Goal: Task Accomplishment & Management: Use online tool/utility

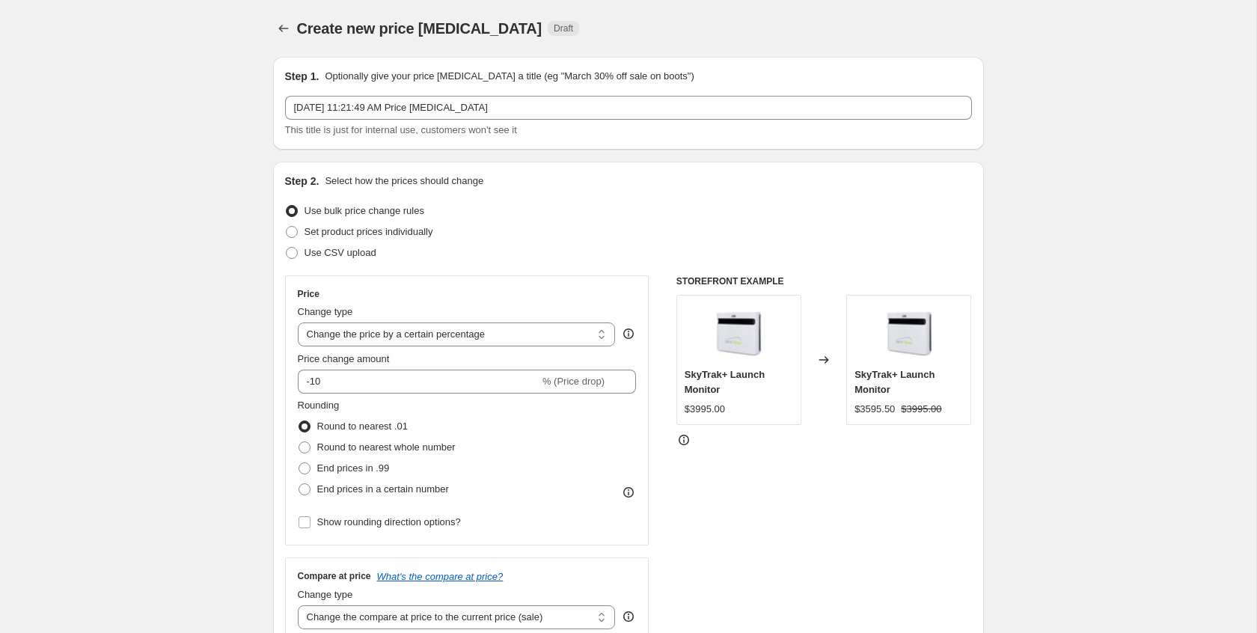
select select "percentage"
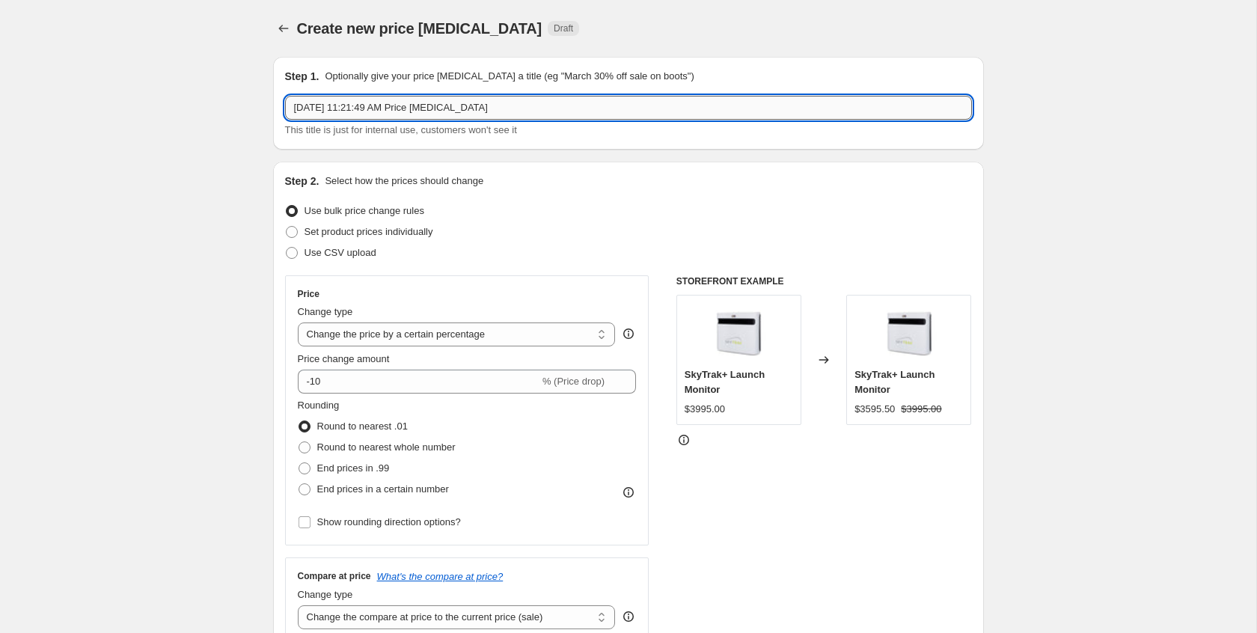
click at [446, 105] on input "[DATE] 11:21:49 AM Price [MEDICAL_DATA]" at bounding box center [628, 108] width 687 height 24
type input "End of Season Sale 2025 [GEOGRAPHIC_DATA]"
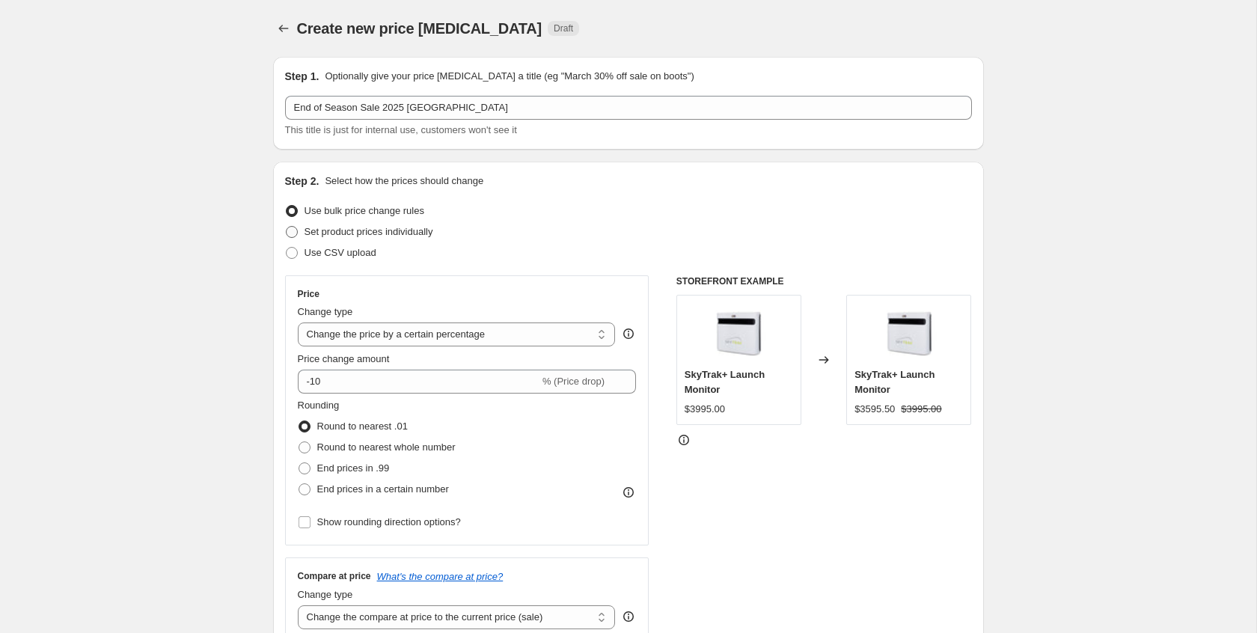
click at [287, 230] on span at bounding box center [292, 232] width 12 height 12
click at [286, 227] on input "Set product prices individually" at bounding box center [286, 226] width 1 height 1
radio input "true"
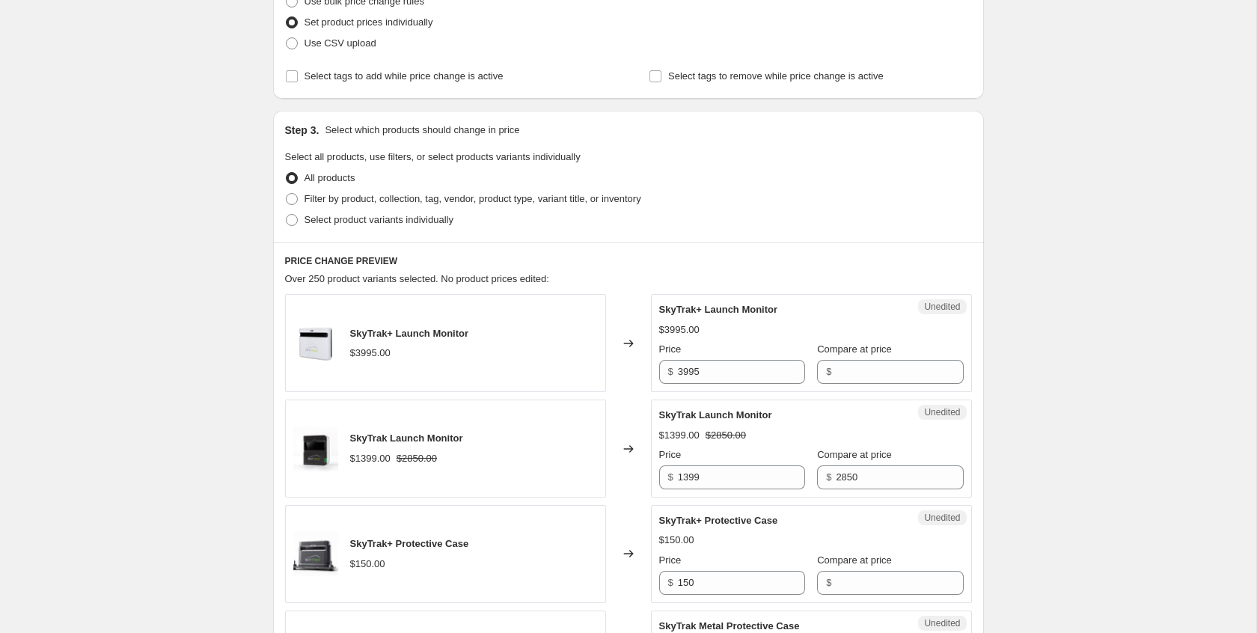
scroll to position [210, 0]
click at [291, 220] on span at bounding box center [292, 219] width 12 height 12
click at [286, 214] on input "Select product variants individually" at bounding box center [286, 213] width 1 height 1
radio input "true"
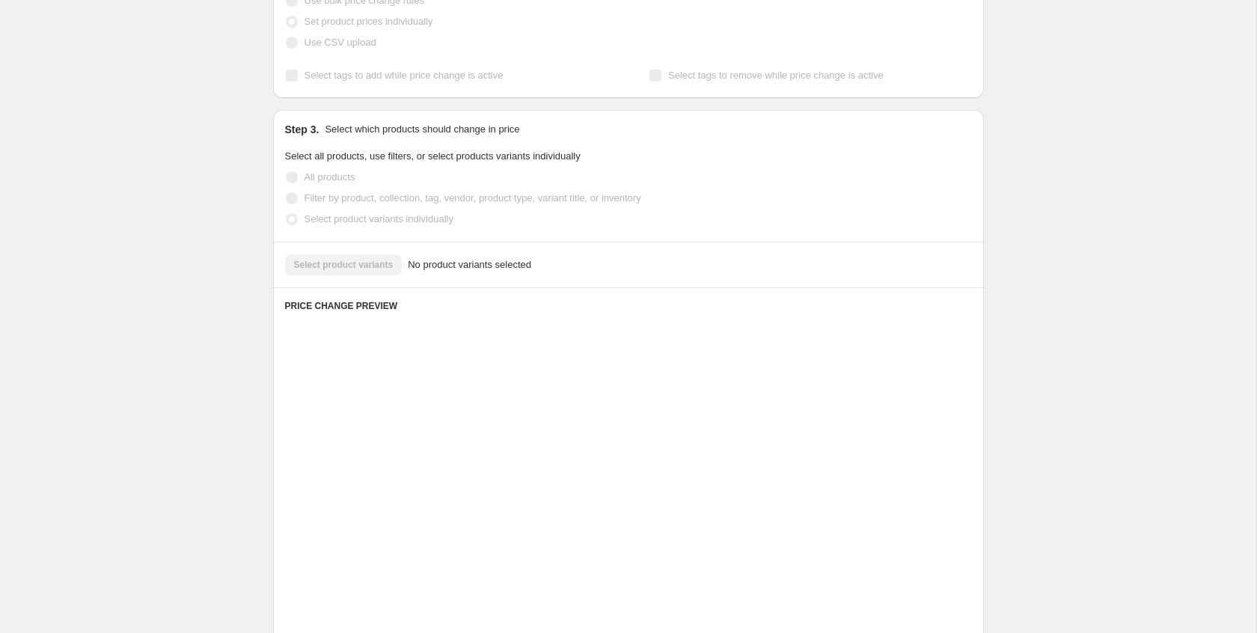
scroll to position [153, 0]
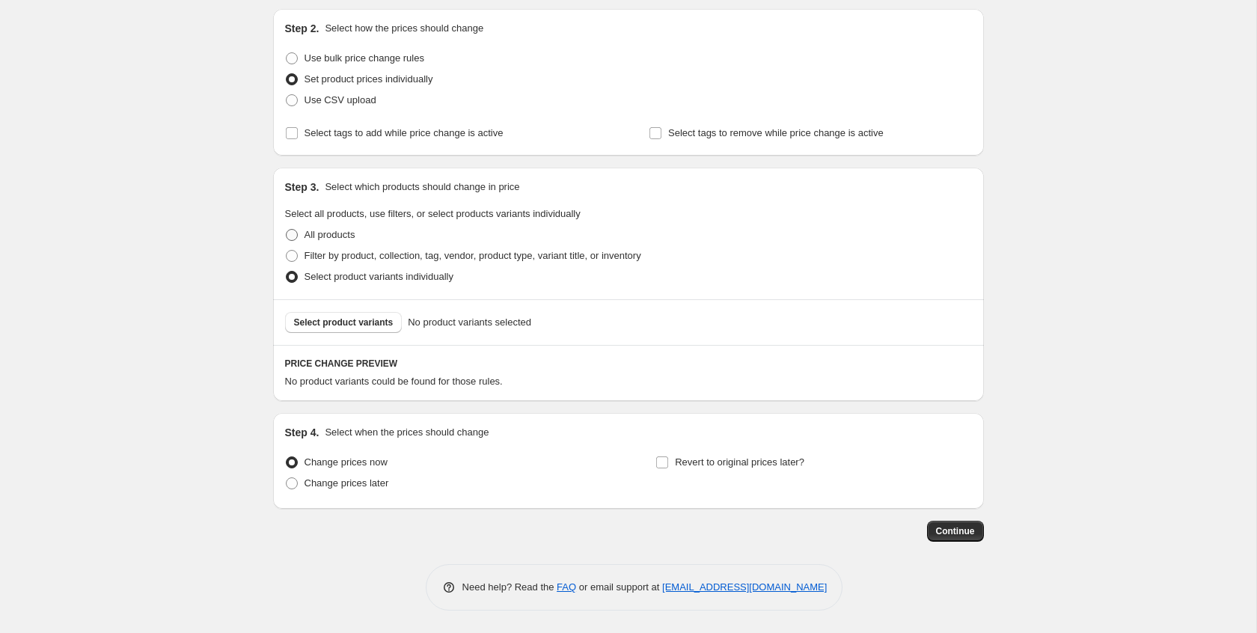
click at [291, 232] on span at bounding box center [292, 235] width 12 height 12
click at [286, 230] on input "All products" at bounding box center [286, 229] width 1 height 1
radio input "true"
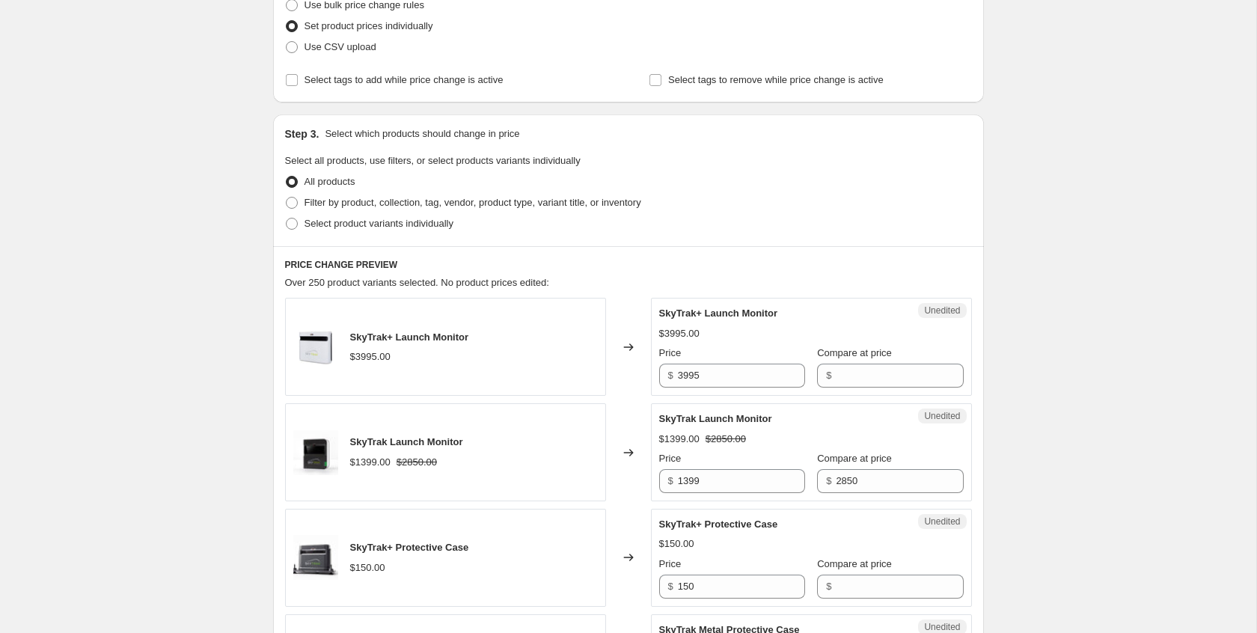
scroll to position [224, 0]
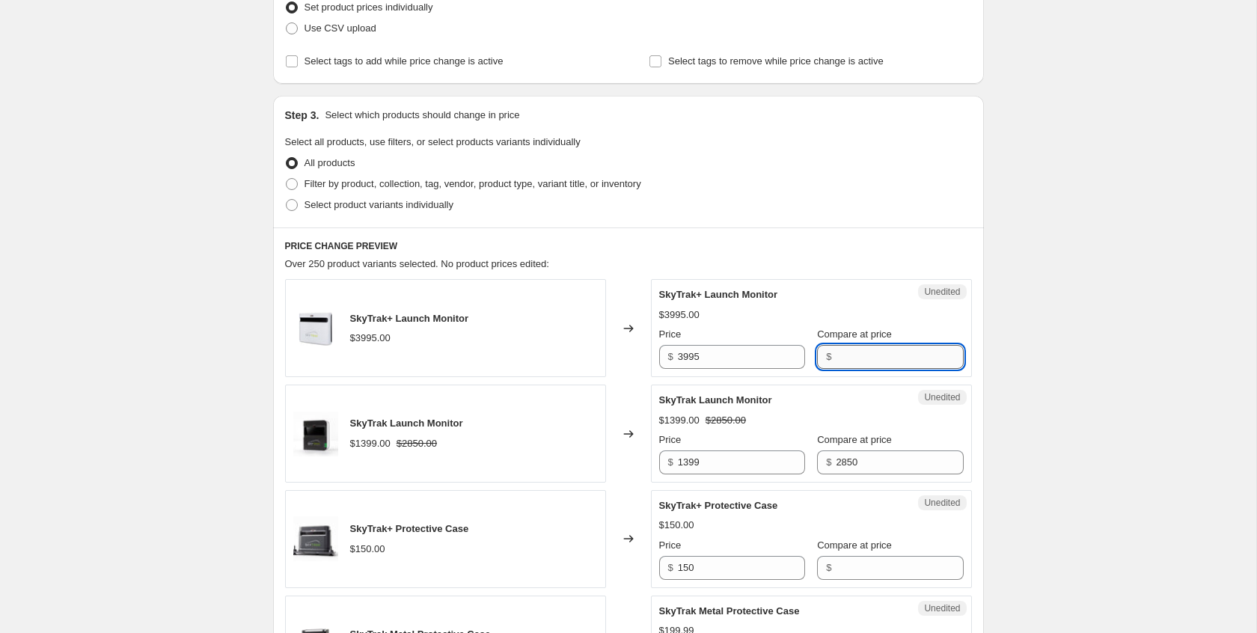
click at [845, 357] on input "Compare at price" at bounding box center [899, 357] width 127 height 24
type input "4495"
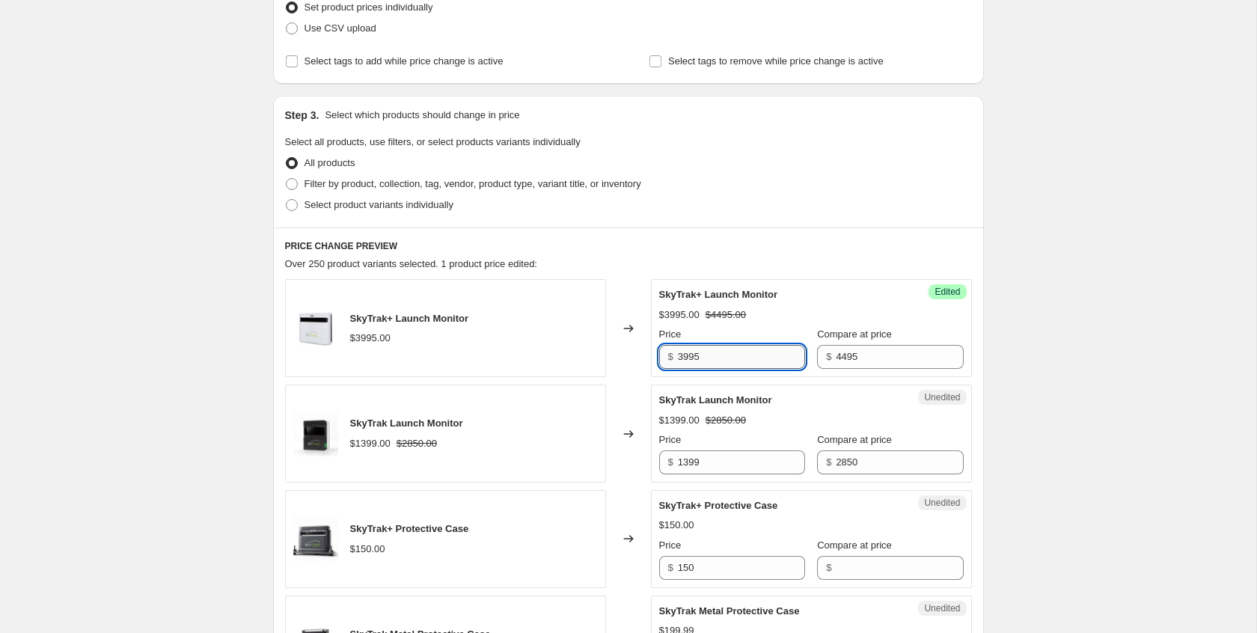
drag, startPoint x: 687, startPoint y: 358, endPoint x: 711, endPoint y: 368, distance: 25.8
click at [687, 358] on input "3995" at bounding box center [741, 357] width 127 height 24
type input "3495"
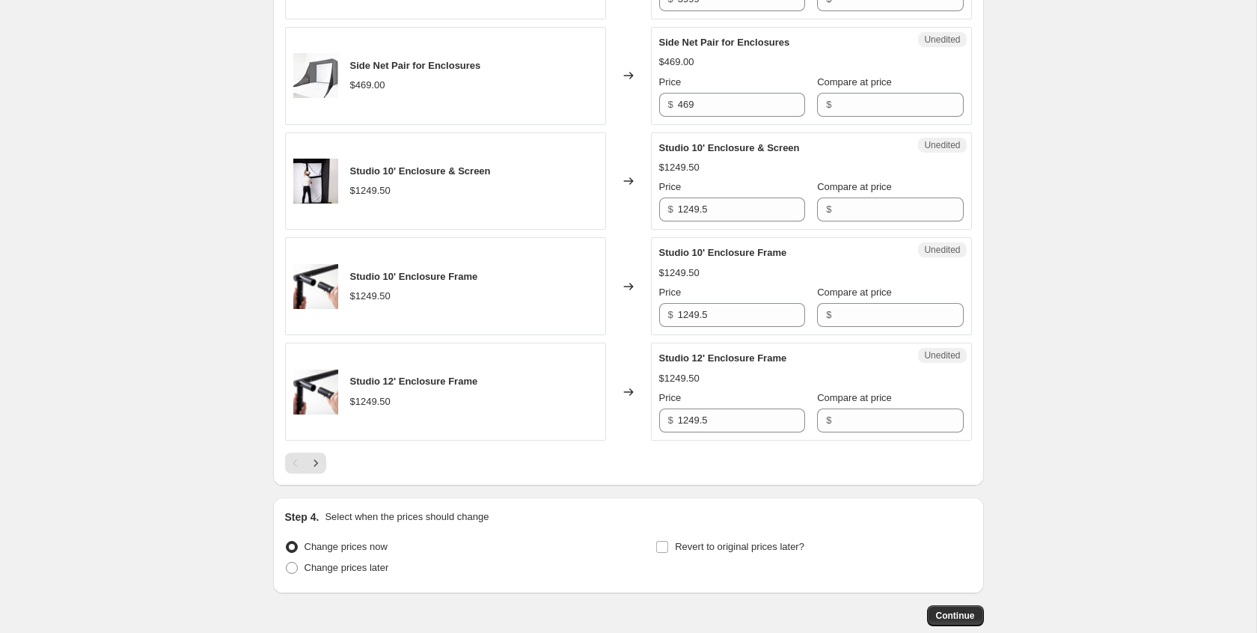
scroll to position [2246, 0]
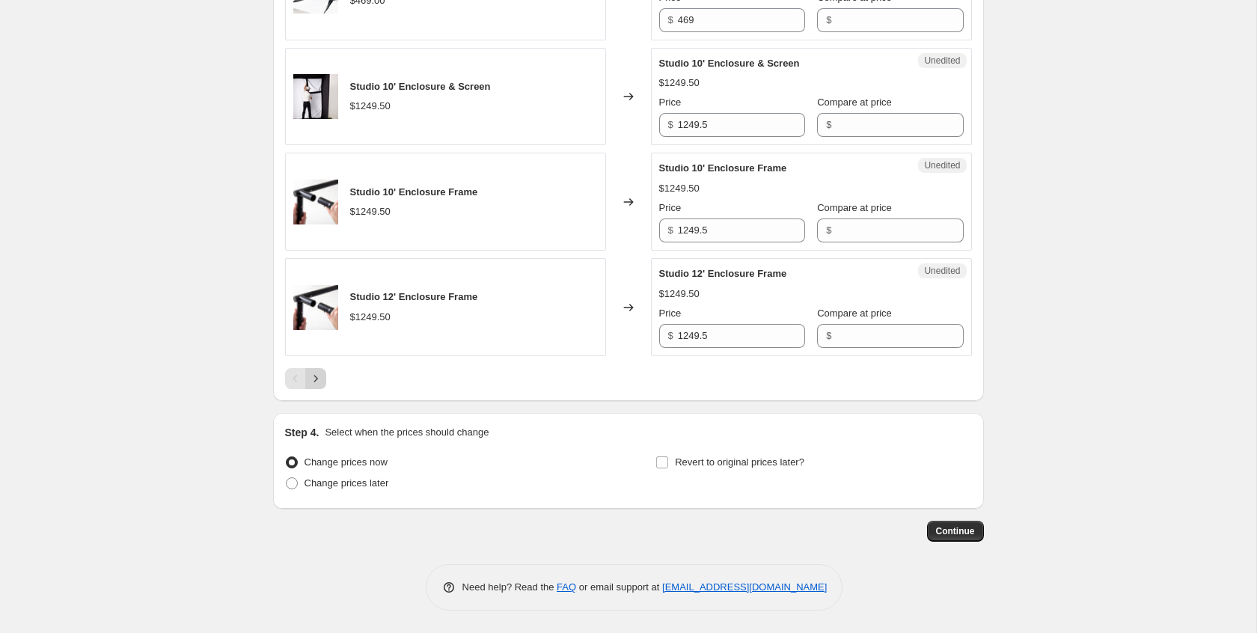
click at [314, 381] on icon "Next" at bounding box center [315, 378] width 15 height 15
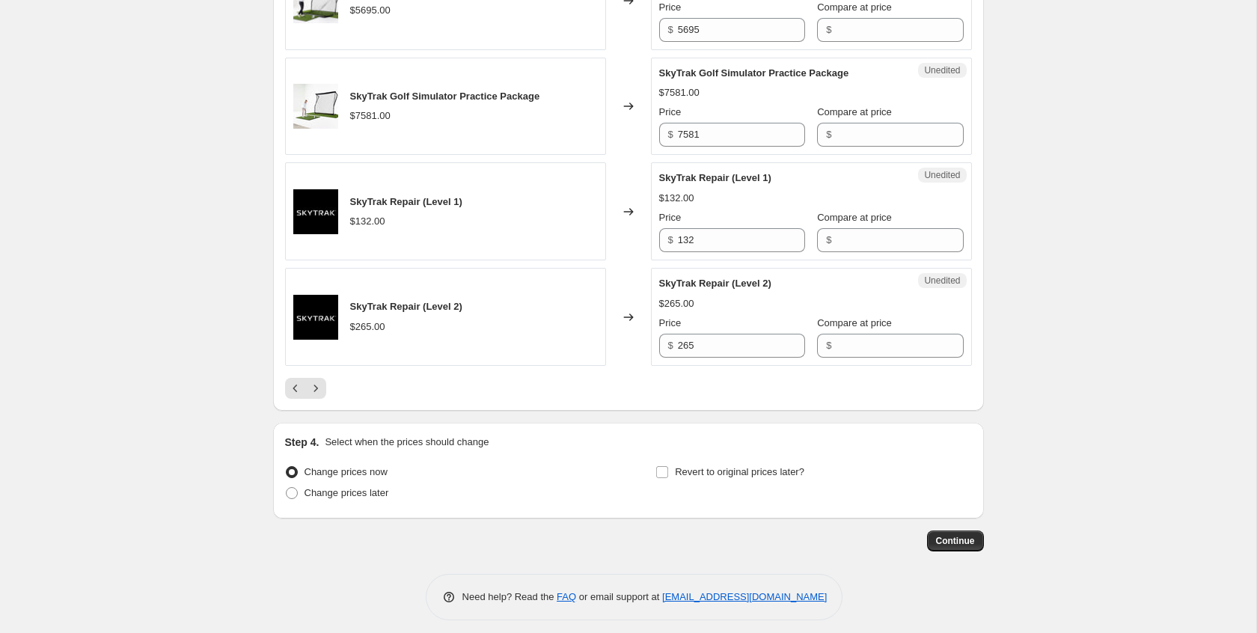
scroll to position [2321, 0]
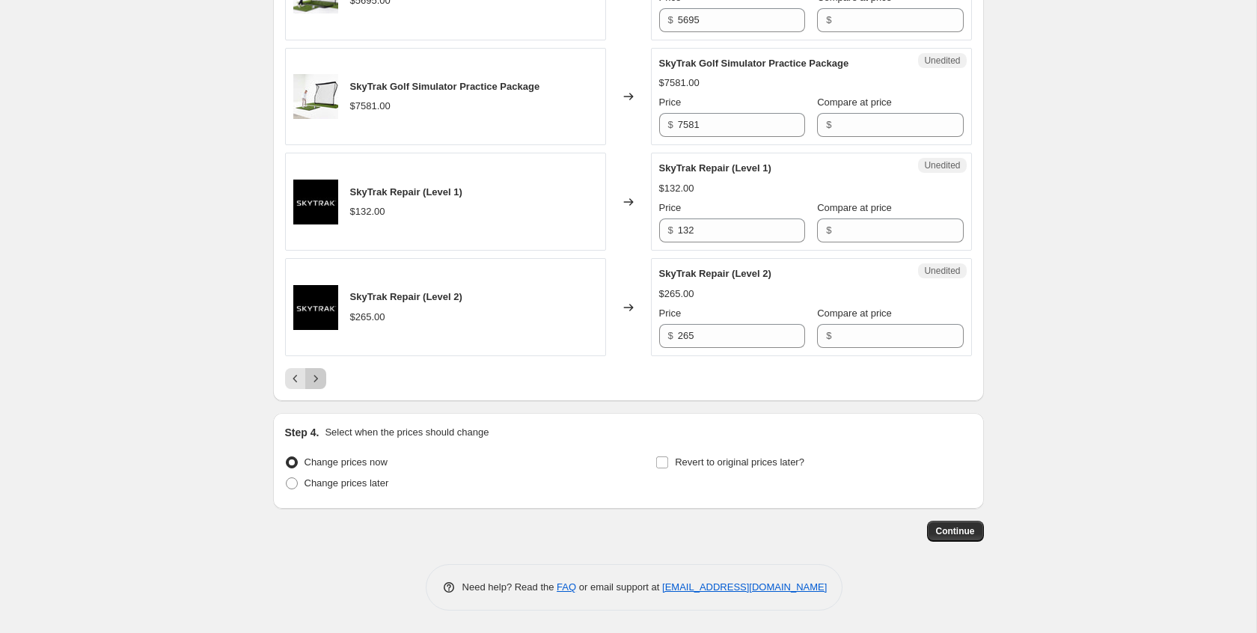
click at [320, 380] on icon "Next" at bounding box center [315, 378] width 15 height 15
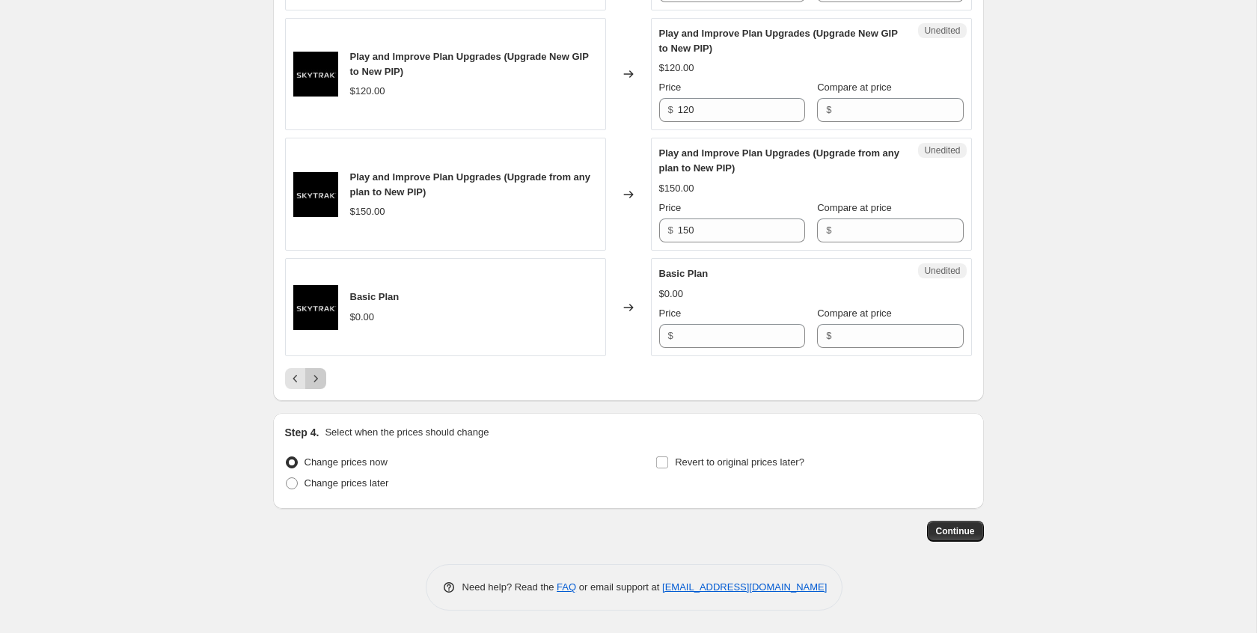
click at [323, 389] on button "Next" at bounding box center [315, 378] width 21 height 21
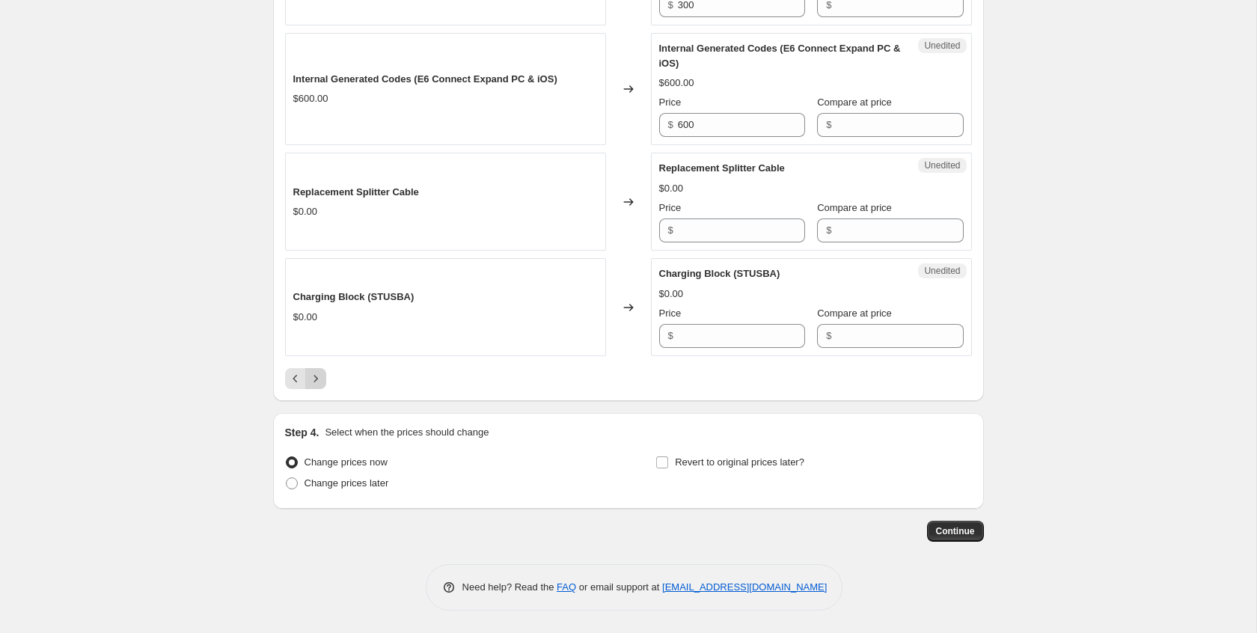
click at [322, 383] on icon "Next" at bounding box center [315, 378] width 15 height 15
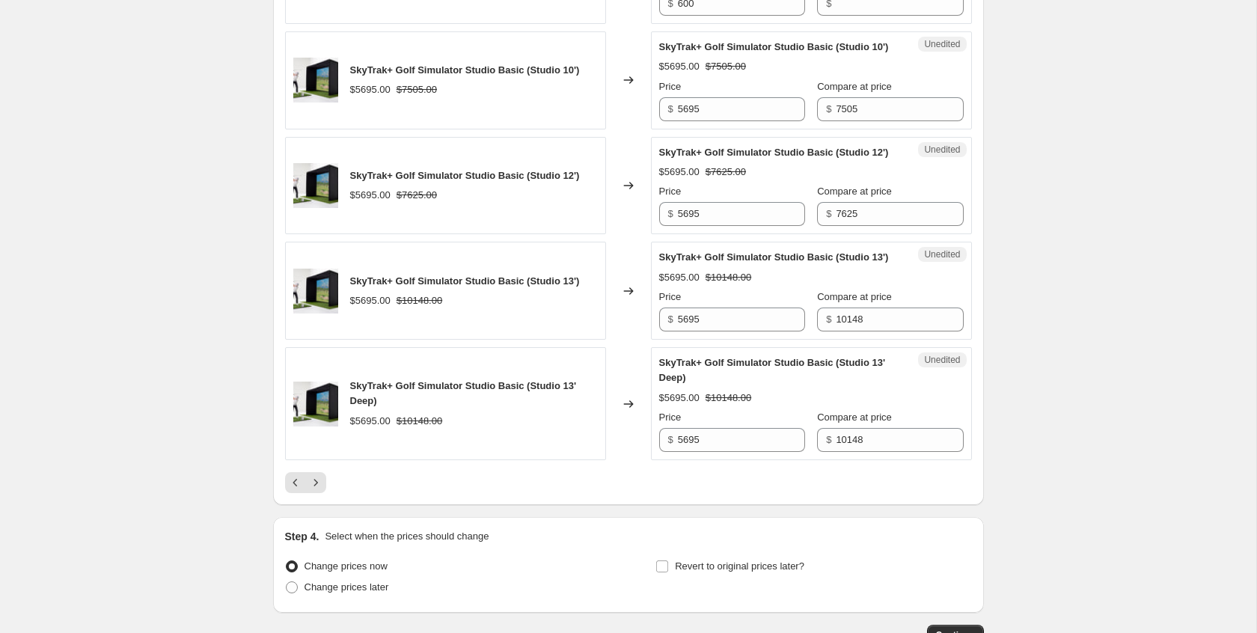
scroll to position [2247, 0]
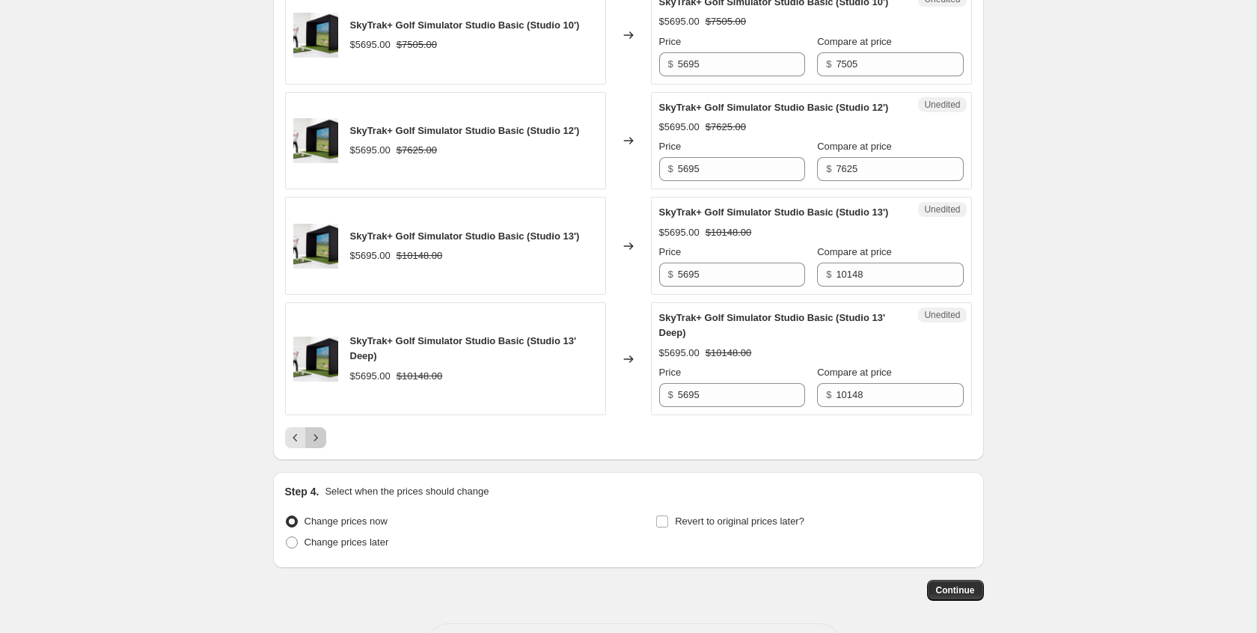
click at [315, 445] on icon "Next" at bounding box center [315, 437] width 15 height 15
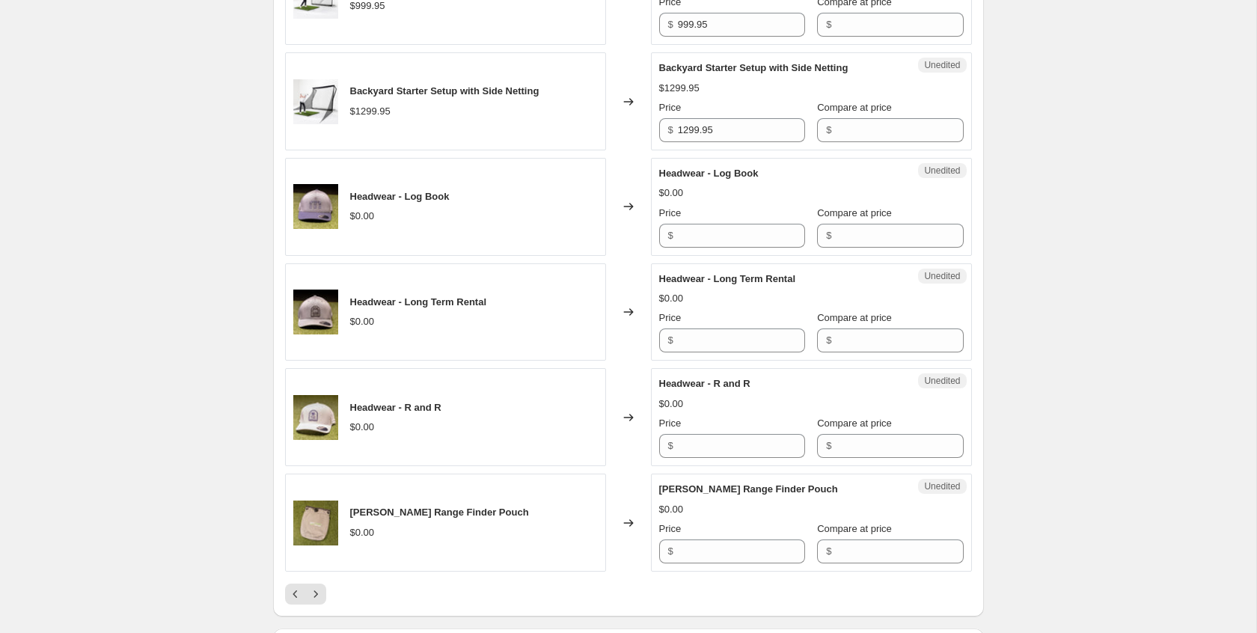
scroll to position [2291, 0]
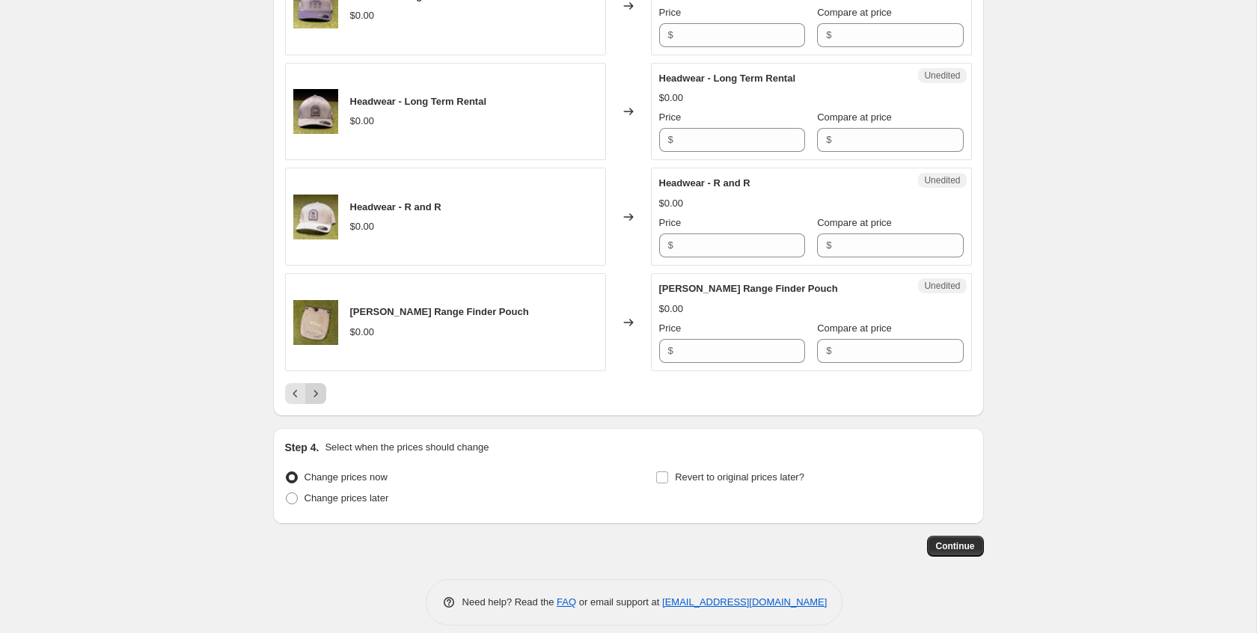
click at [316, 386] on icon "Next" at bounding box center [315, 393] width 15 height 15
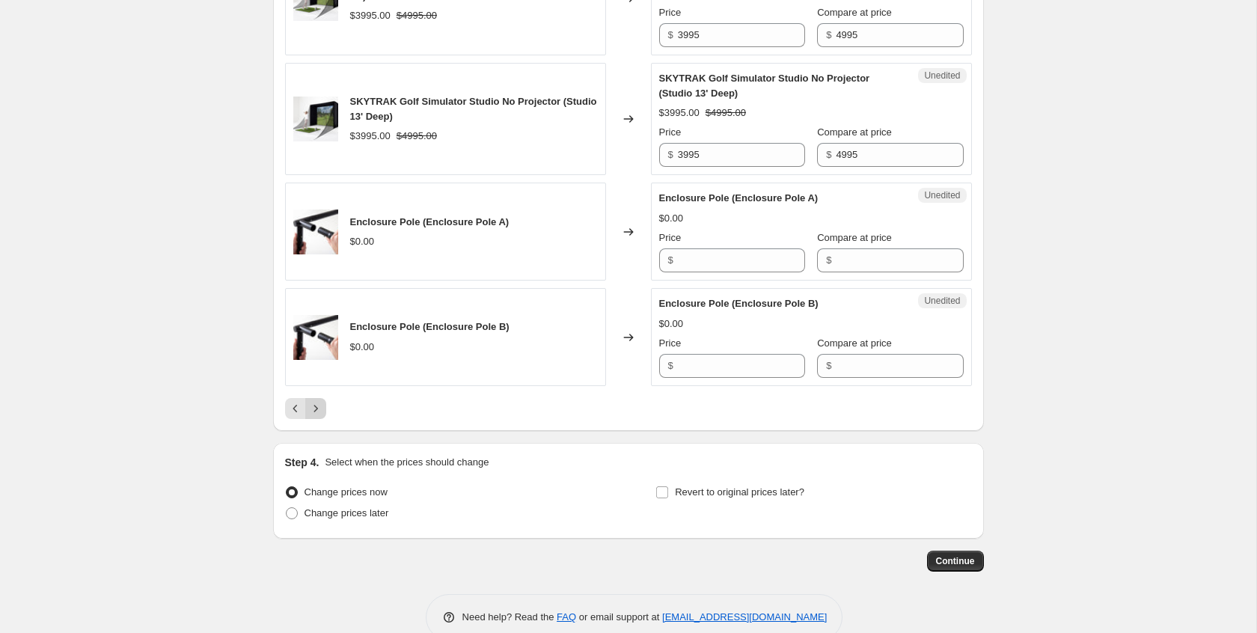
click at [318, 416] on icon "Next" at bounding box center [315, 408] width 15 height 15
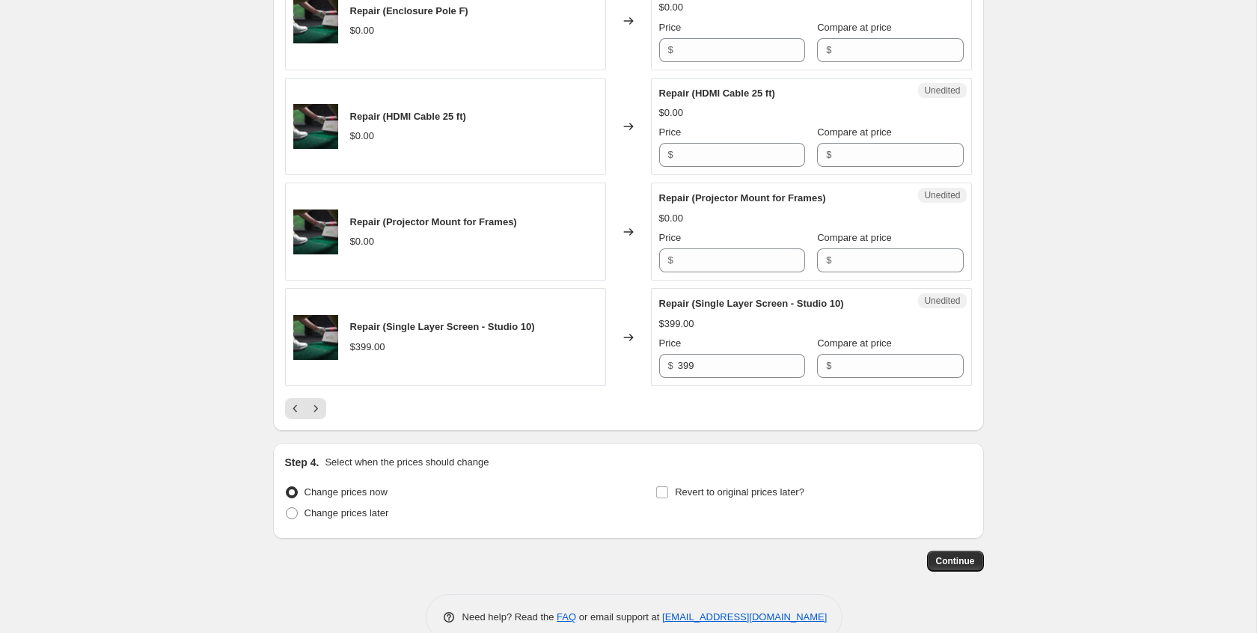
scroll to position [2261, 0]
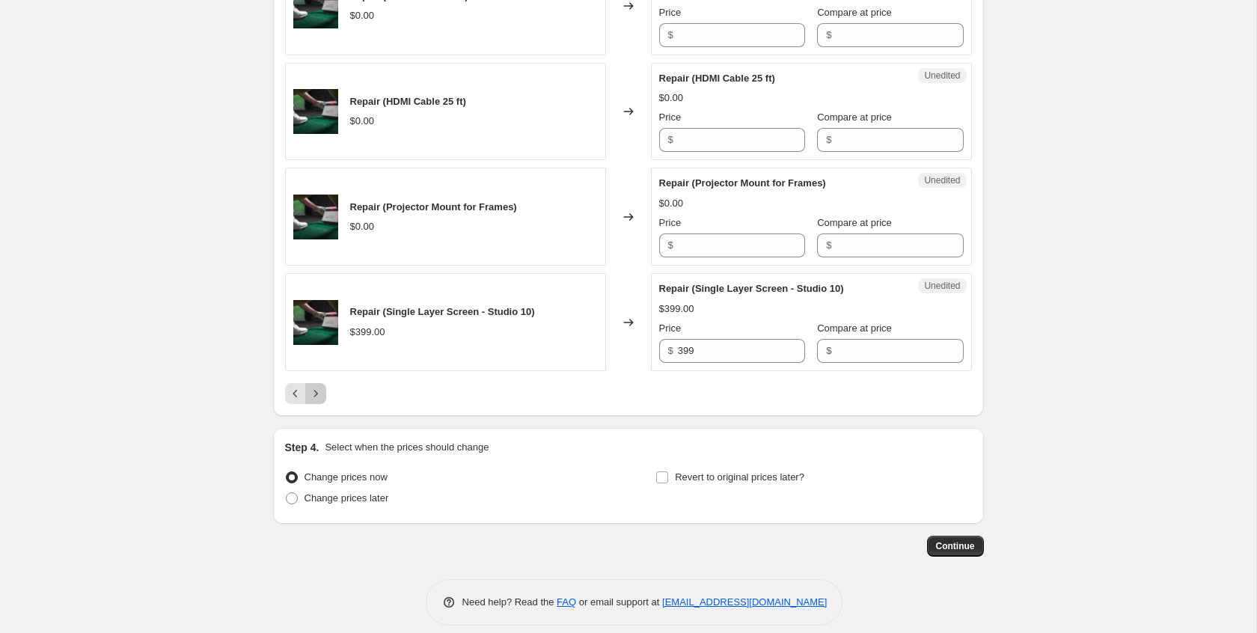
click at [321, 386] on icon "Next" at bounding box center [315, 393] width 15 height 15
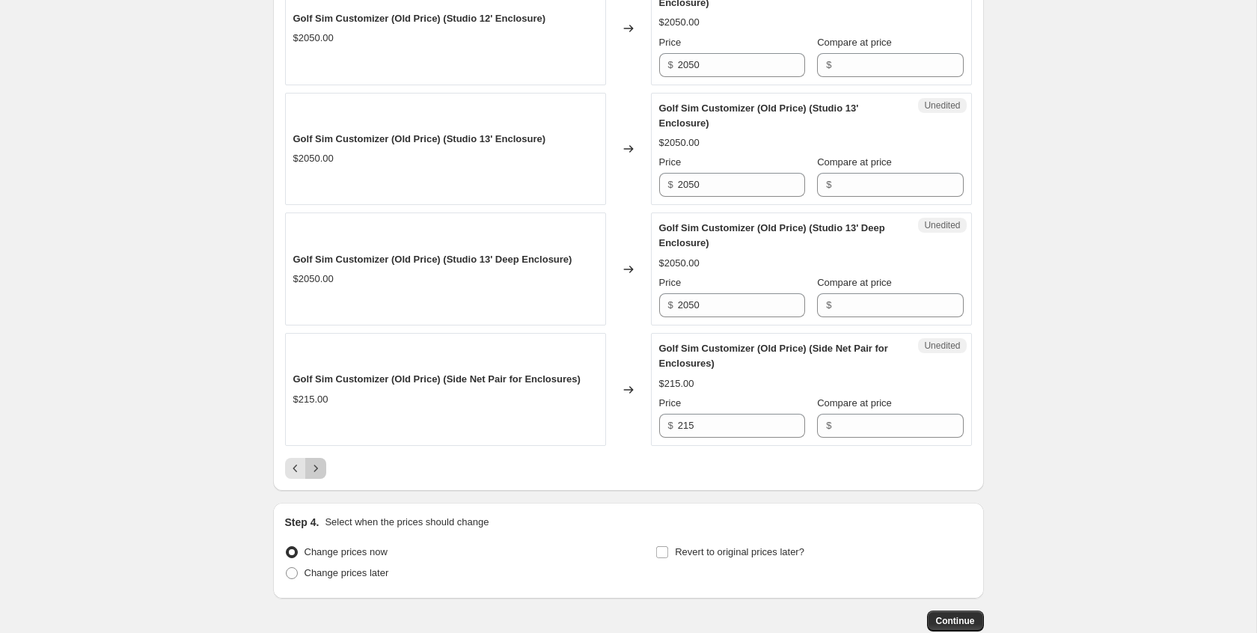
click at [324, 479] on button "Next" at bounding box center [315, 468] width 21 height 21
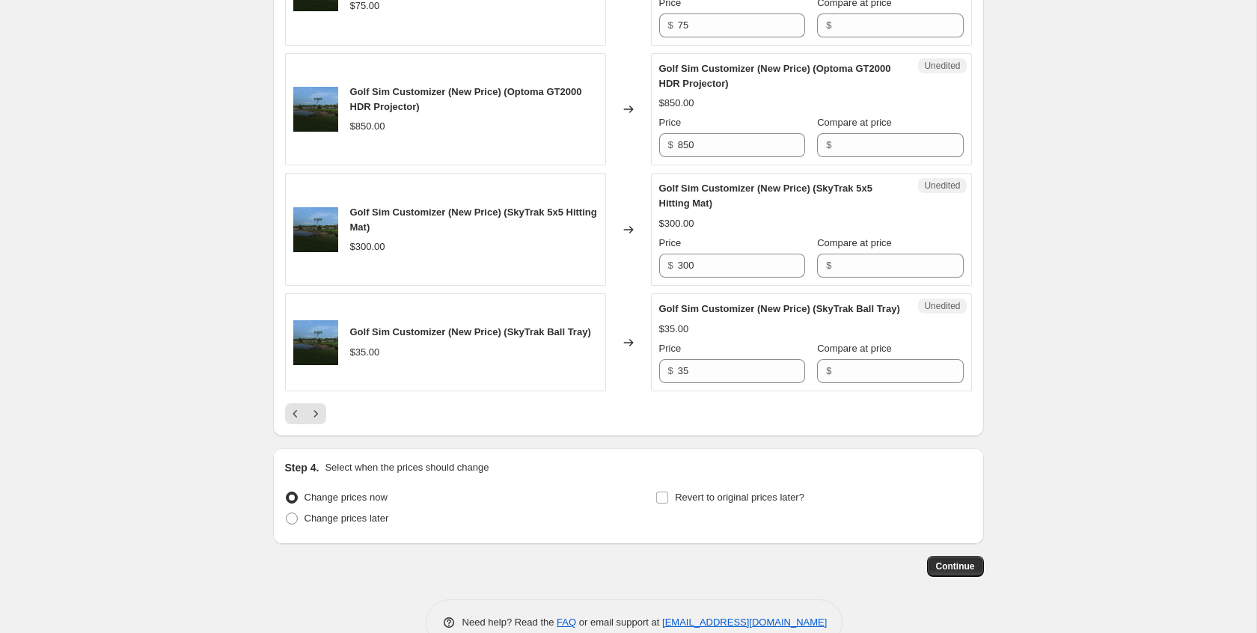
scroll to position [2546, 0]
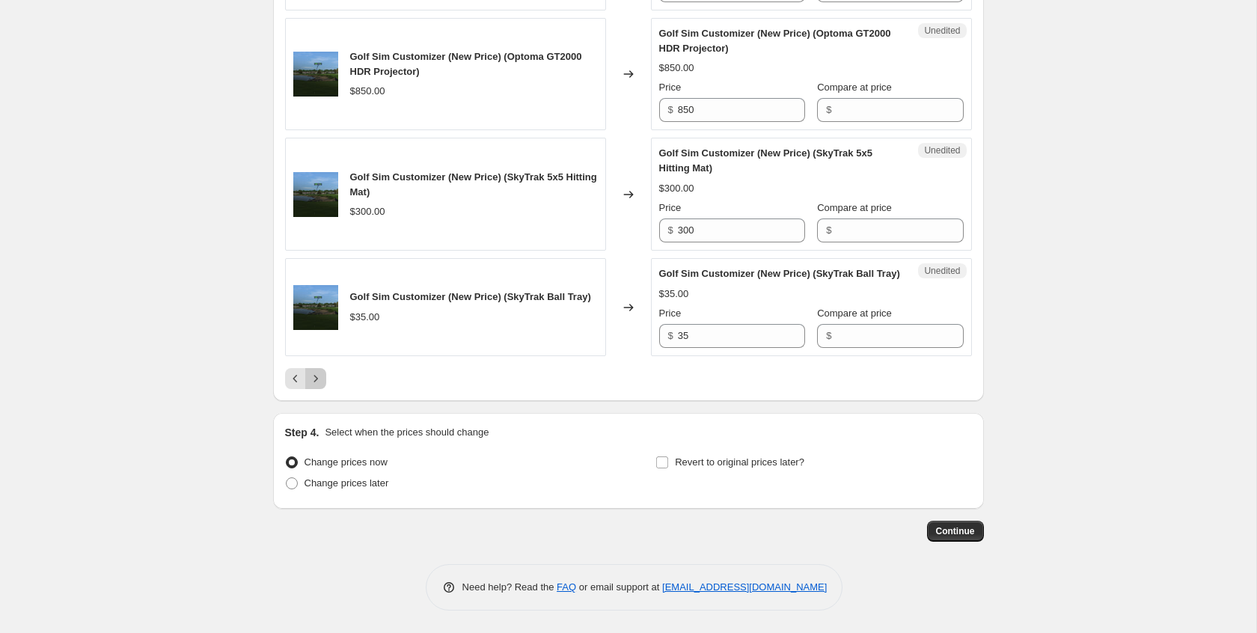
click at [319, 381] on icon "Next" at bounding box center [315, 378] width 15 height 15
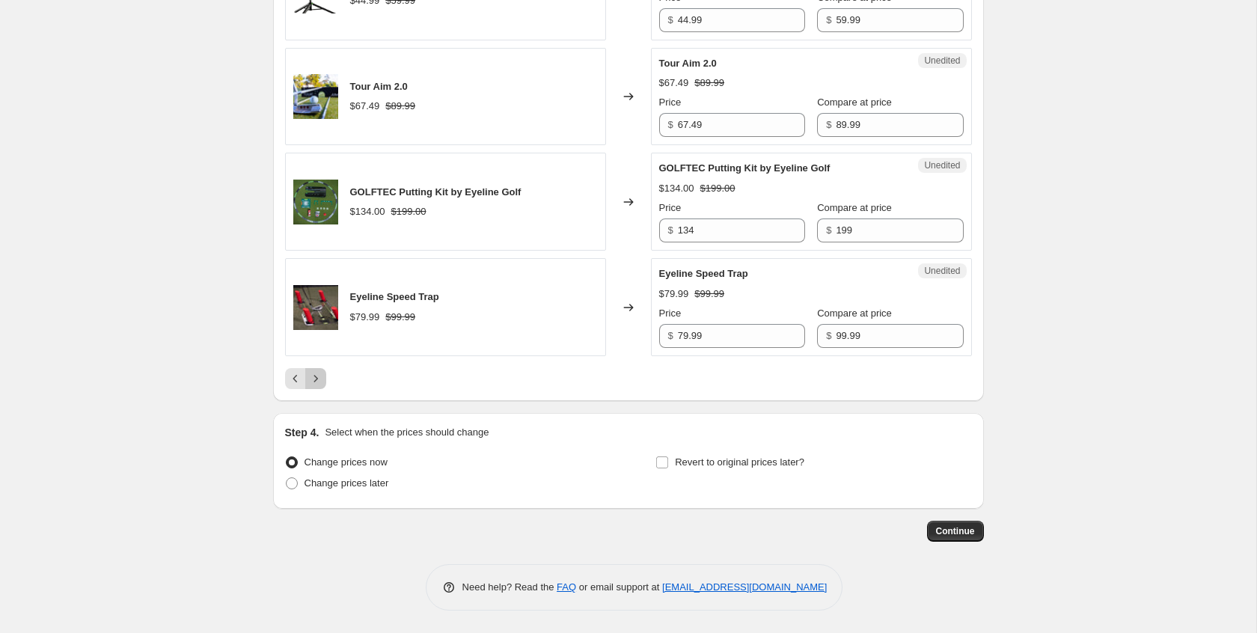
click at [319, 382] on icon "Next" at bounding box center [315, 378] width 15 height 15
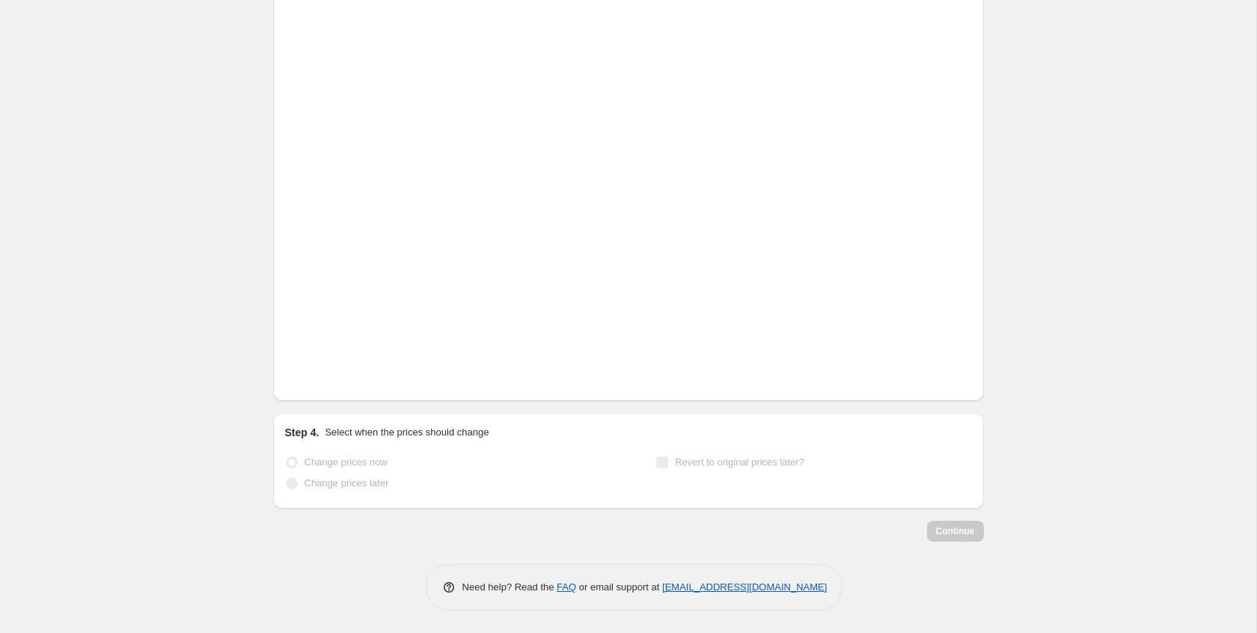
scroll to position [2291, 0]
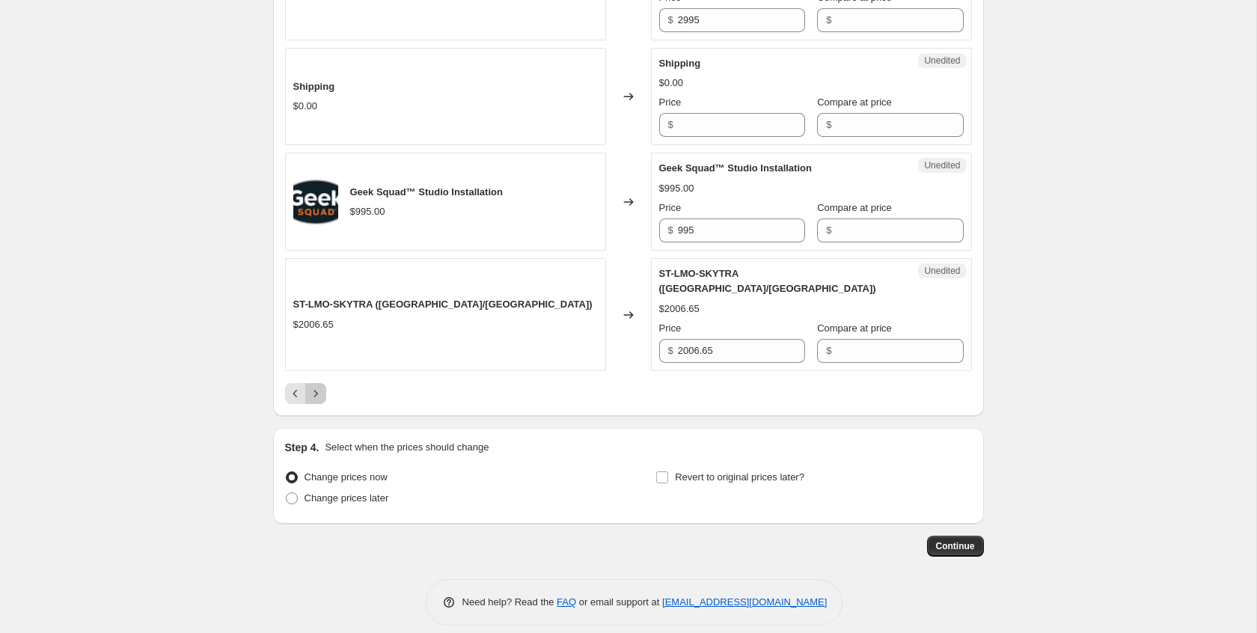
click at [319, 386] on icon "Next" at bounding box center [315, 393] width 15 height 15
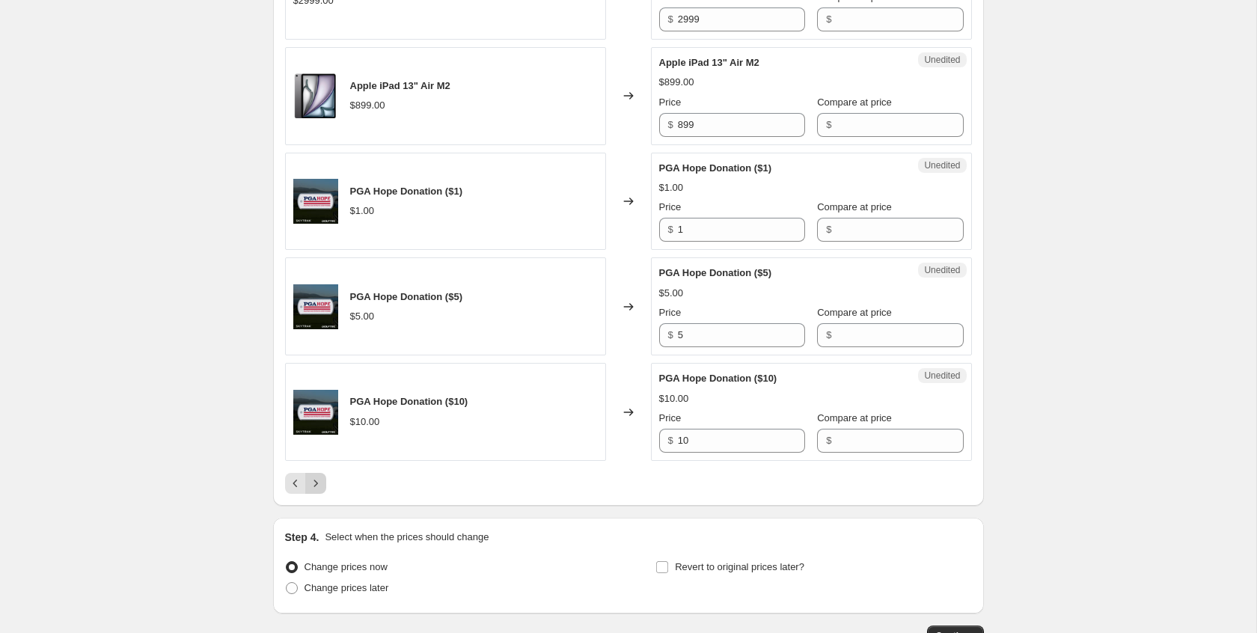
click at [318, 491] on icon "Next" at bounding box center [315, 483] width 15 height 15
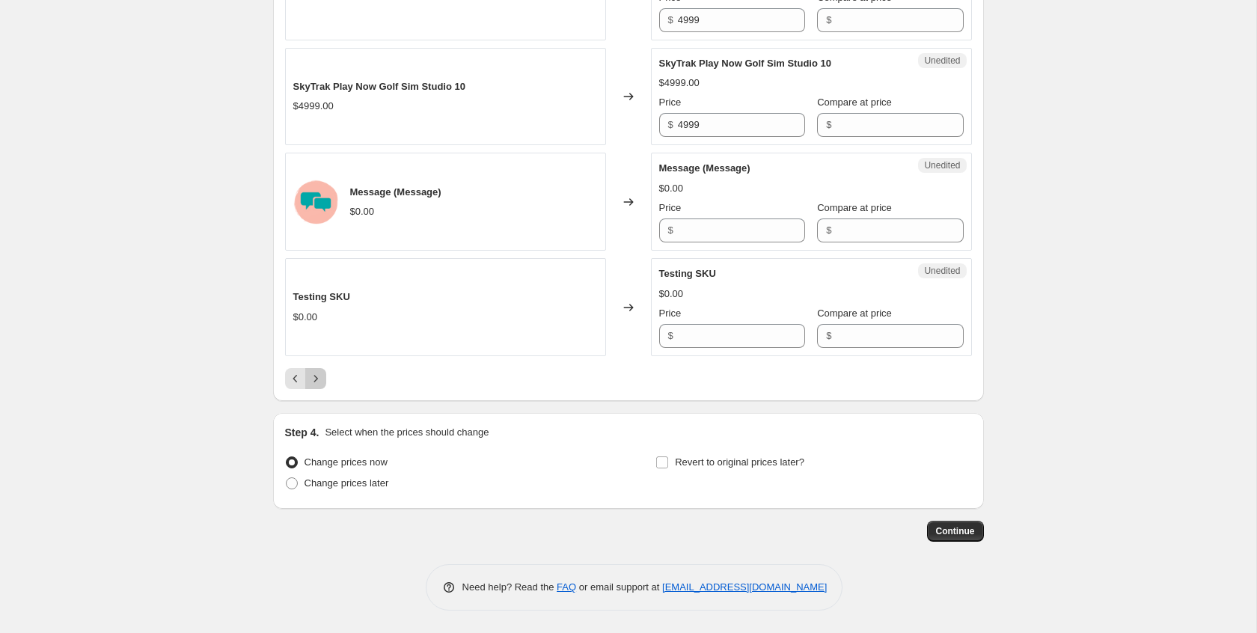
click at [319, 374] on icon "Next" at bounding box center [315, 378] width 15 height 15
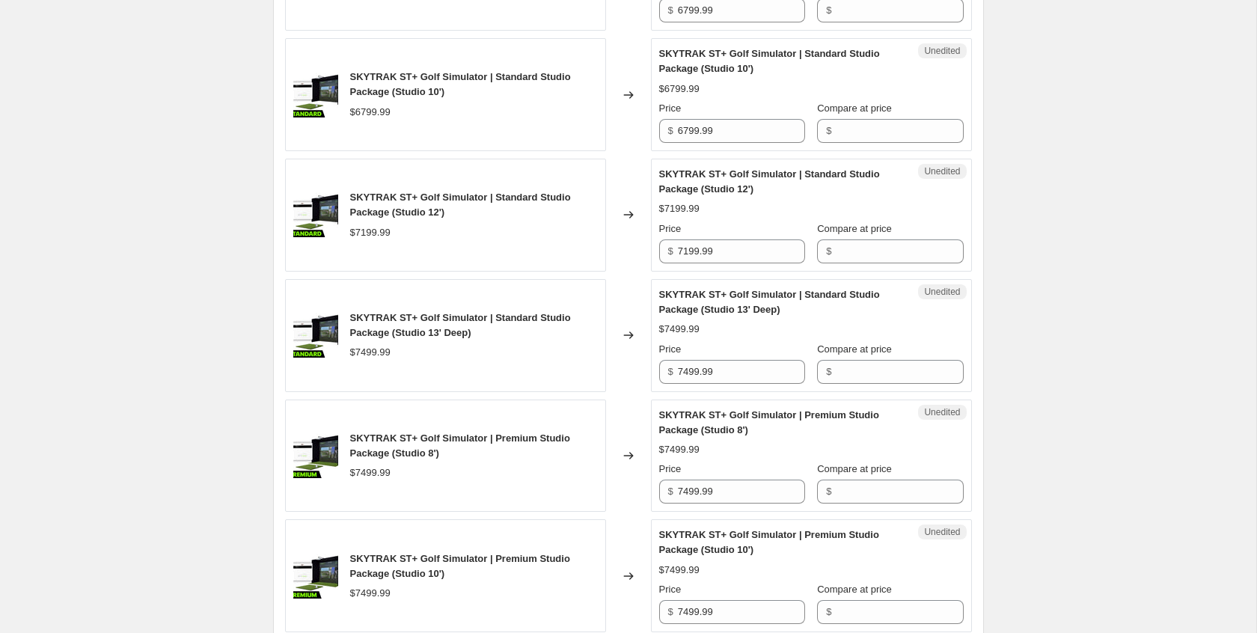
scroll to position [1298, 0]
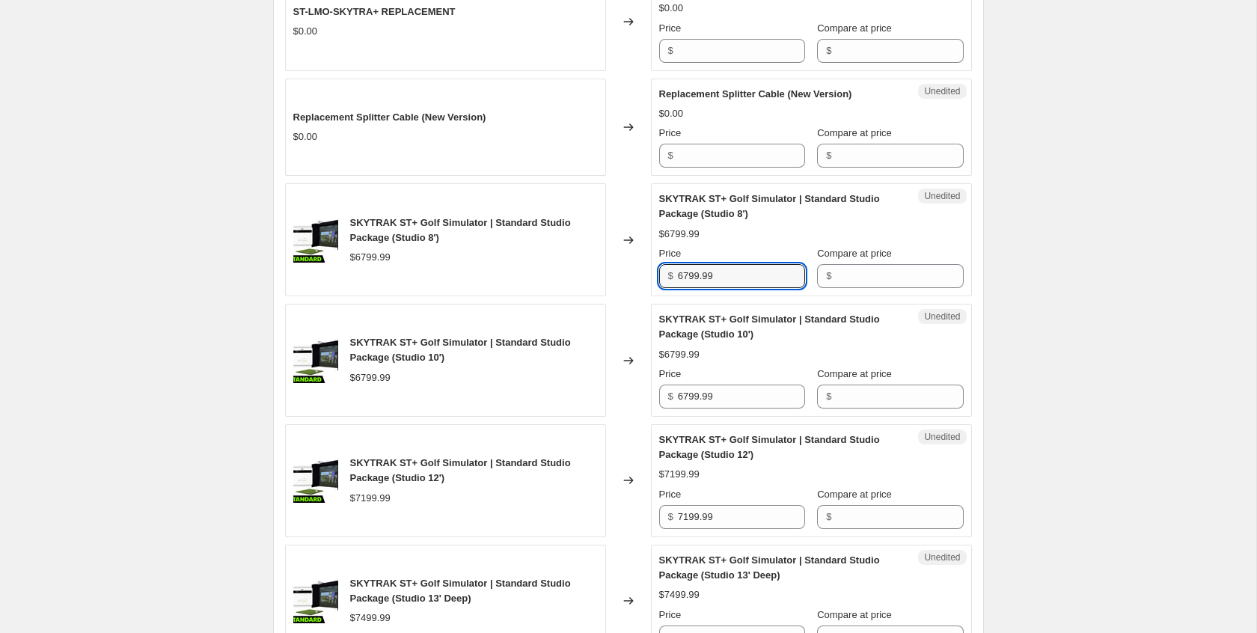
drag, startPoint x: 661, startPoint y: 298, endPoint x: 605, endPoint y: 295, distance: 55.5
click at [605, 295] on div "SKYTRAK ST+ Golf Simulator | Standard Studio Package (Studio 8') $6799.99 Chang…" at bounding box center [628, 239] width 687 height 113
click at [889, 288] on input "Compare at price" at bounding box center [899, 276] width 127 height 24
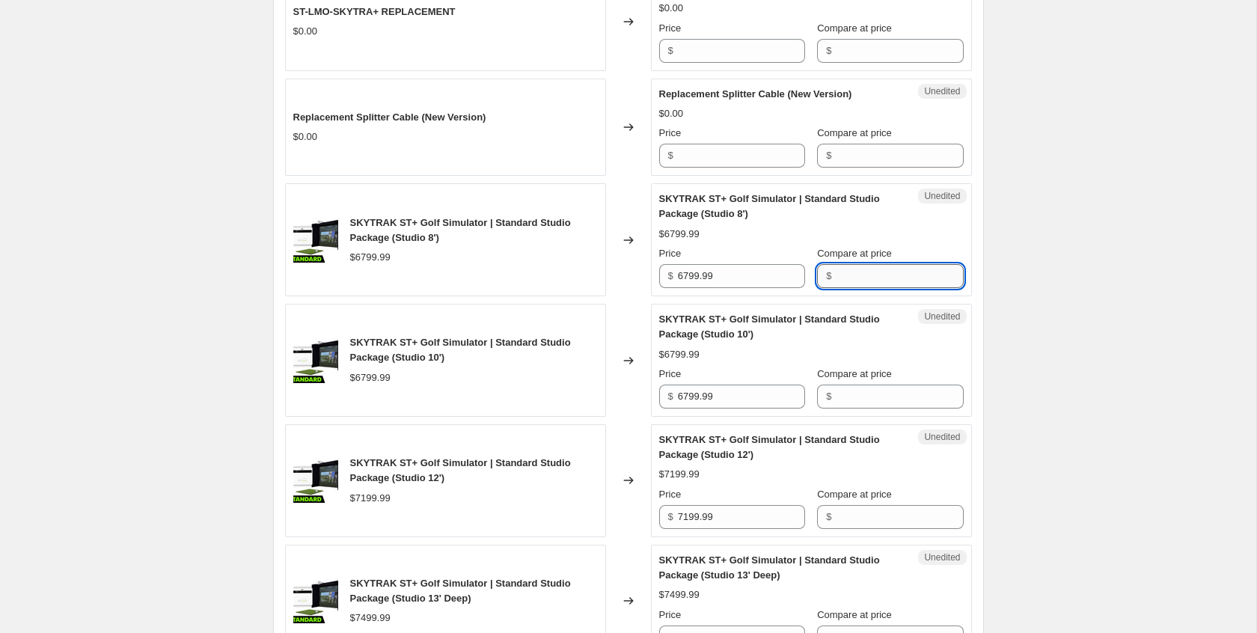
paste input "6799.99"
type input "6799.99"
click at [688, 288] on input "6799.99" at bounding box center [741, 276] width 127 height 24
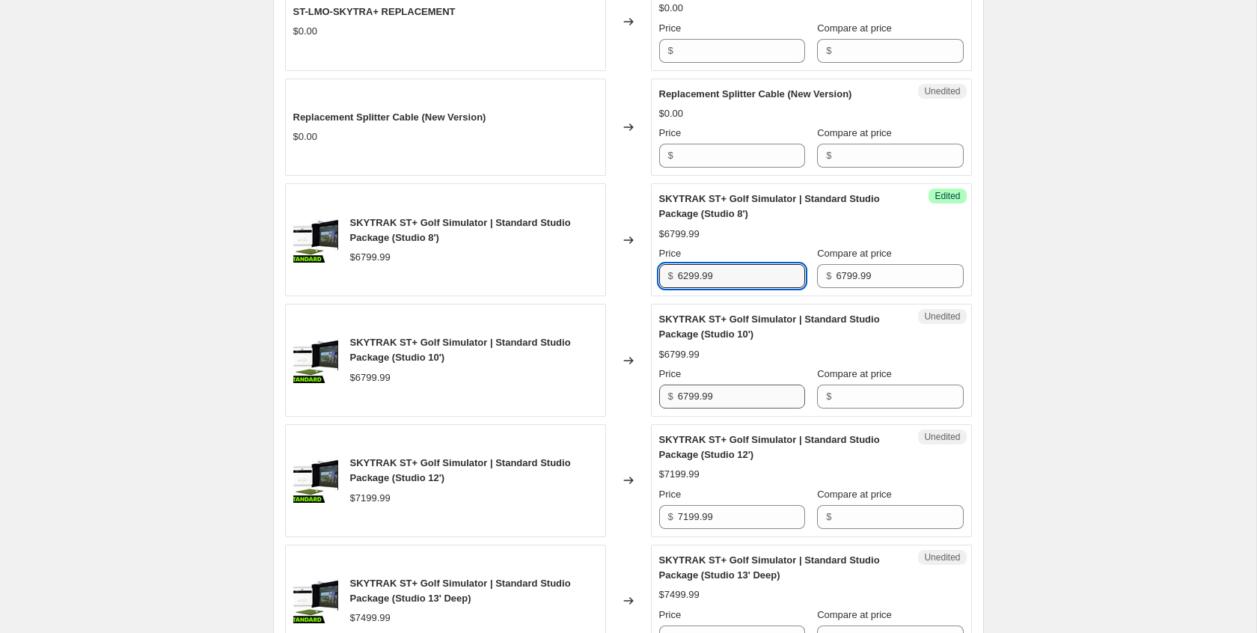
type input "6299.99"
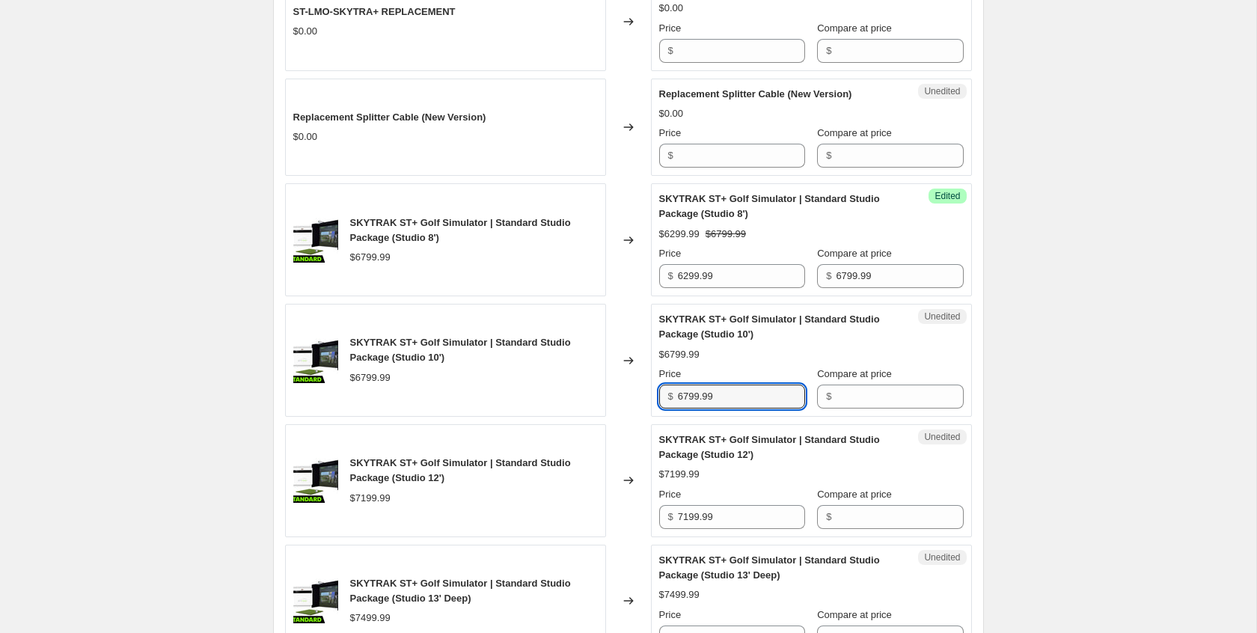
drag, startPoint x: 718, startPoint y: 423, endPoint x: 586, endPoint y: 423, distance: 132.4
click at [586, 417] on div "SKYTRAK ST+ Golf Simulator | Standard Studio Package (Studio 10') $6799.99 Chan…" at bounding box center [628, 360] width 687 height 113
click at [891, 408] on input "Compare at price" at bounding box center [899, 396] width 127 height 24
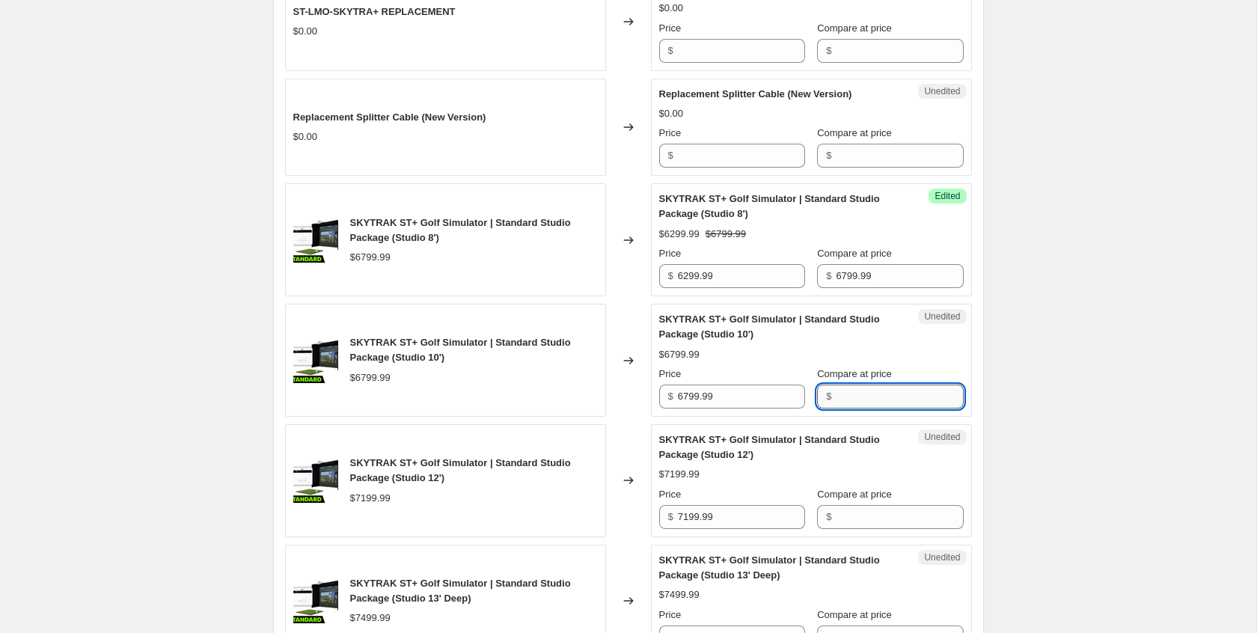
paste input "6799.99"
type input "6799.99"
click at [689, 408] on input "6799.99" at bounding box center [741, 396] width 127 height 24
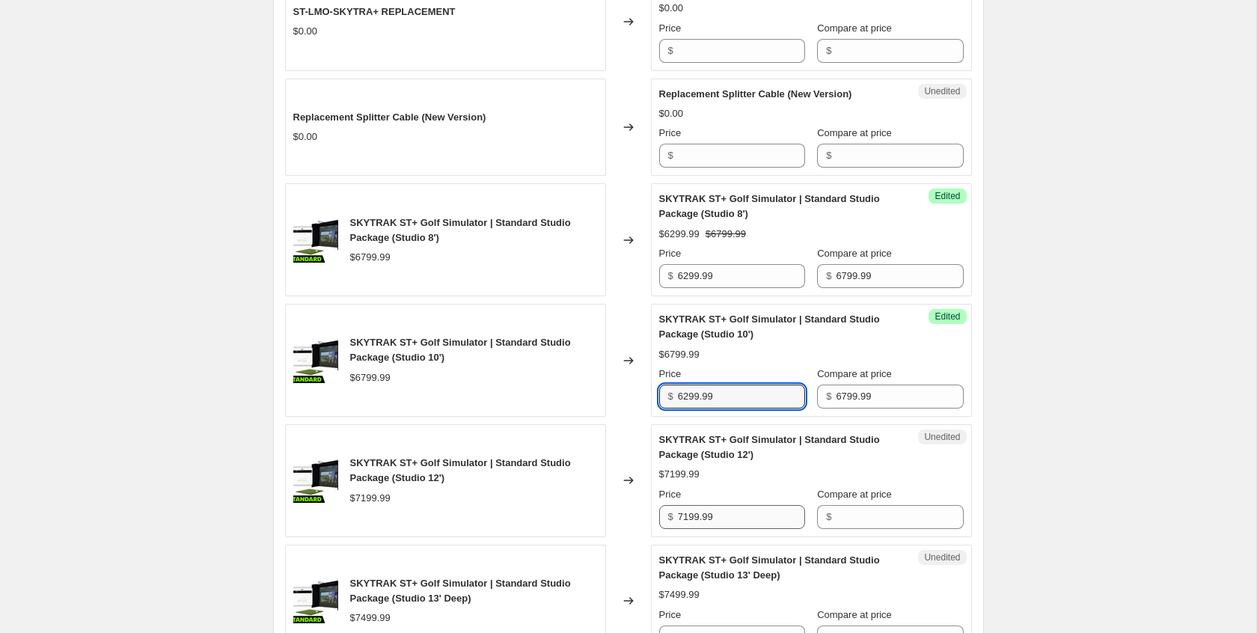
type input "6299.99"
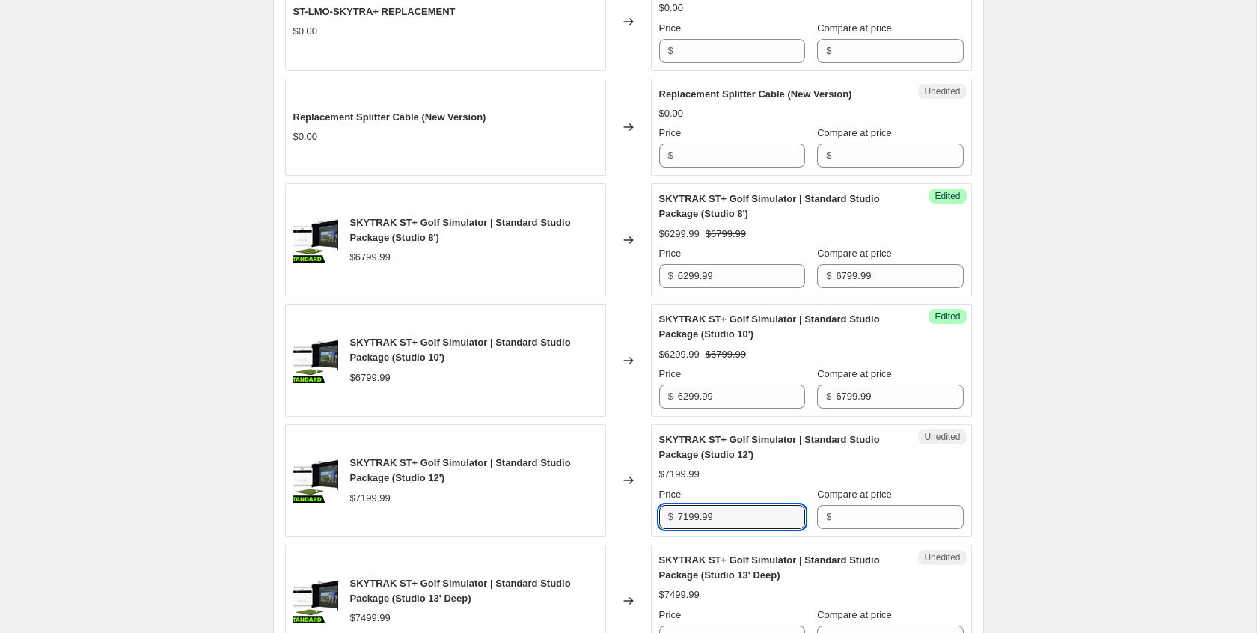
drag, startPoint x: 729, startPoint y: 550, endPoint x: 610, endPoint y: 542, distance: 120.0
click at [610, 537] on div "SKYTRAK ST+ Golf Simulator | Standard Studio Package (Studio 12') $7199.99 Chan…" at bounding box center [628, 480] width 687 height 113
click at [884, 529] on input "Compare at price" at bounding box center [899, 517] width 127 height 24
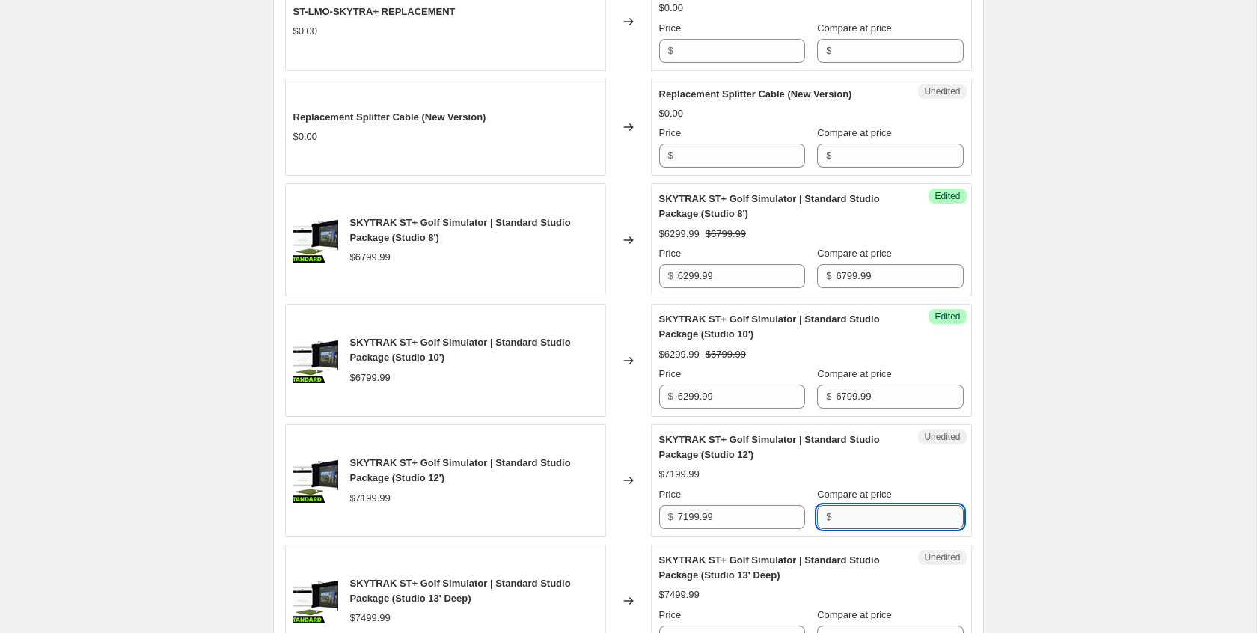
paste input "7199.99"
type input "7199.99"
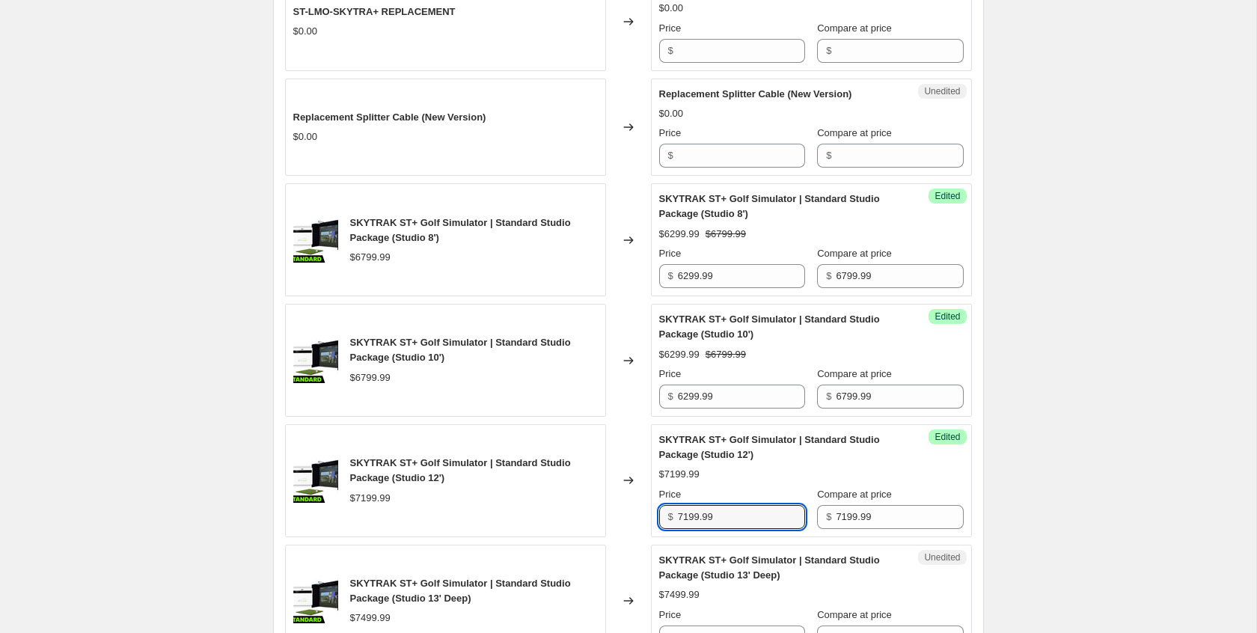
drag, startPoint x: 687, startPoint y: 548, endPoint x: 675, endPoint y: 548, distance: 12.0
click at [675, 529] on div "$ 7199.99" at bounding box center [732, 517] width 146 height 24
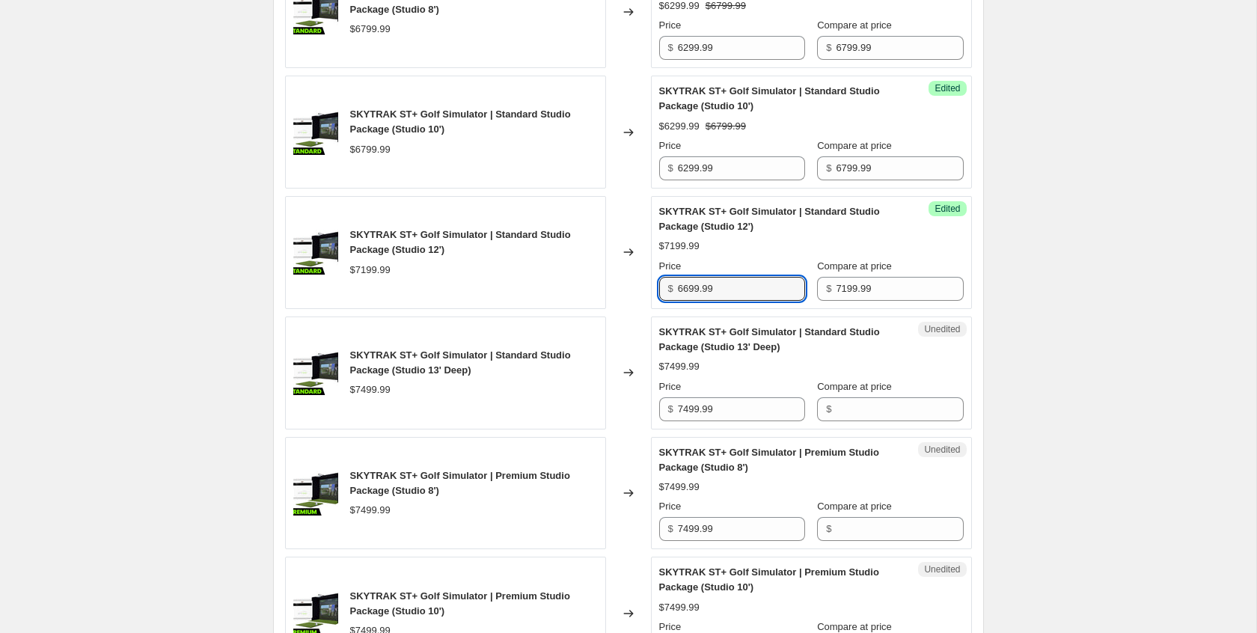
scroll to position [1561, 0]
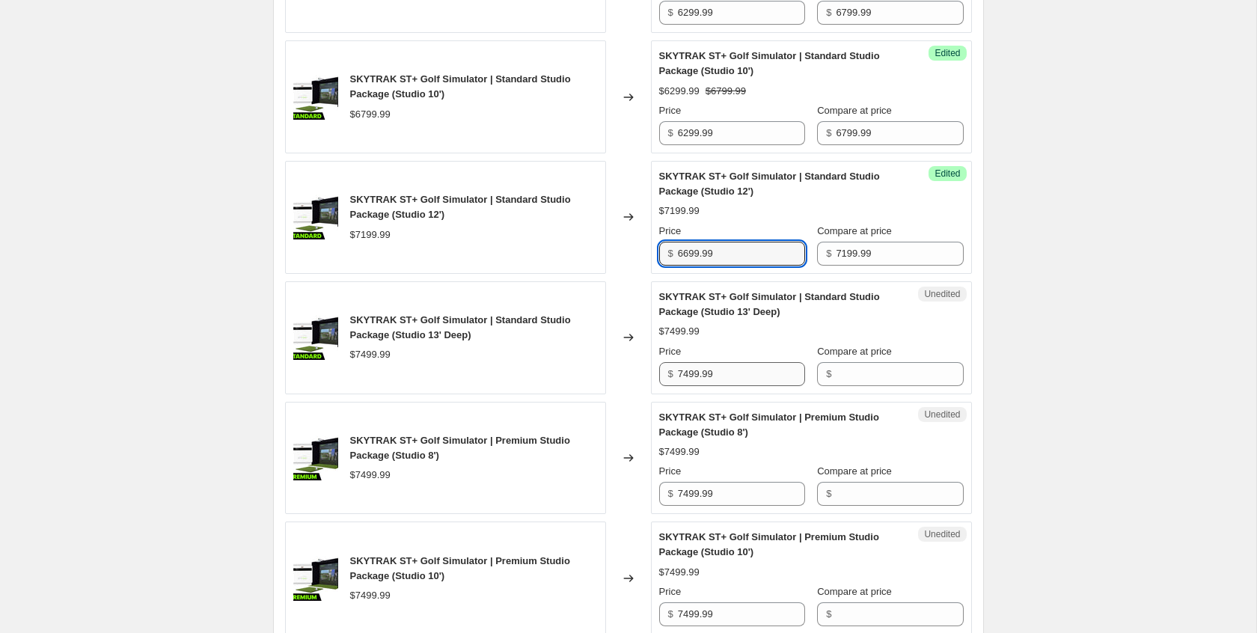
type input "6699.99"
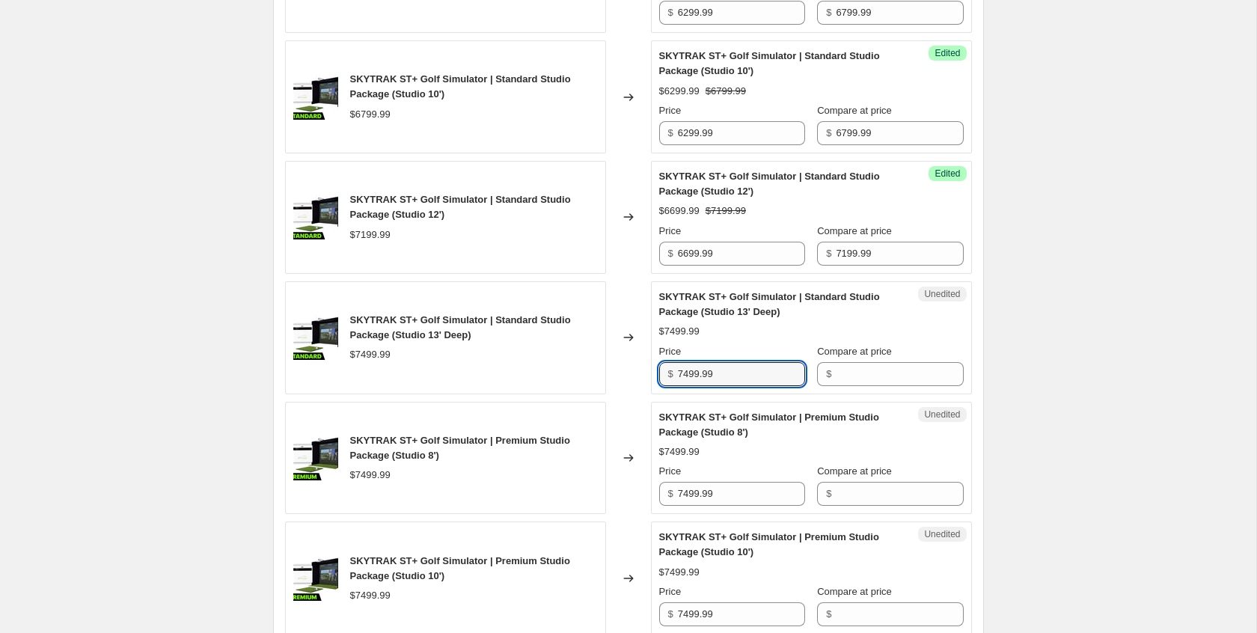
drag, startPoint x: 751, startPoint y: 405, endPoint x: 639, endPoint y: 404, distance: 112.2
click at [639, 394] on div "SKYTRAK ST+ Golf Simulator | Standard Studio Package (Studio 13' Deep) $7499.99…" at bounding box center [628, 337] width 687 height 113
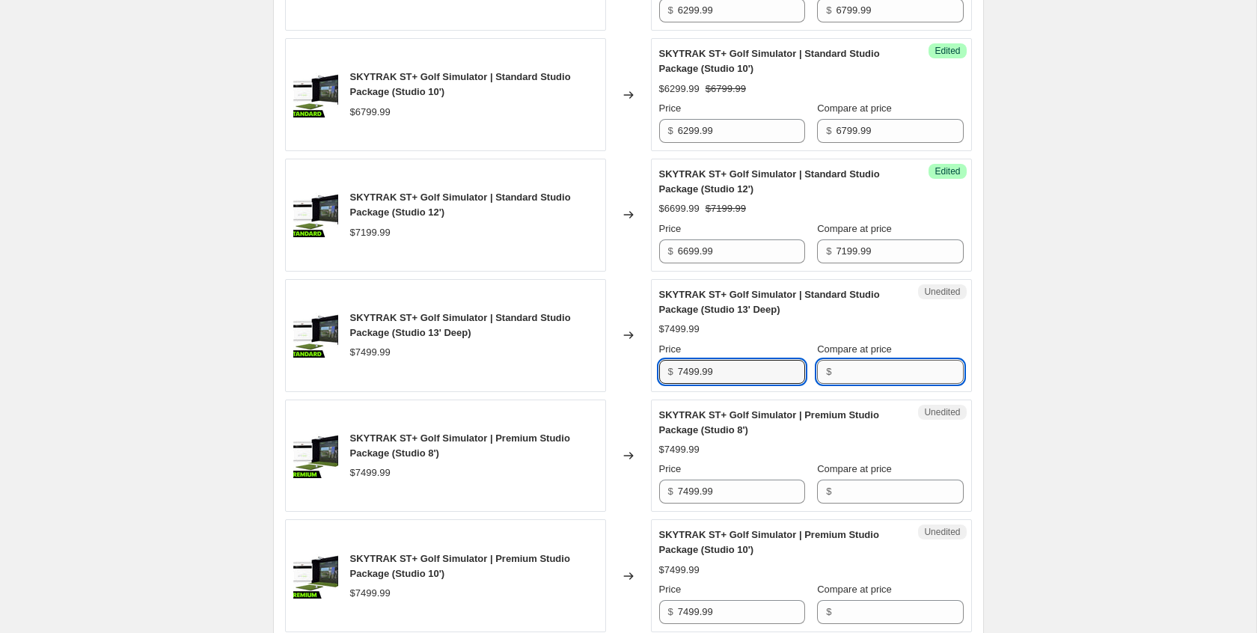
click at [857, 384] on input "Compare at price" at bounding box center [899, 372] width 127 height 24
paste input "7499.99"
type input "7499.99"
drag, startPoint x: 690, startPoint y: 403, endPoint x: 637, endPoint y: 401, distance: 53.2
click at [637, 392] on div "SKYTRAK ST+ Golf Simulator | Standard Studio Package (Studio 13' Deep) $7499.99…" at bounding box center [628, 335] width 687 height 113
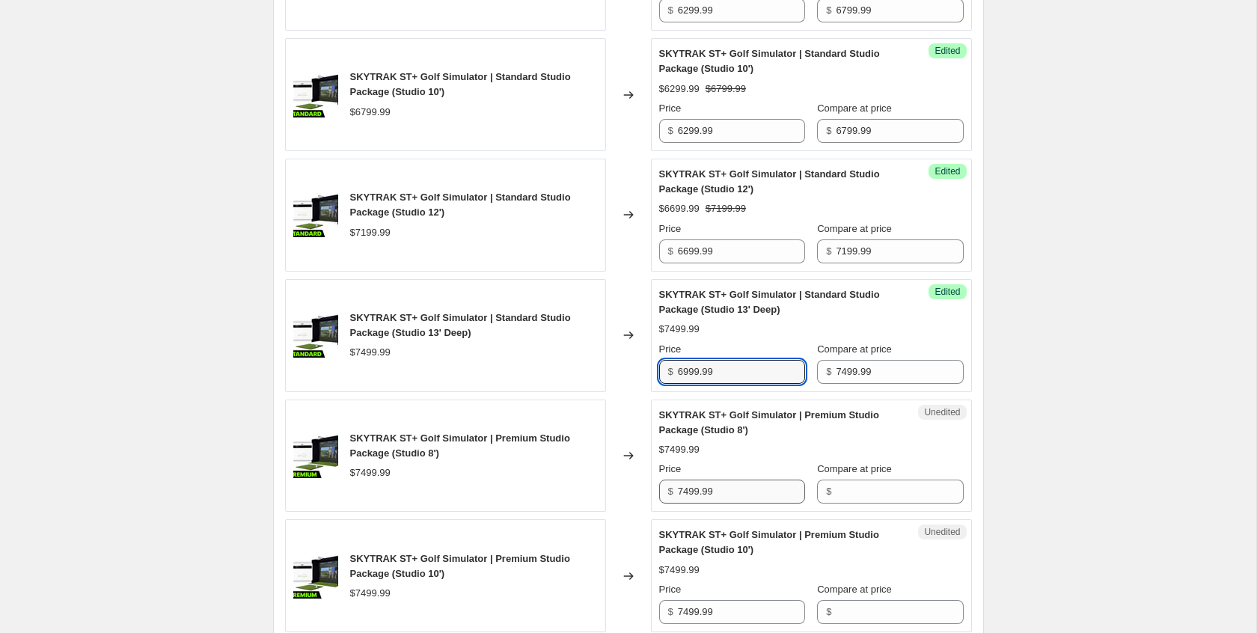
type input "6999.99"
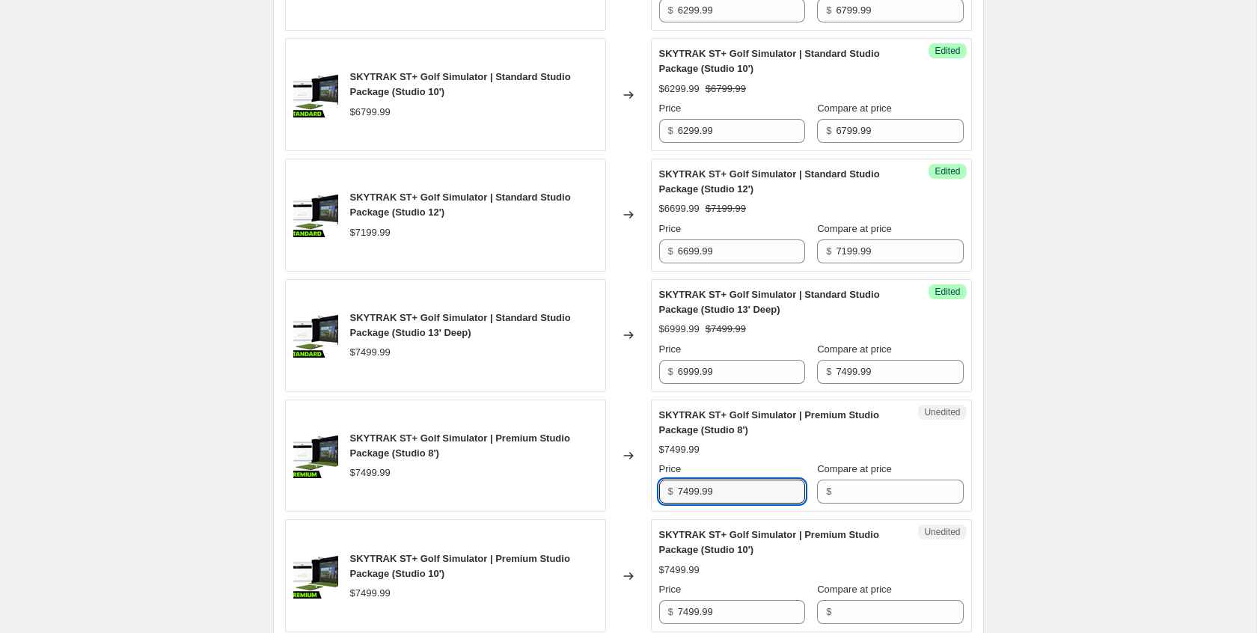
drag, startPoint x: 731, startPoint y: 521, endPoint x: 626, endPoint y: 521, distance: 104.7
click at [626, 512] on div "SKYTRAK ST+ Golf Simulator | Premium Studio Package (Studio 8') $7499.99 Change…" at bounding box center [628, 455] width 687 height 113
click at [903, 503] on input "Compare at price" at bounding box center [899, 491] width 127 height 24
paste input "7499.99"
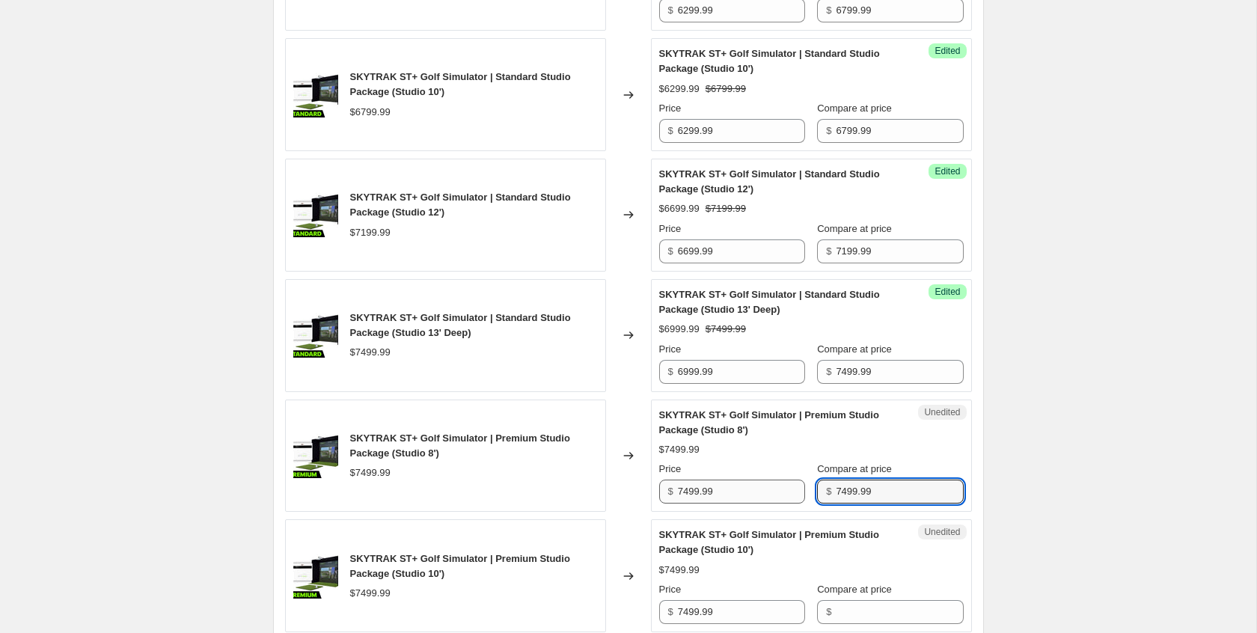
type input "7499.99"
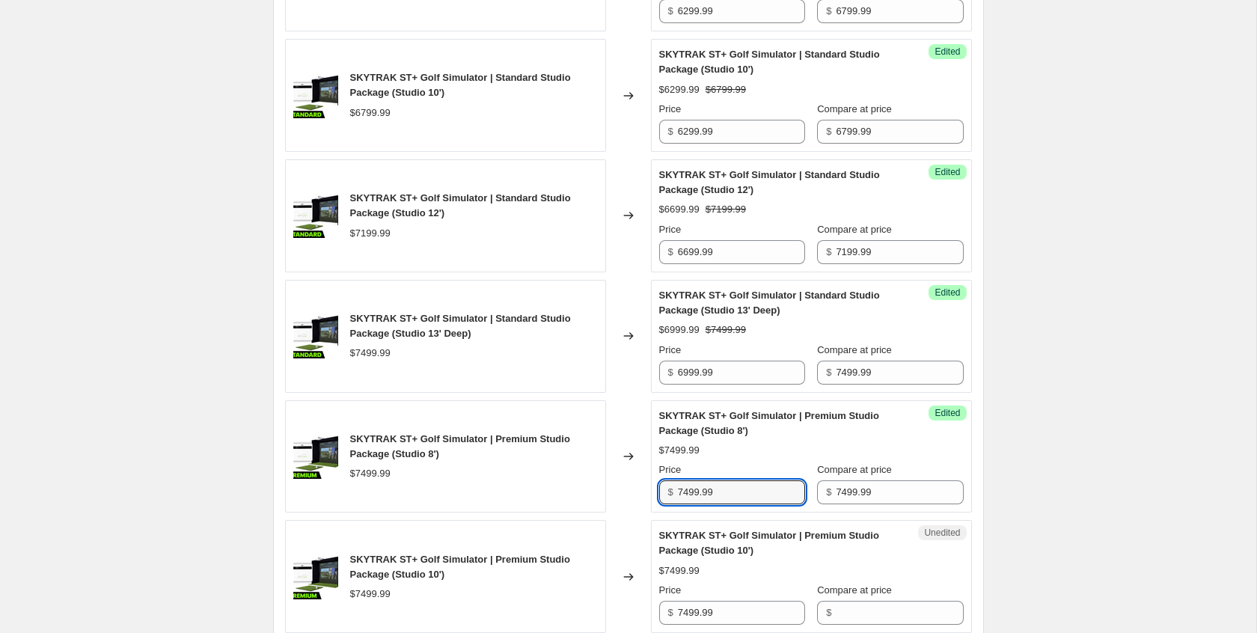
drag, startPoint x: 690, startPoint y: 522, endPoint x: 671, endPoint y: 523, distance: 18.7
click at [671, 504] on div "$ 7499.99" at bounding box center [732, 492] width 146 height 24
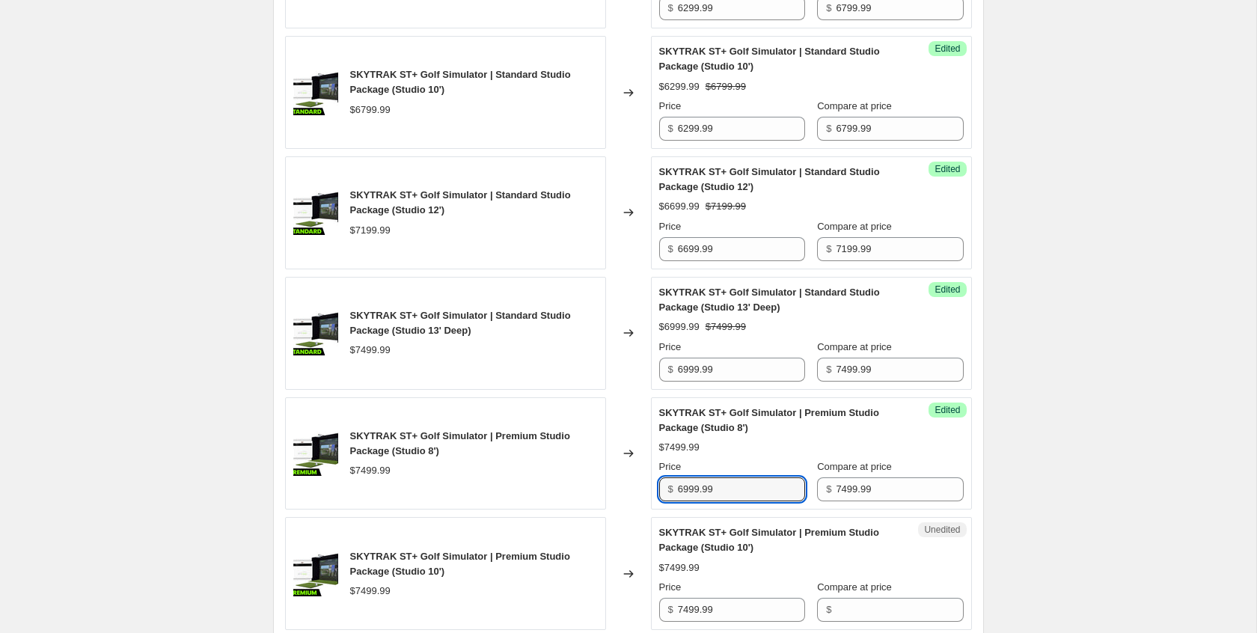
type input "6999.99"
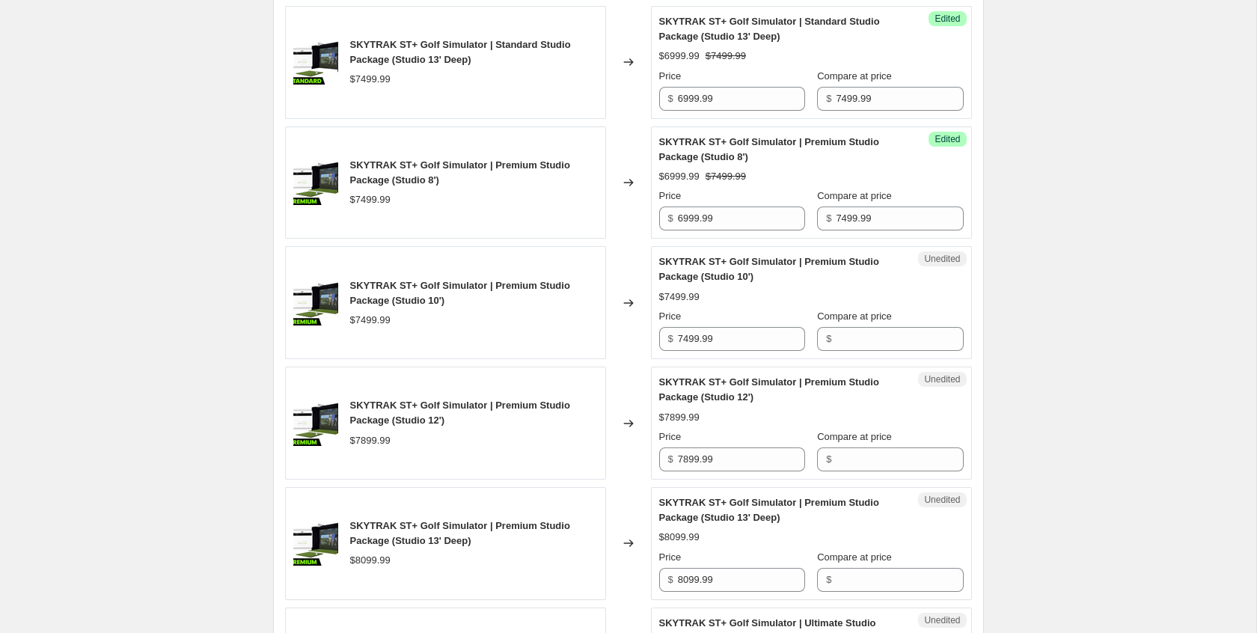
scroll to position [1846, 0]
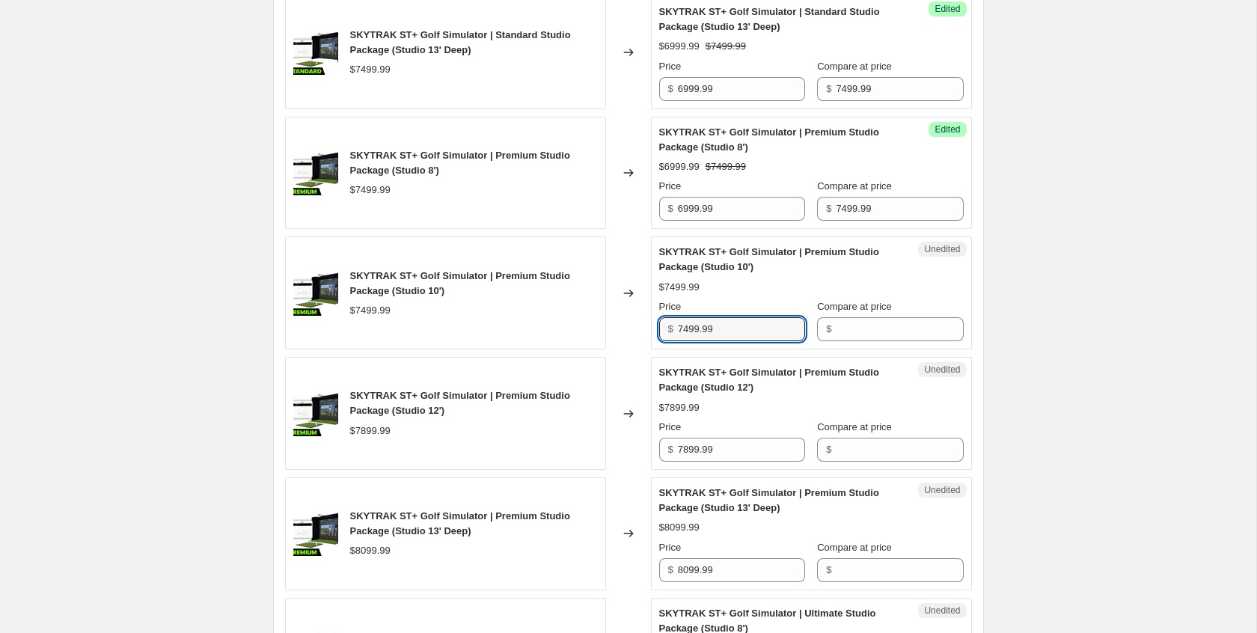
drag, startPoint x: 748, startPoint y: 361, endPoint x: 632, endPoint y: 351, distance: 116.4
click at [632, 349] on div "SKYTRAK ST+ Golf Simulator | Premium Studio Package (Studio 10') $7499.99 Chang…" at bounding box center [628, 292] width 687 height 113
click at [910, 341] on input "Compare at price" at bounding box center [899, 329] width 127 height 24
paste input "7499.99"
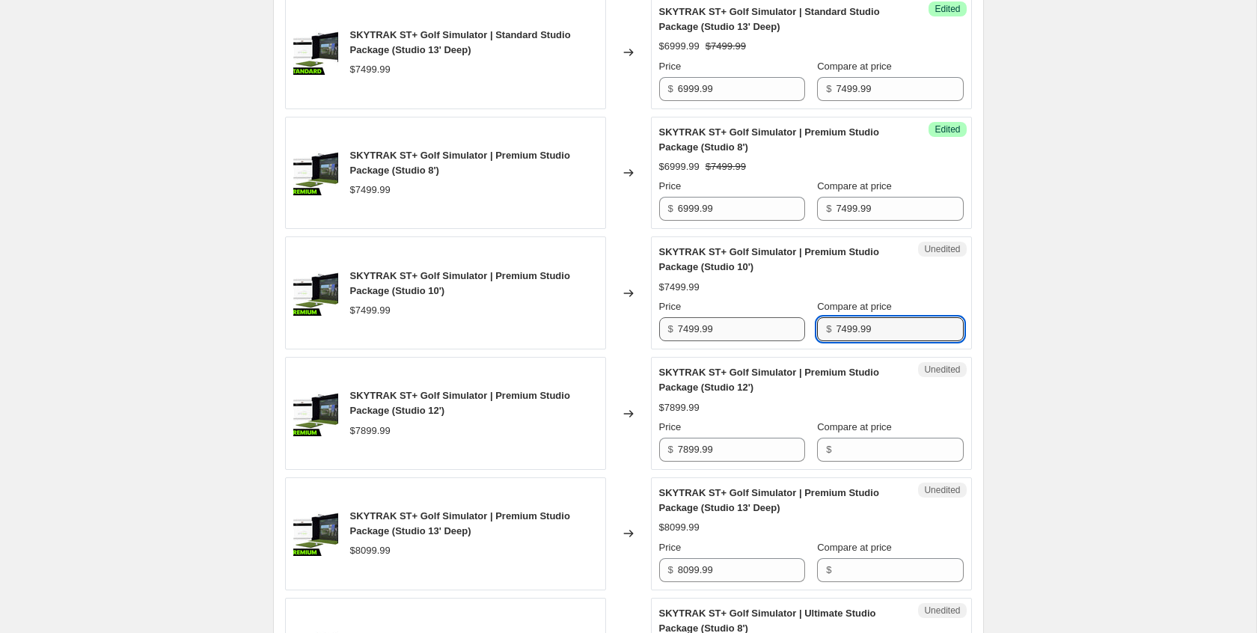
type input "7499.99"
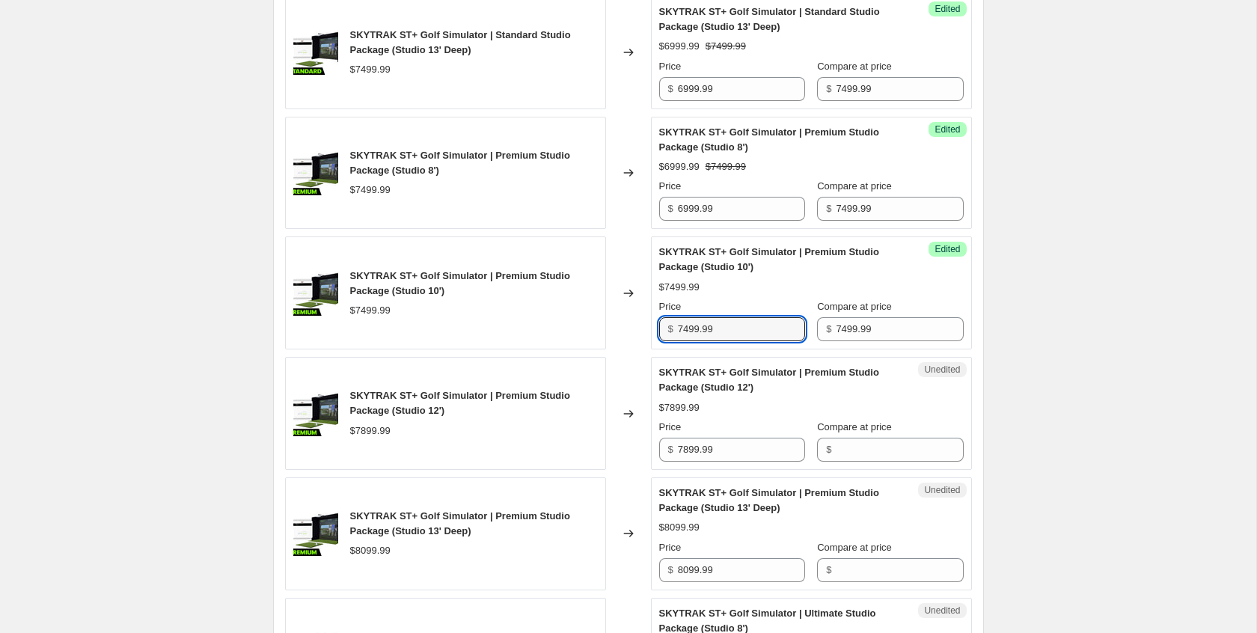
drag, startPoint x: 689, startPoint y: 360, endPoint x: 646, endPoint y: 358, distance: 42.7
click at [647, 349] on div "SKYTRAK ST+ Golf Simulator | Premium Studio Package (Studio 10') $7499.99 Chang…" at bounding box center [628, 292] width 687 height 113
type input "6999.99"
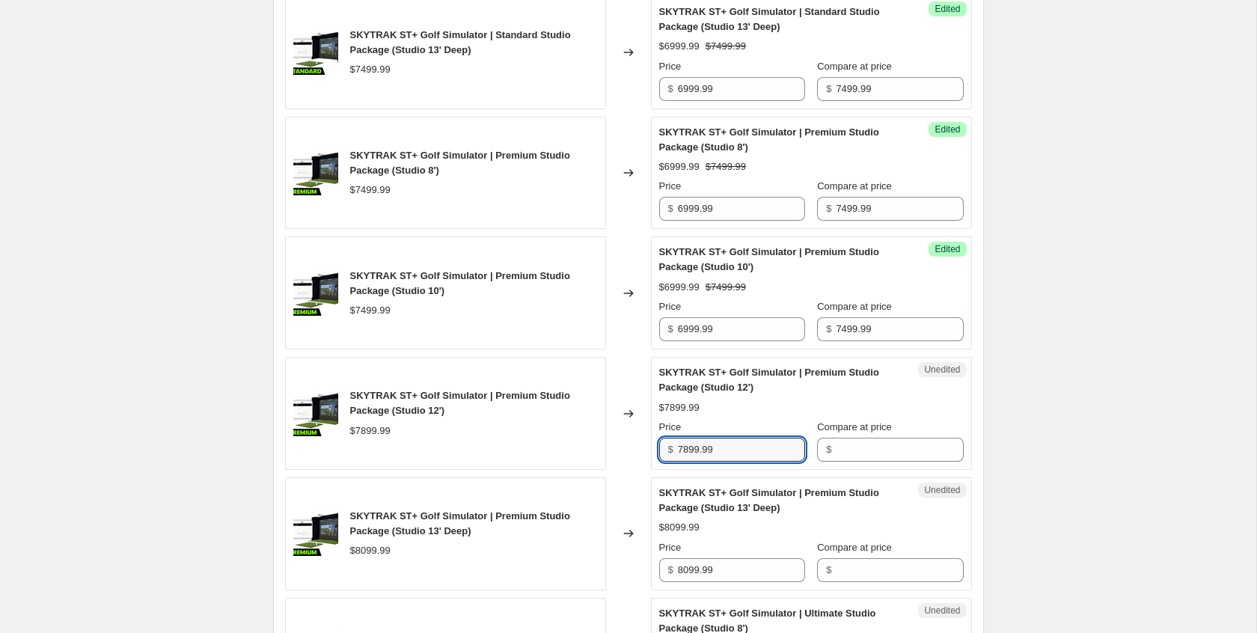
drag, startPoint x: 723, startPoint y: 480, endPoint x: 607, endPoint y: 475, distance: 115.3
click at [607, 470] on div "SKYTRAK ST+ Golf Simulator | Premium Studio Package (Studio 12') $7899.99 Chang…" at bounding box center [628, 413] width 687 height 113
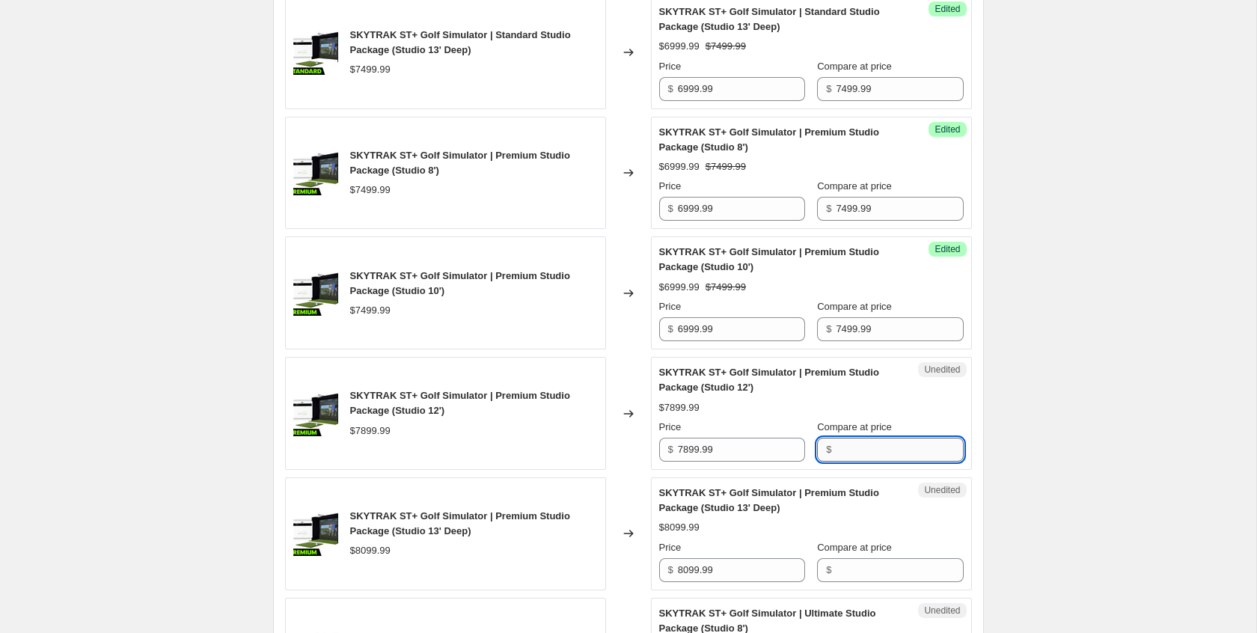
click at [876, 462] on input "Compare at price" at bounding box center [899, 450] width 127 height 24
paste input "7899.99"
type input "7899.99"
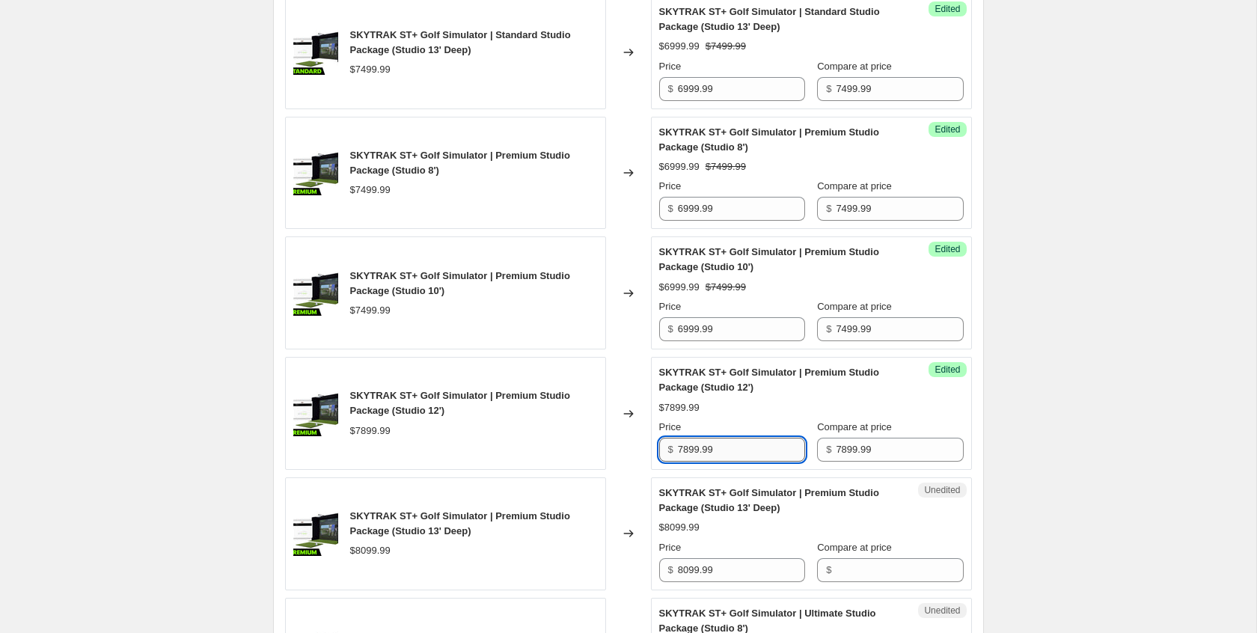
click at [691, 462] on input "7899.99" at bounding box center [741, 450] width 127 height 24
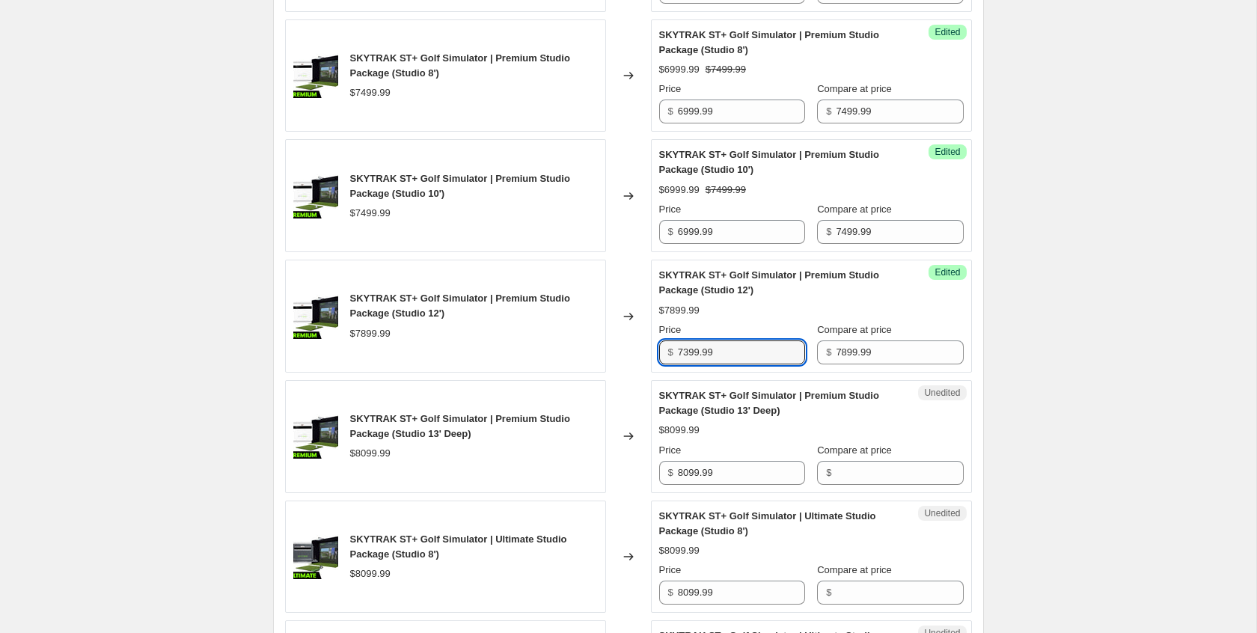
scroll to position [2040, 0]
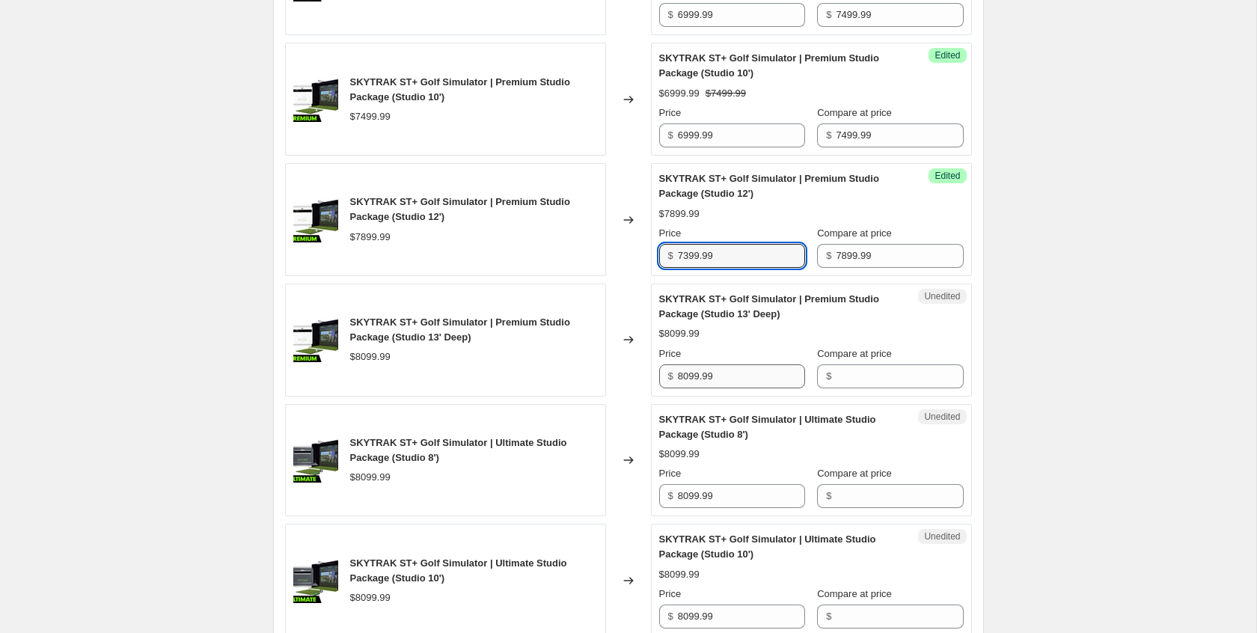
type input "7399.99"
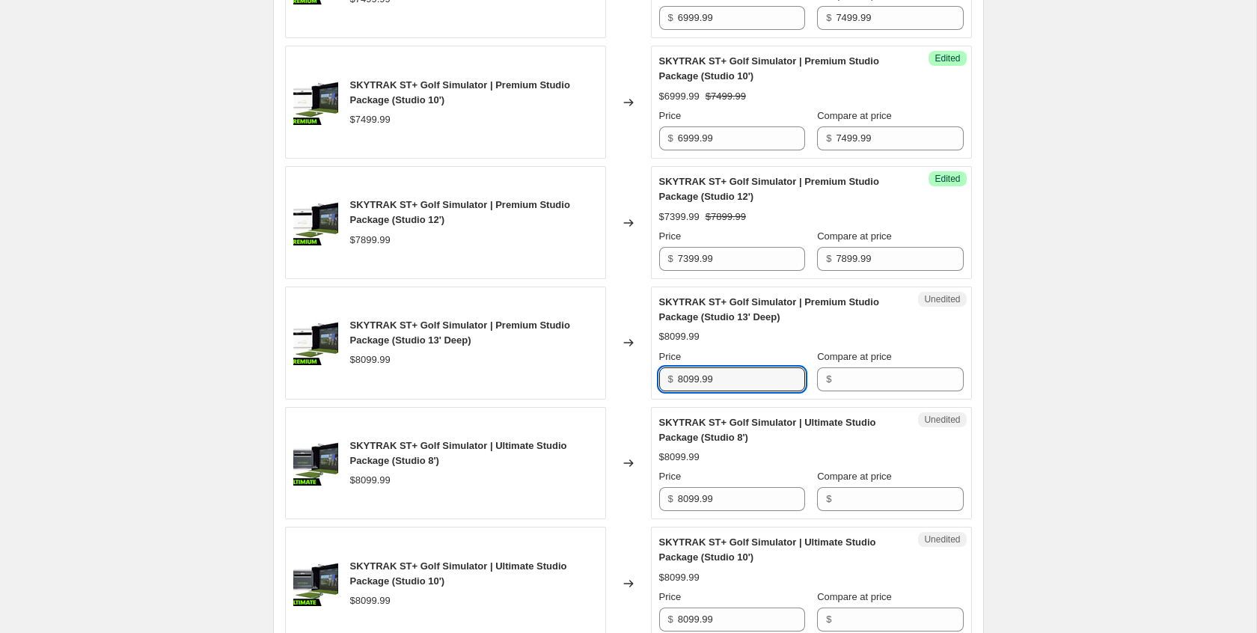
scroll to position [2041, 0]
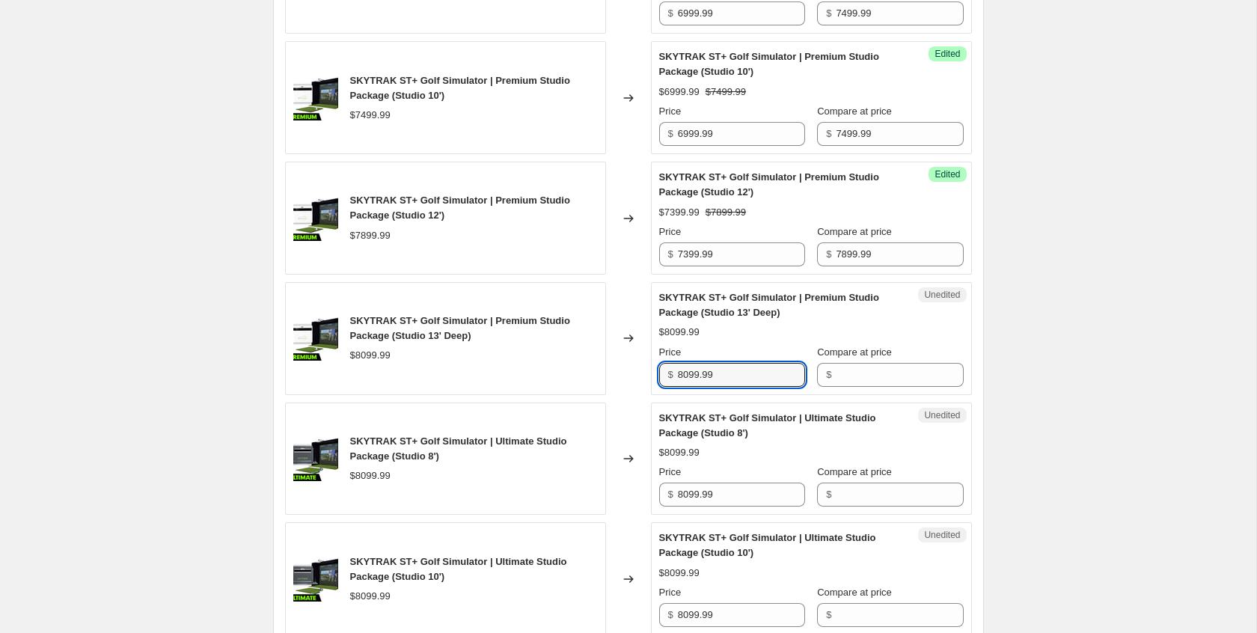
drag, startPoint x: 731, startPoint y: 405, endPoint x: 656, endPoint y: 401, distance: 74.9
click at [656, 395] on div "Unedited SKYTRAK ST+ Golf Simulator | Premium Studio Package (Studio 13' Deep) …" at bounding box center [811, 338] width 321 height 113
click at [867, 387] on input "Compare at price" at bounding box center [899, 375] width 127 height 24
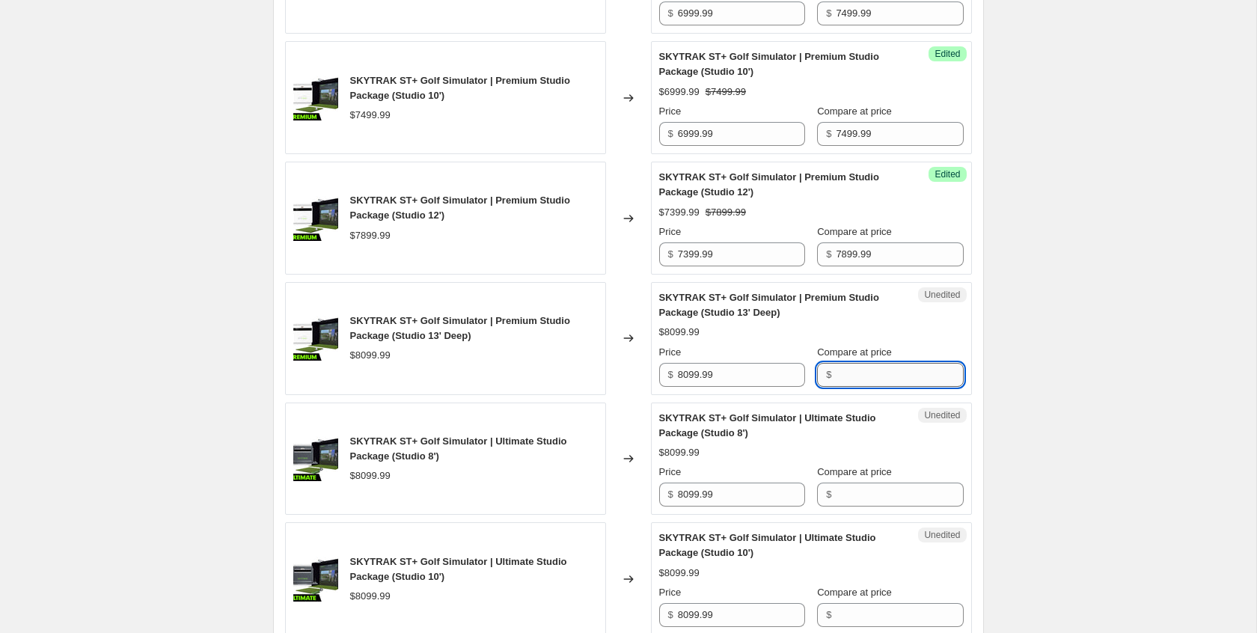
paste input "8099.99"
type input "8099.99"
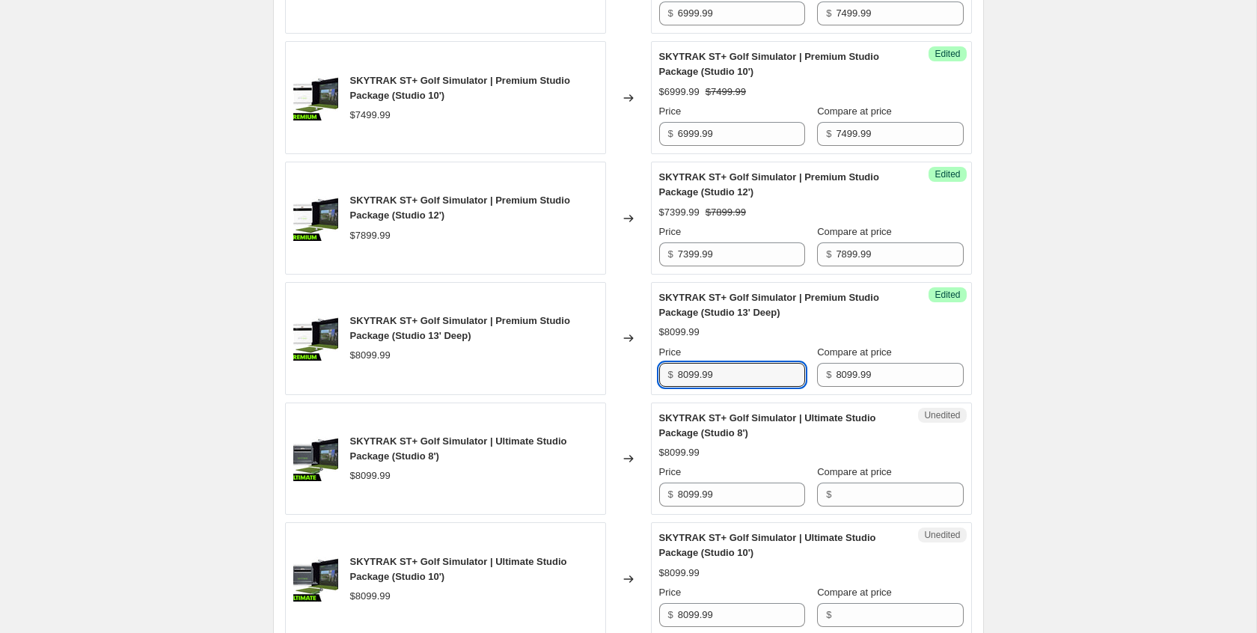
drag, startPoint x: 690, startPoint y: 407, endPoint x: 649, endPoint y: 407, distance: 41.1
click at [651, 395] on div "Success Edited SKYTRAK ST+ Golf Simulator | Premium Studio Package (Studio 13' …" at bounding box center [811, 338] width 321 height 113
type input "7599.99"
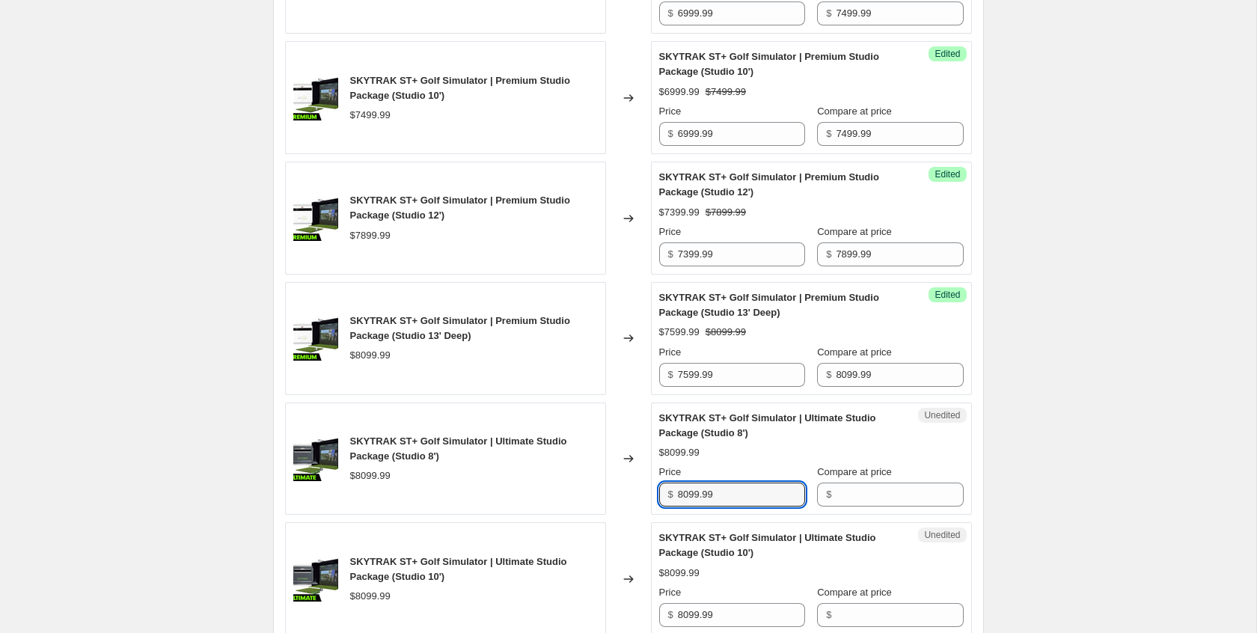
drag, startPoint x: 716, startPoint y: 524, endPoint x: 628, endPoint y: 522, distance: 88.3
click at [628, 515] on div "SKYTRAK ST+ Golf Simulator | Ultimate Studio Package (Studio 8') $8099.99 Chang…" at bounding box center [628, 458] width 687 height 113
click at [912, 506] on input "Compare at price" at bounding box center [899, 494] width 127 height 24
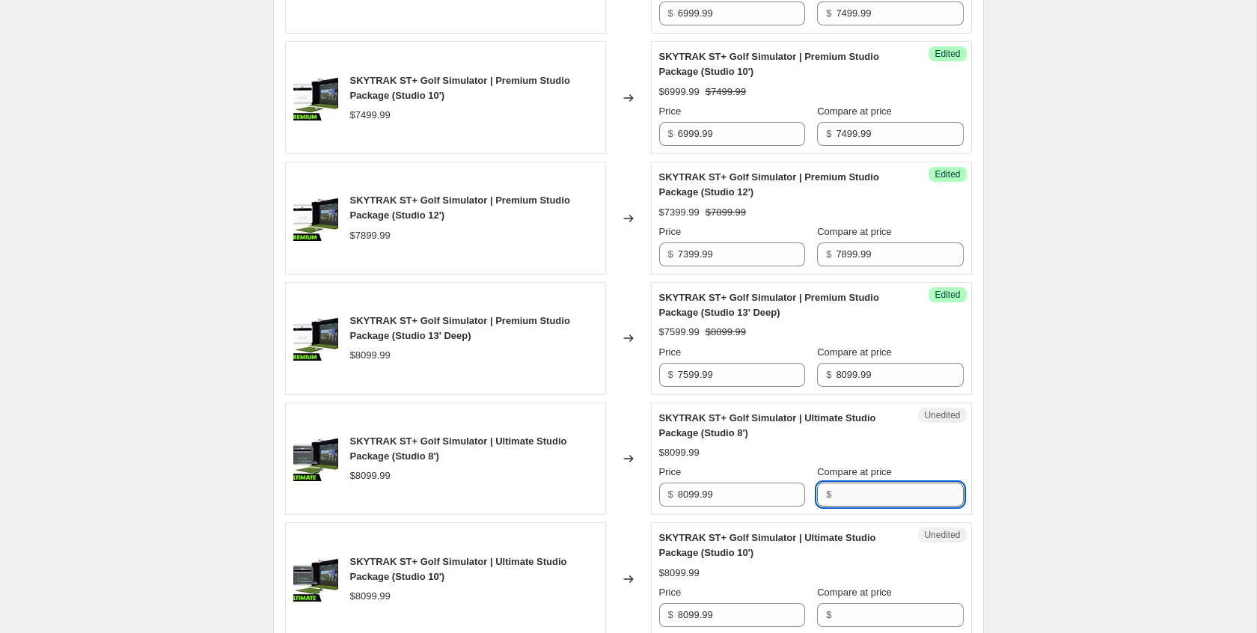
paste input "8099.99"
type input "8099.99"
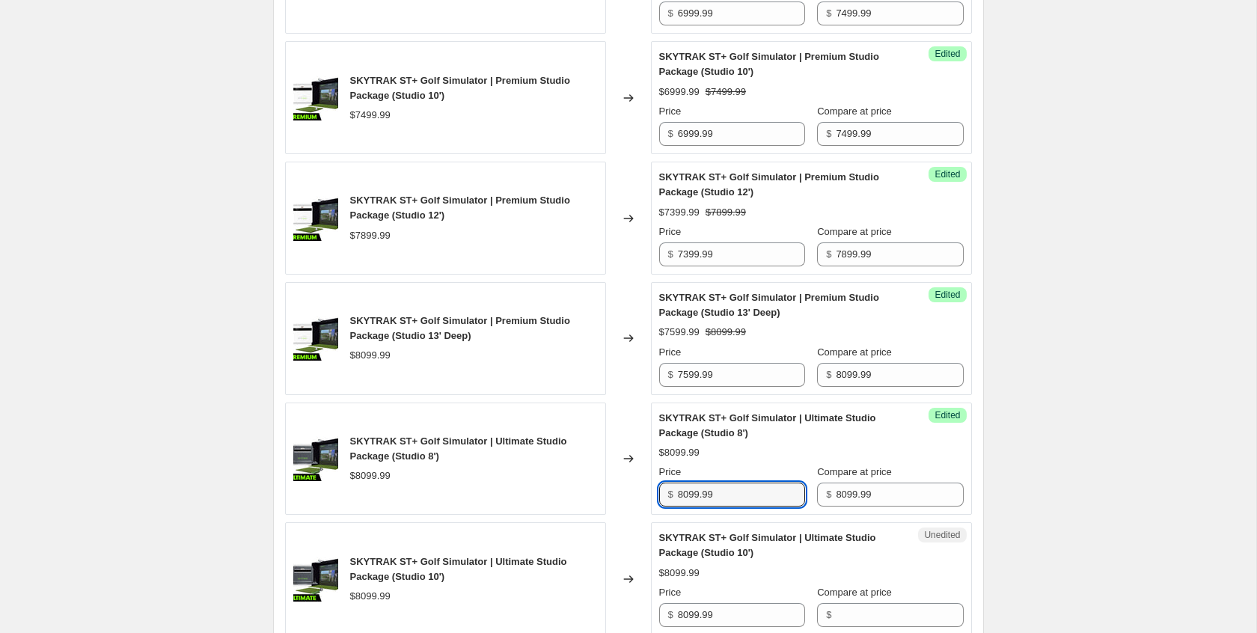
drag, startPoint x: 689, startPoint y: 525, endPoint x: 643, endPoint y: 524, distance: 46.4
click at [643, 515] on div "SKYTRAK ST+ Golf Simulator | Ultimate Studio Package (Studio 8') $8099.99 Chang…" at bounding box center [628, 458] width 687 height 113
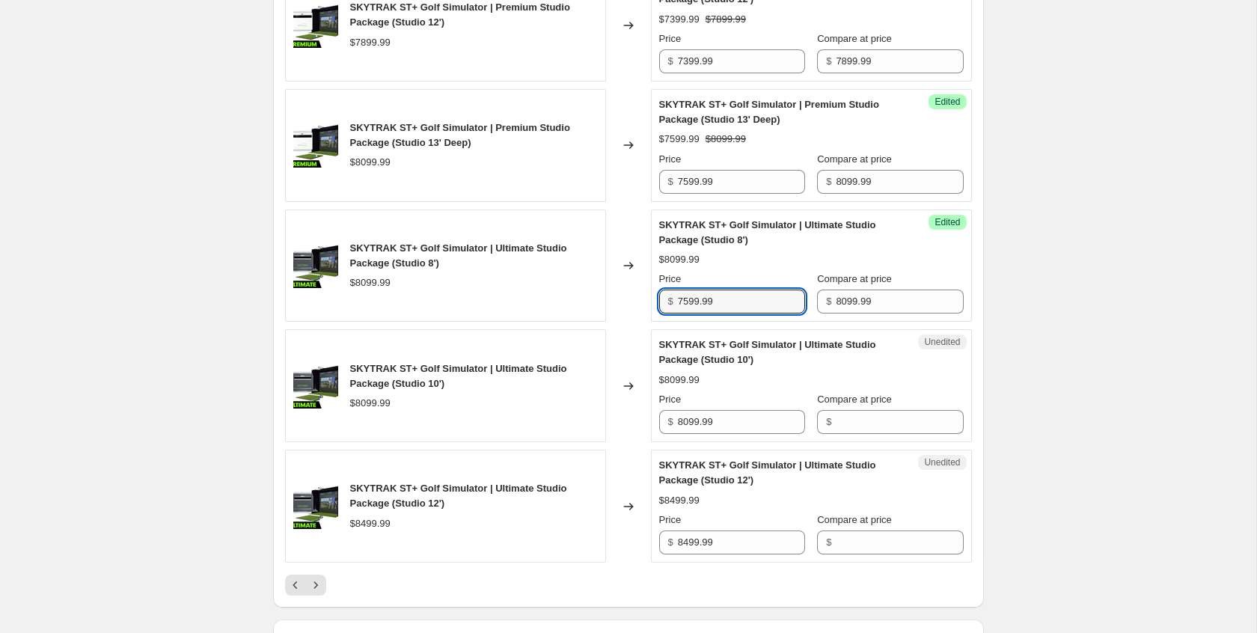
scroll to position [2246, 0]
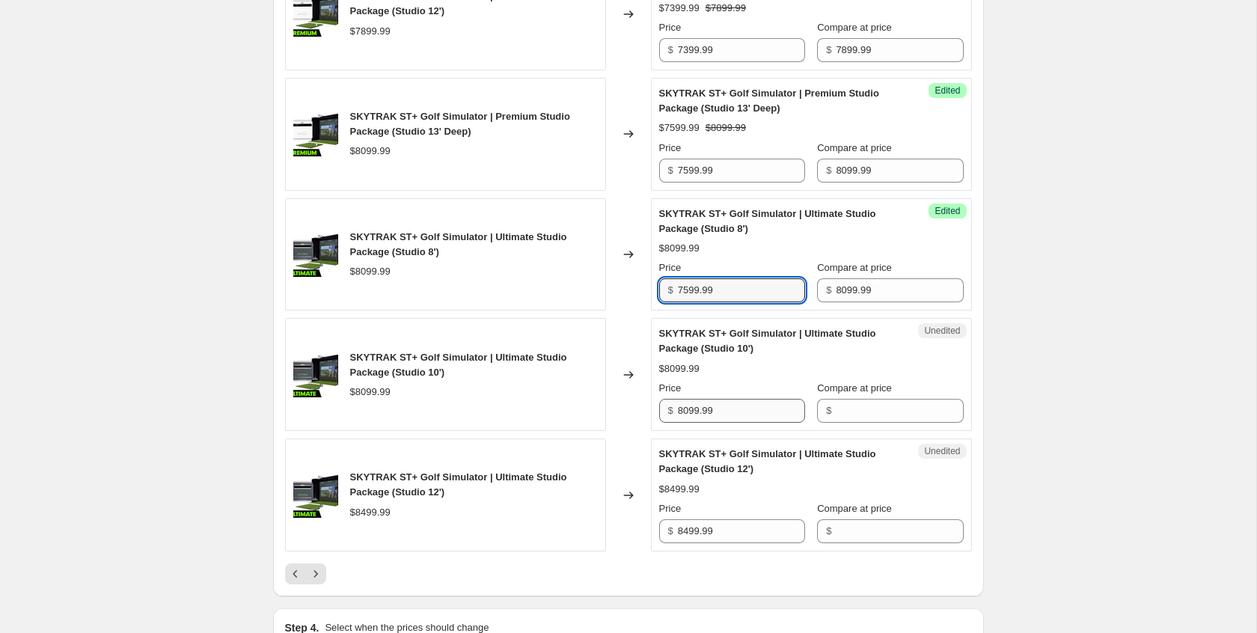
type input "7599.99"
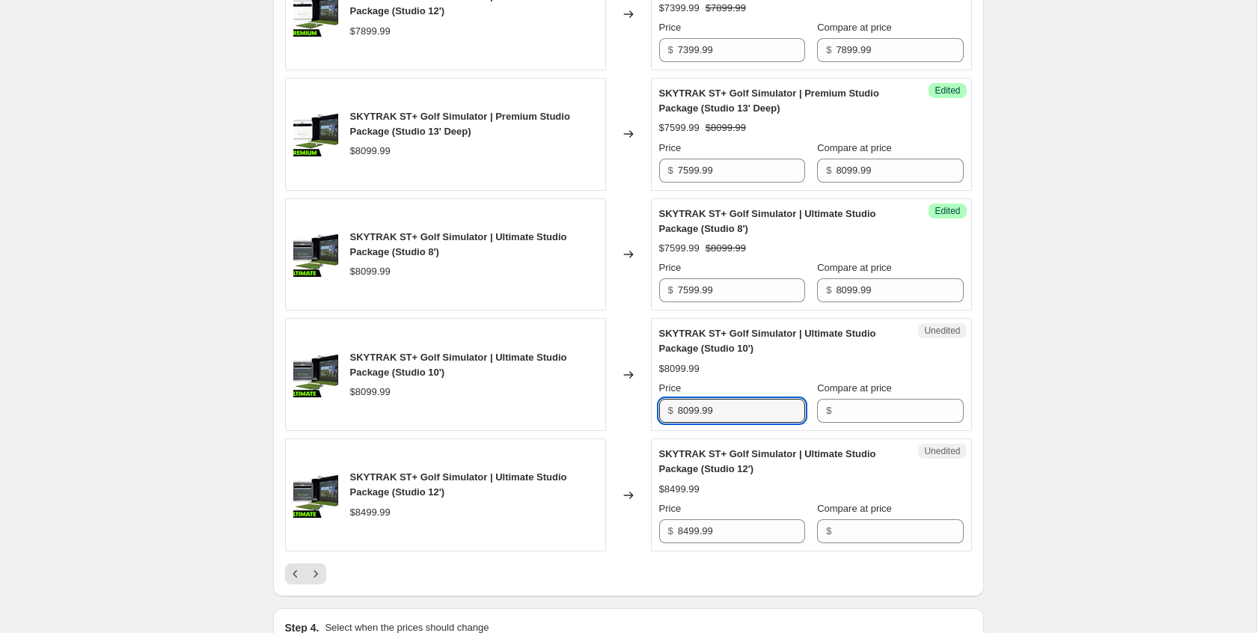
drag, startPoint x: 735, startPoint y: 445, endPoint x: 629, endPoint y: 436, distance: 106.6
click at [629, 431] on div "SKYTRAK ST+ Golf Simulator | Ultimate Studio Package (Studio 10') $8099.99 Chan…" at bounding box center [628, 374] width 687 height 113
click at [901, 423] on input "Compare at price" at bounding box center [899, 411] width 127 height 24
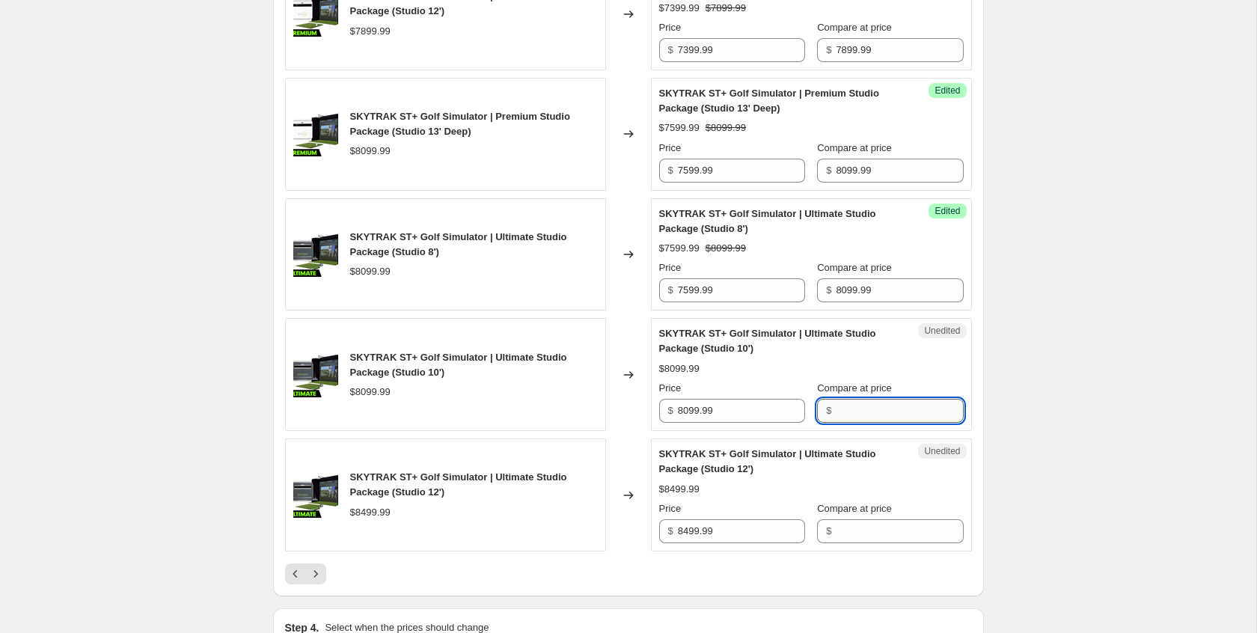
paste input "8099.99"
type input "8099.99"
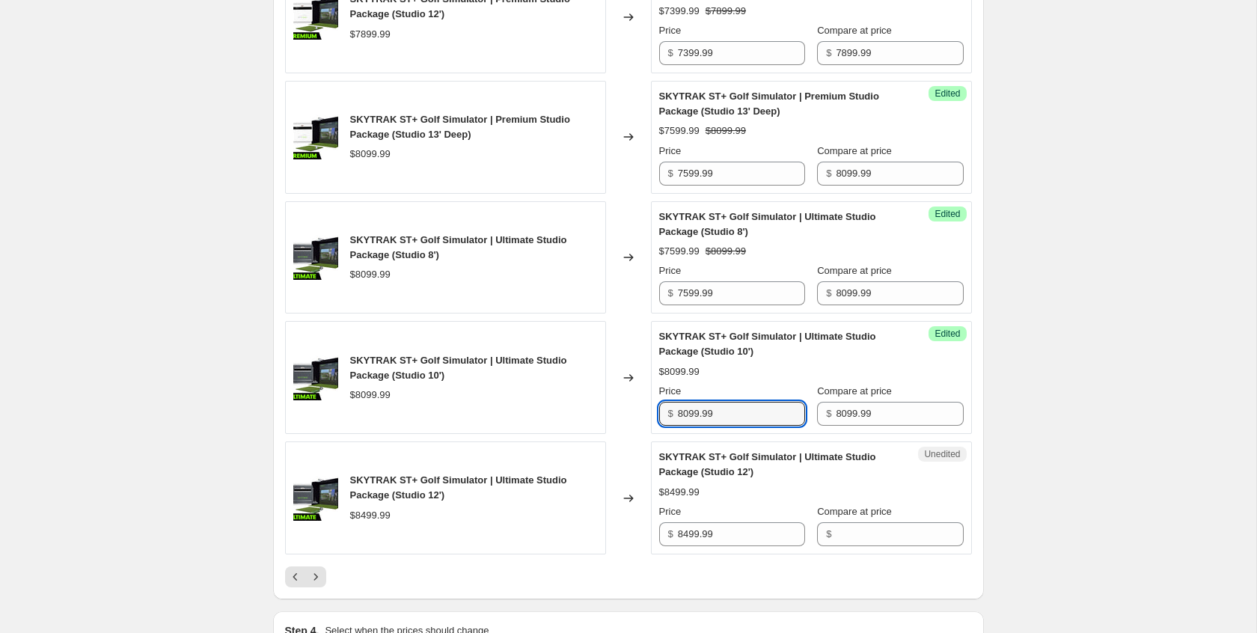
drag, startPoint x: 689, startPoint y: 441, endPoint x: 650, endPoint y: 441, distance: 38.9
click at [651, 434] on div "Success Edited SKYTRAK ST+ Golf Simulator | Ultimate Studio Package (Studio 10'…" at bounding box center [811, 377] width 321 height 113
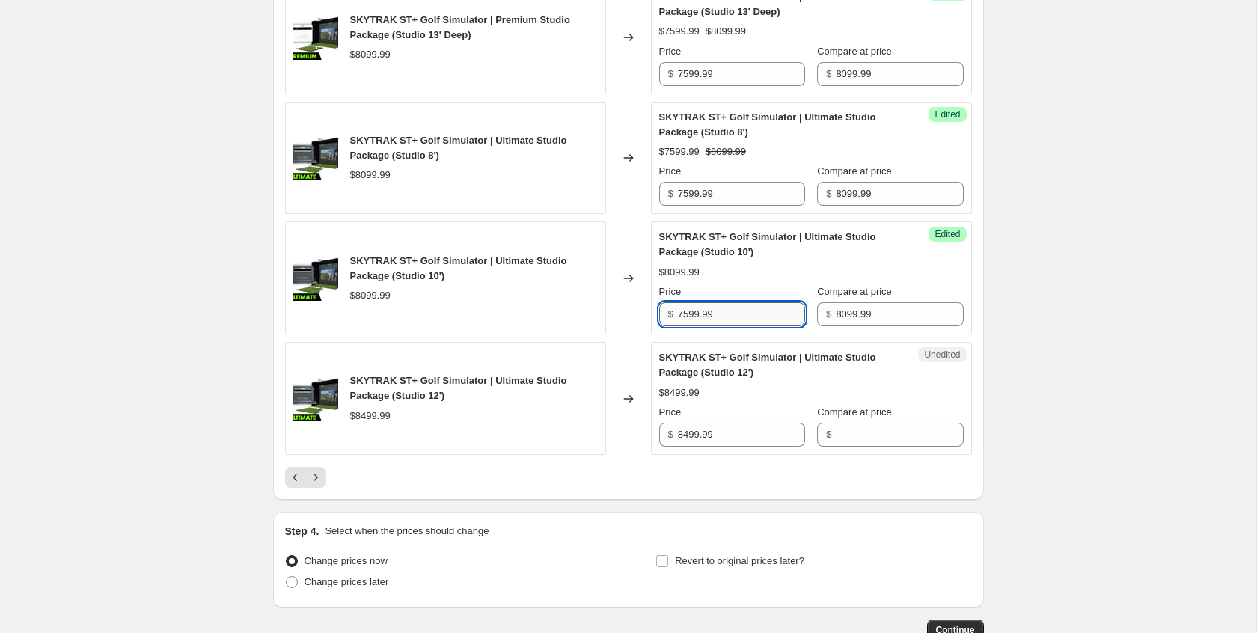
scroll to position [2371, 0]
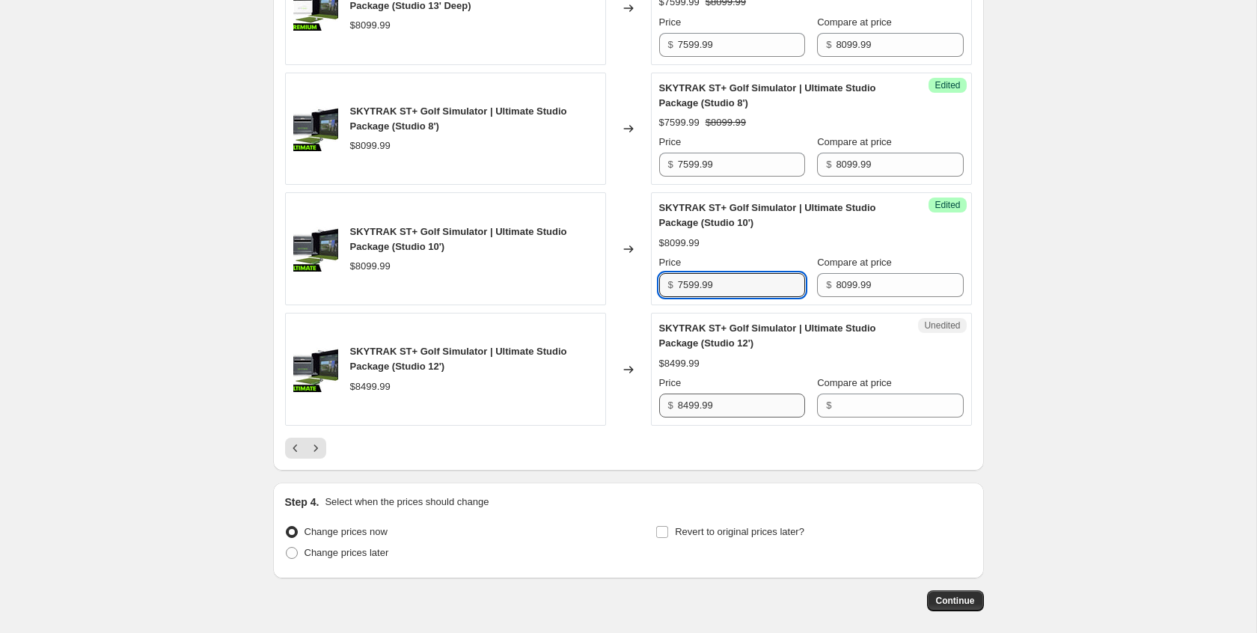
type input "7599.99"
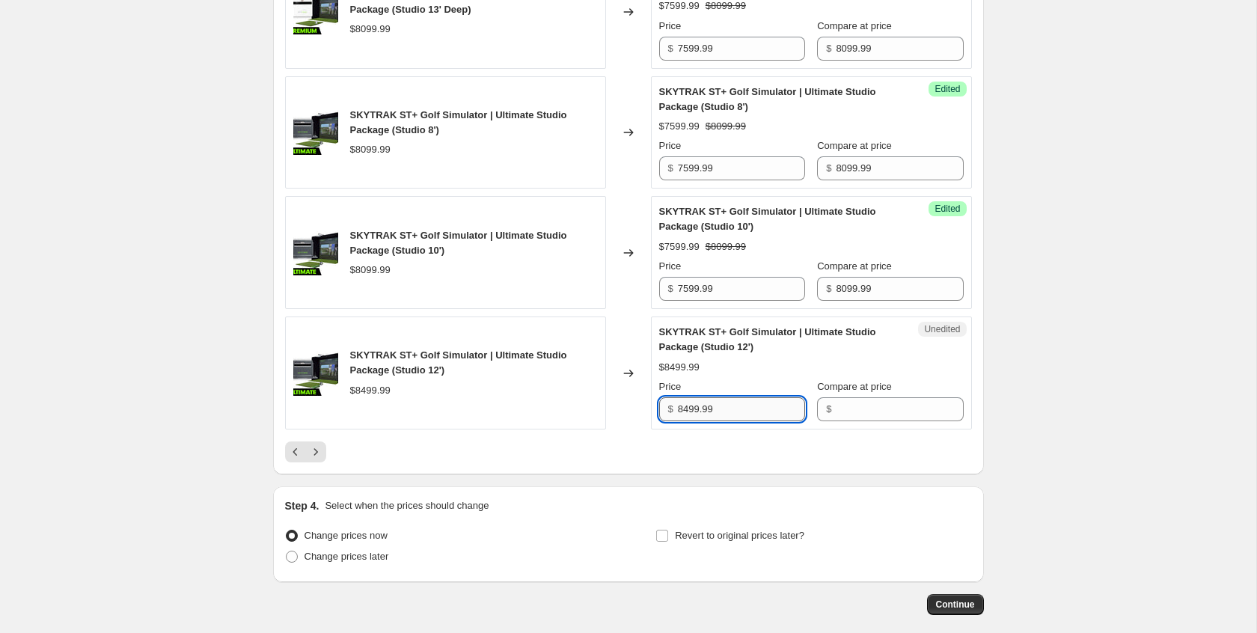
click at [691, 421] on input "8499.99" at bounding box center [741, 409] width 127 height 24
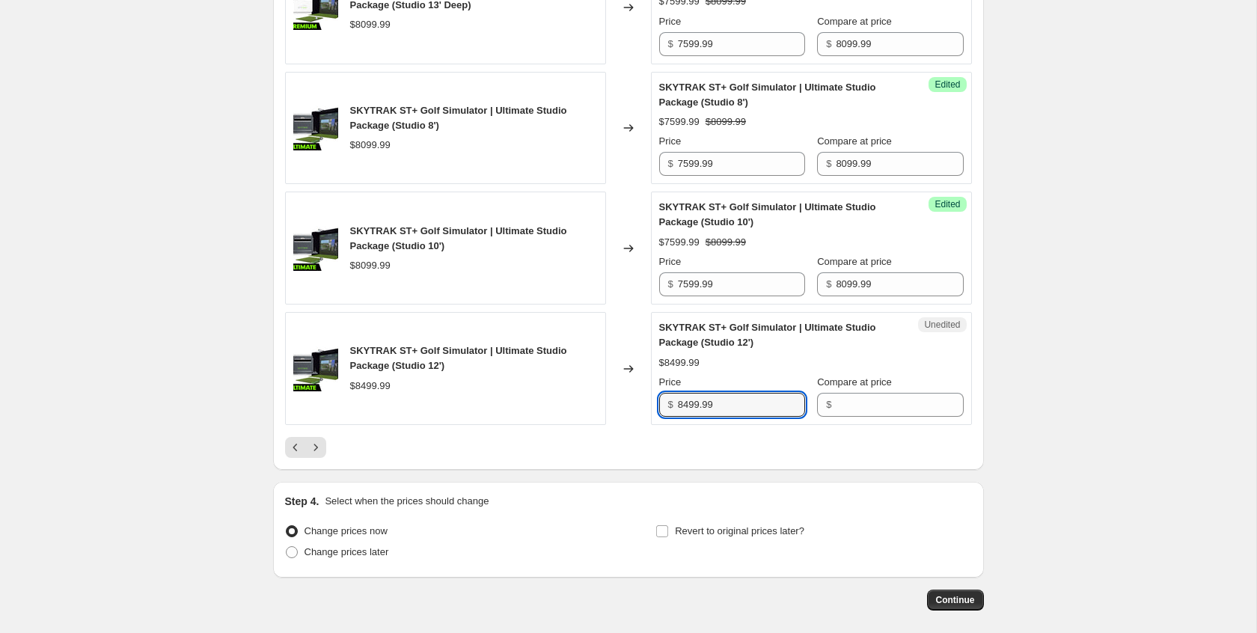
drag, startPoint x: 728, startPoint y: 438, endPoint x: 648, endPoint y: 434, distance: 80.1
click at [648, 425] on div "SKYTRAK ST+ Golf Simulator | Ultimate Studio Package (Studio 12') $8499.99 Chan…" at bounding box center [628, 368] width 687 height 113
click at [911, 424] on div "Unedited SKYTRAK ST+ Golf Simulator | Ultimate Studio Package (Studio 12') $849…" at bounding box center [811, 367] width 321 height 113
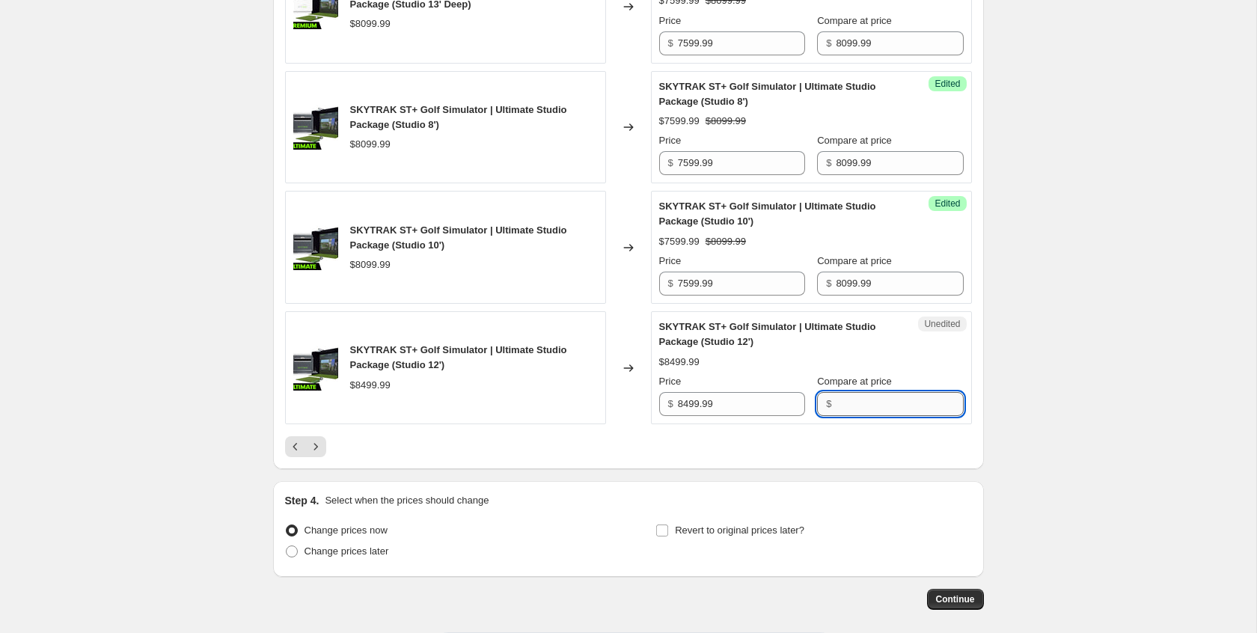
click at [911, 416] on input "Compare at price" at bounding box center [899, 404] width 127 height 24
paste input "8499.99"
type input "8499.99"
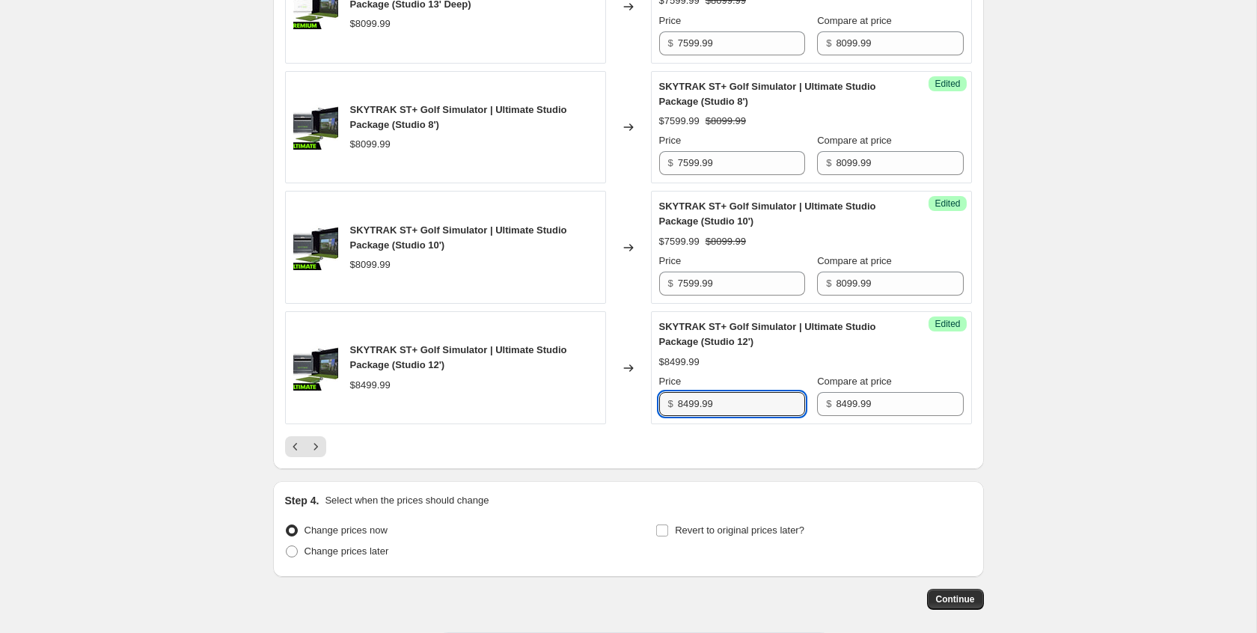
drag, startPoint x: 689, startPoint y: 436, endPoint x: 631, endPoint y: 437, distance: 58.4
click at [631, 424] on div "SKYTRAK ST+ Golf Simulator | Ultimate Studio Package (Studio 12') $8499.99 Chan…" at bounding box center [628, 367] width 687 height 113
type input "7999.99"
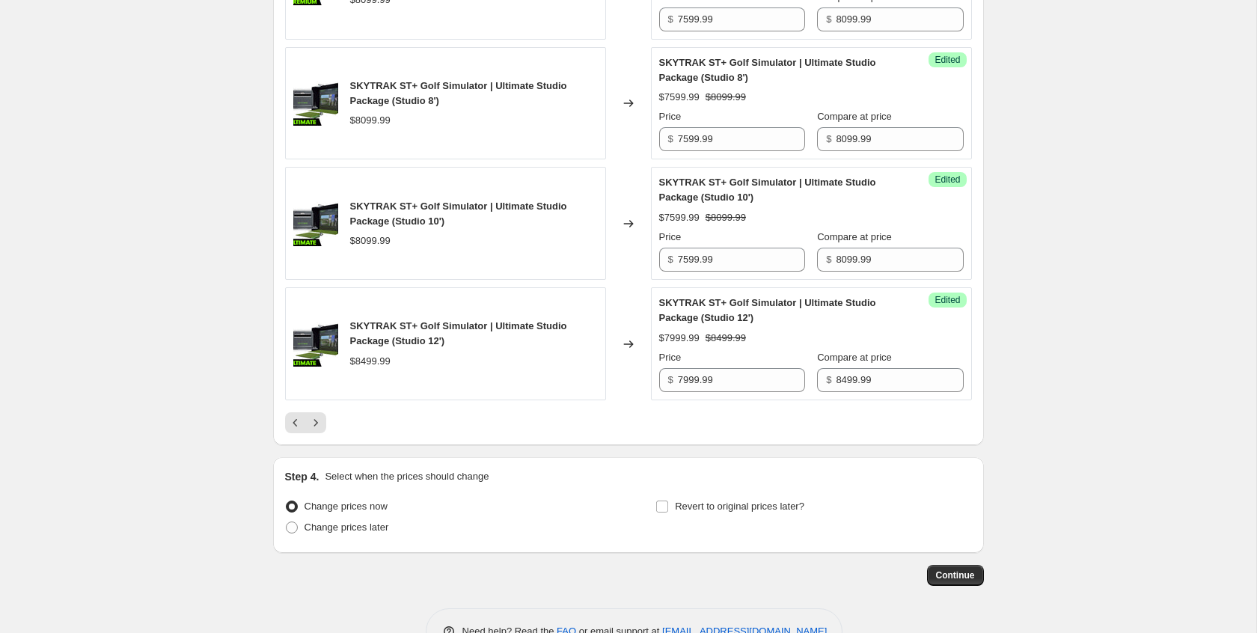
scroll to position [2403, 0]
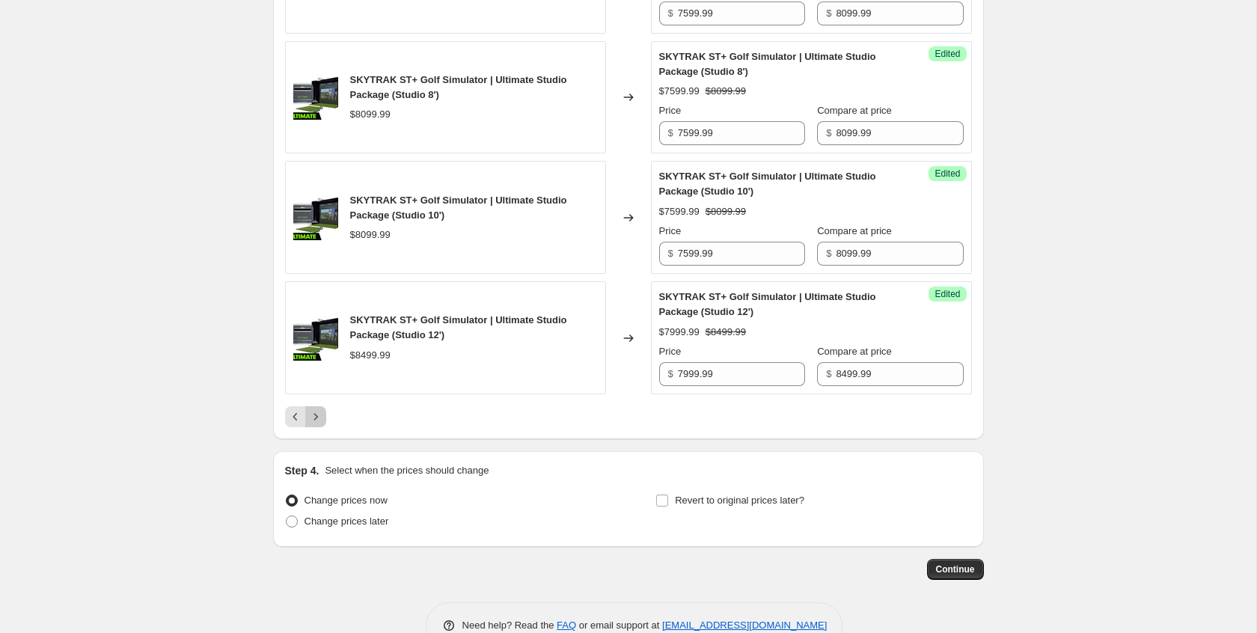
click at [314, 427] on button "Next" at bounding box center [315, 416] width 21 height 21
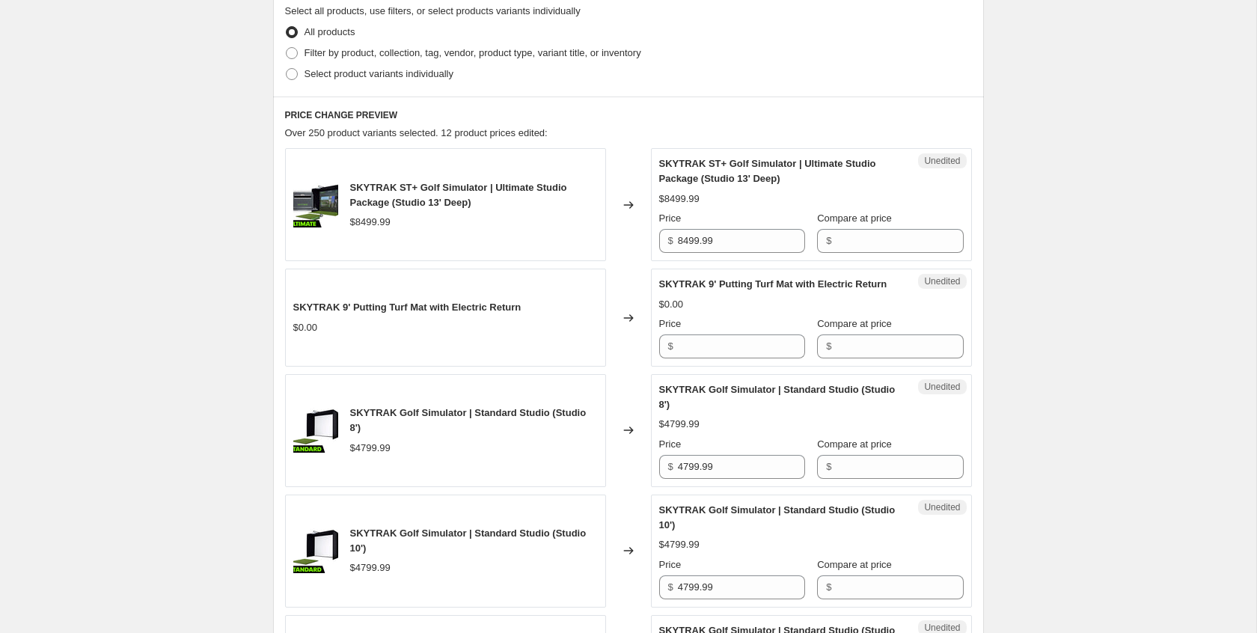
scroll to position [346, 0]
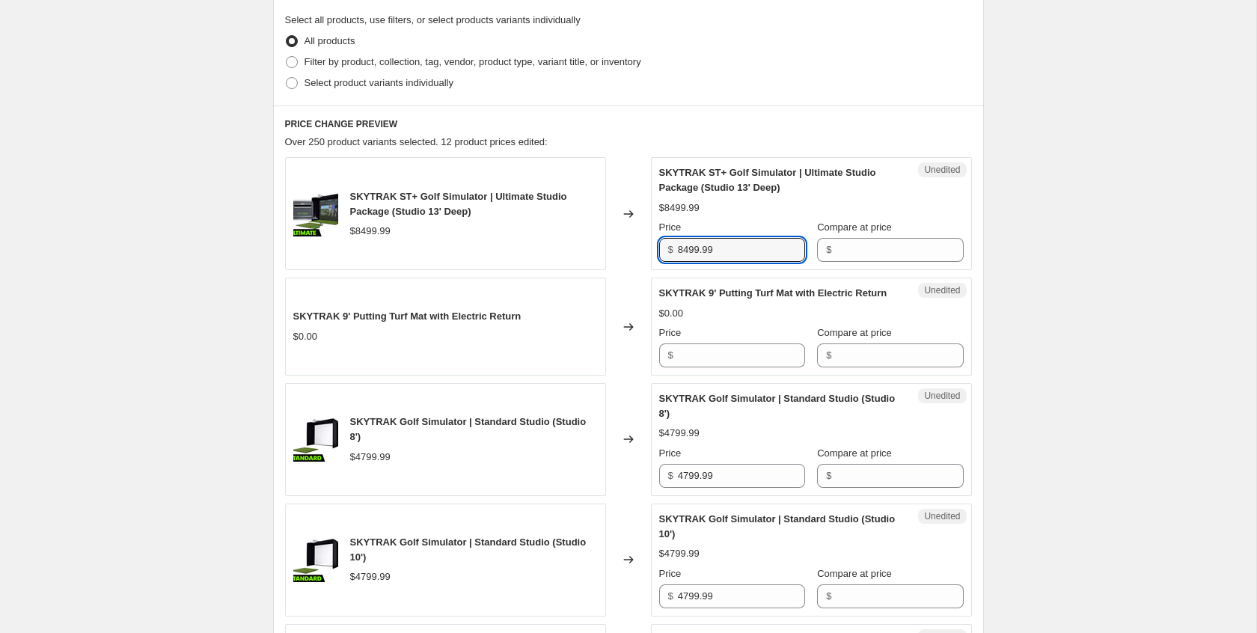
drag, startPoint x: 701, startPoint y: 248, endPoint x: 630, endPoint y: 242, distance: 71.3
click at [630, 242] on div "SKYTRAK ST+ Golf Simulator | Ultimate Studio Package (Studio 13' Deep) $8499.99…" at bounding box center [628, 213] width 687 height 113
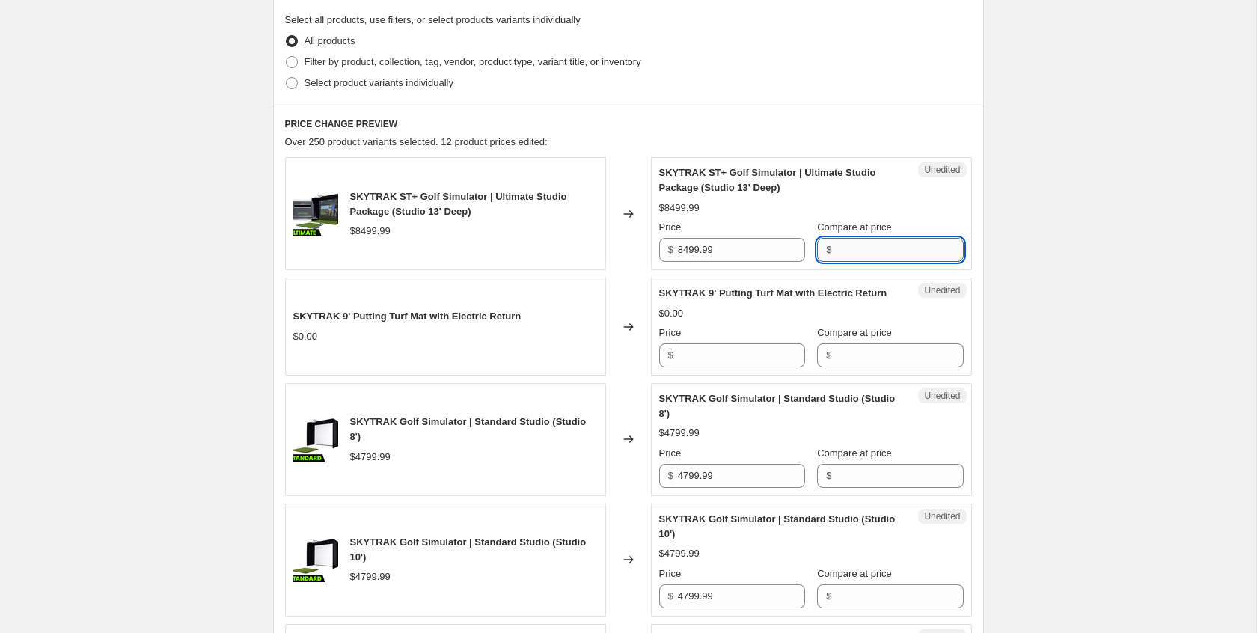
click at [861, 248] on input "Compare at price" at bounding box center [899, 250] width 127 height 24
paste input "8499.99"
type input "8499.99"
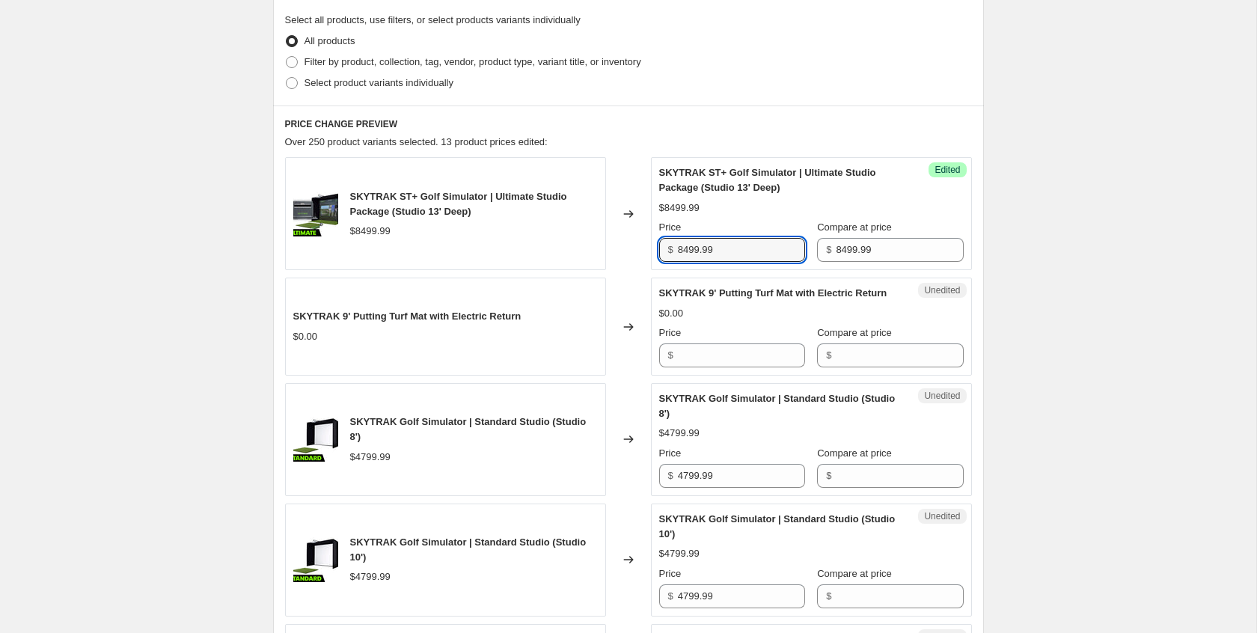
scroll to position [346, 0]
drag, startPoint x: 690, startPoint y: 251, endPoint x: 653, endPoint y: 250, distance: 37.4
click at [653, 250] on div "Success Edited SKYTRAK ST+ Golf Simulator | Ultimate Studio Package (Studio 13'…" at bounding box center [811, 214] width 321 height 113
type input "7999.99"
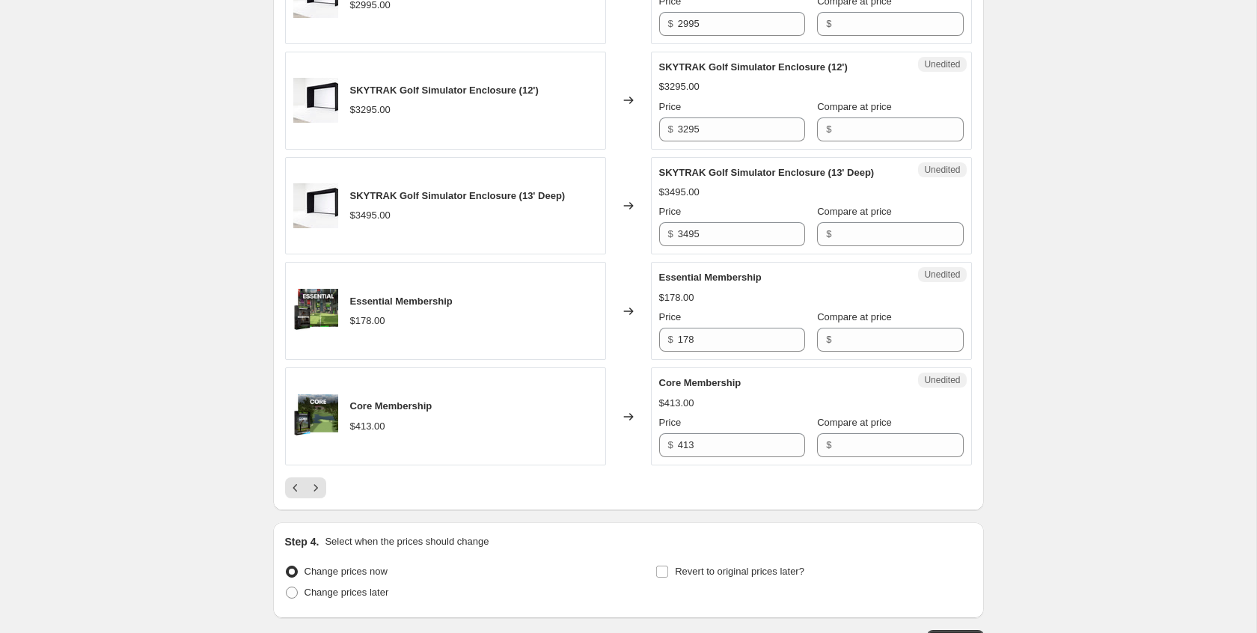
scroll to position [2471, 0]
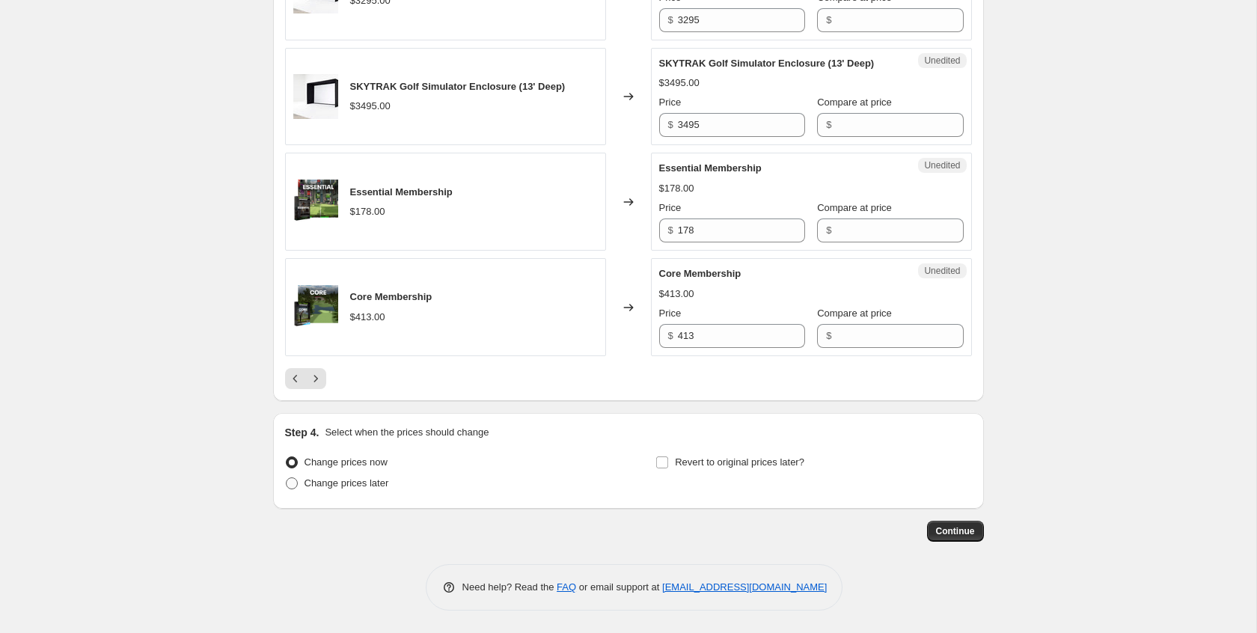
click at [357, 481] on span "Change prices later" at bounding box center [346, 482] width 85 height 11
click at [286, 478] on input "Change prices later" at bounding box center [286, 477] width 1 height 1
radio input "true"
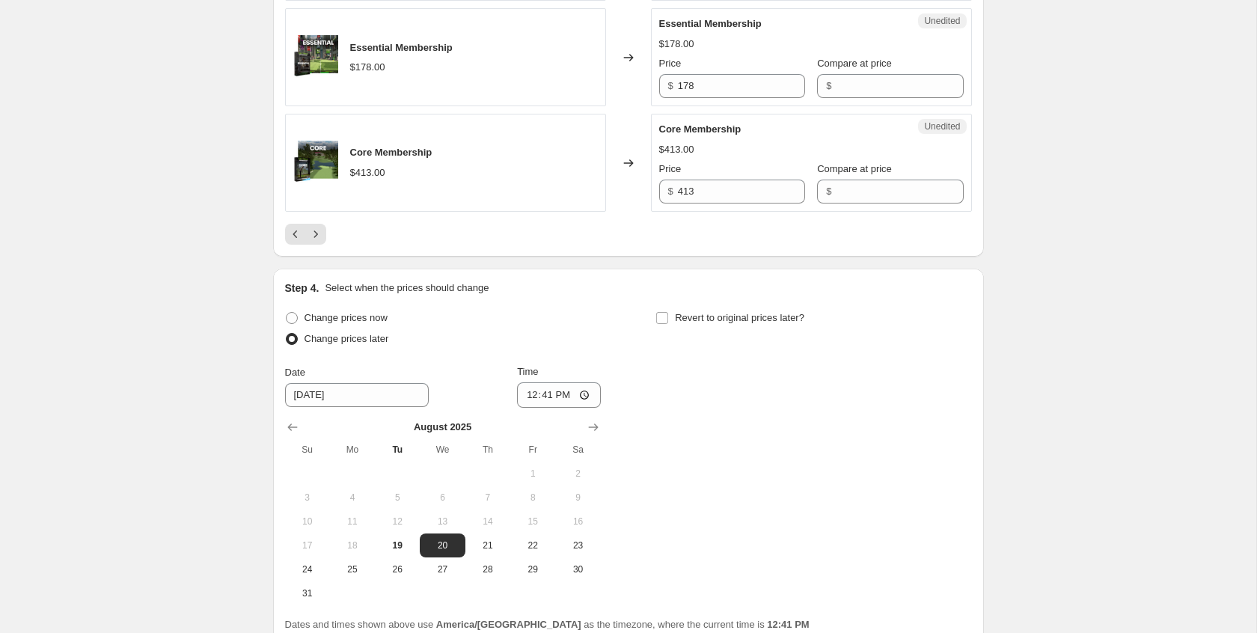
scroll to position [2689, 0]
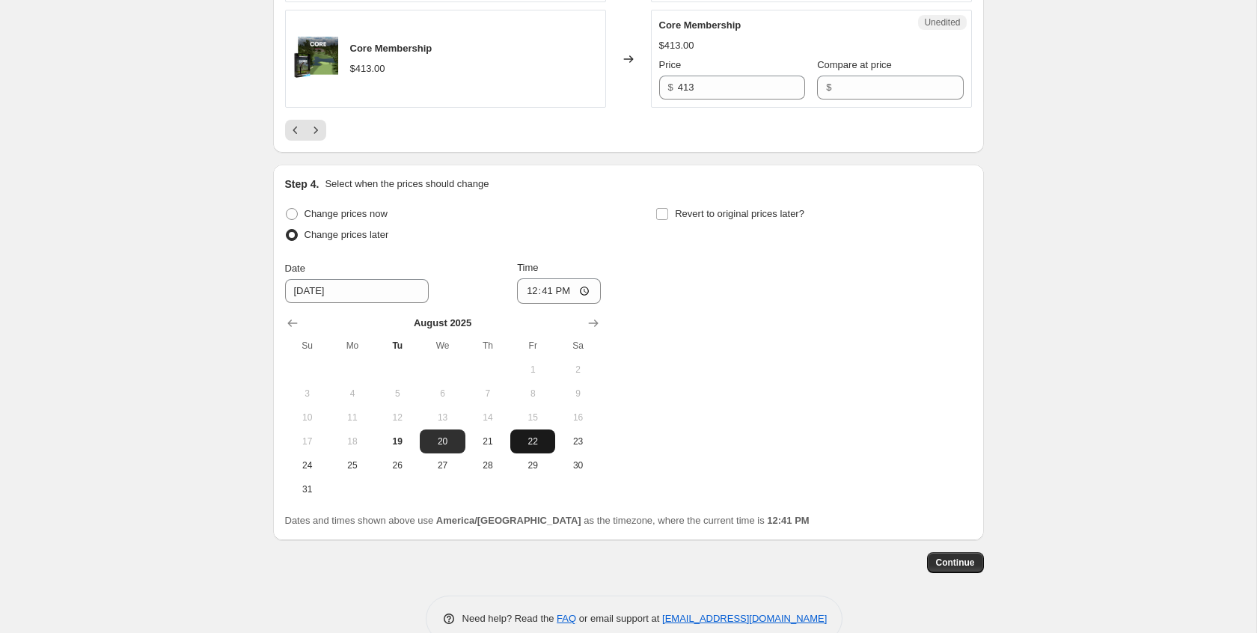
click at [527, 447] on span "22" at bounding box center [532, 441] width 33 height 12
type input "[DATE]"
click at [558, 304] on input "12:41" at bounding box center [559, 290] width 84 height 25
type input "00:41"
click at [728, 224] on label "Revert to original prices later?" at bounding box center [729, 213] width 149 height 21
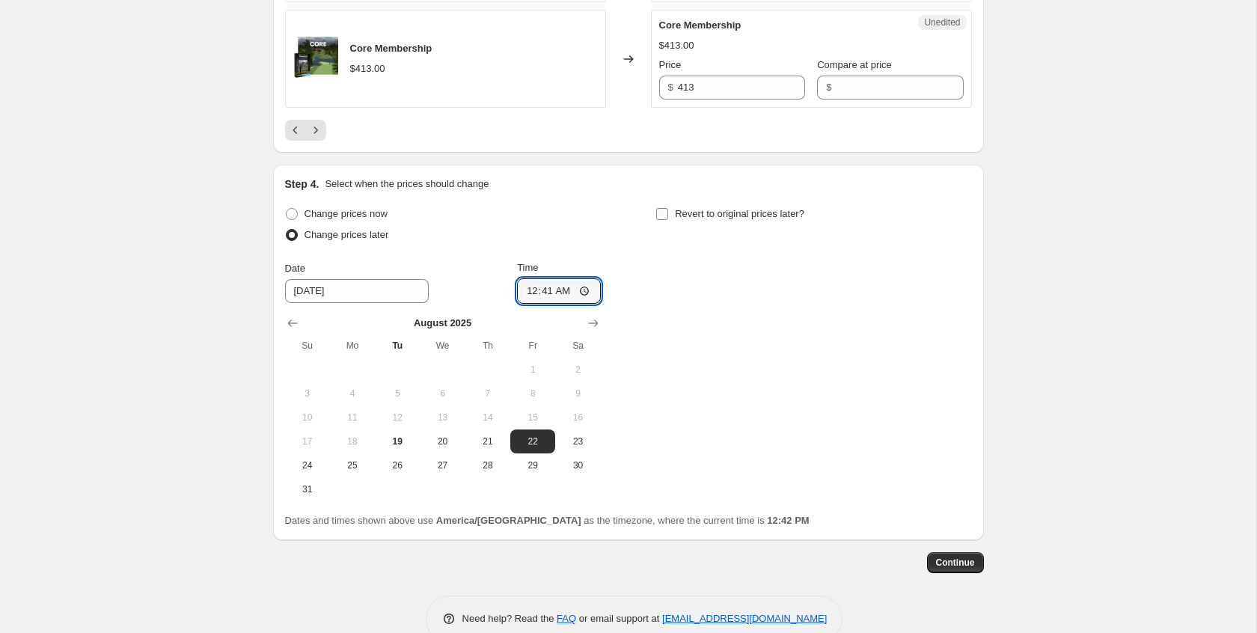
click at [668, 220] on input "Revert to original prices later?" at bounding box center [662, 214] width 12 height 12
checkbox input "true"
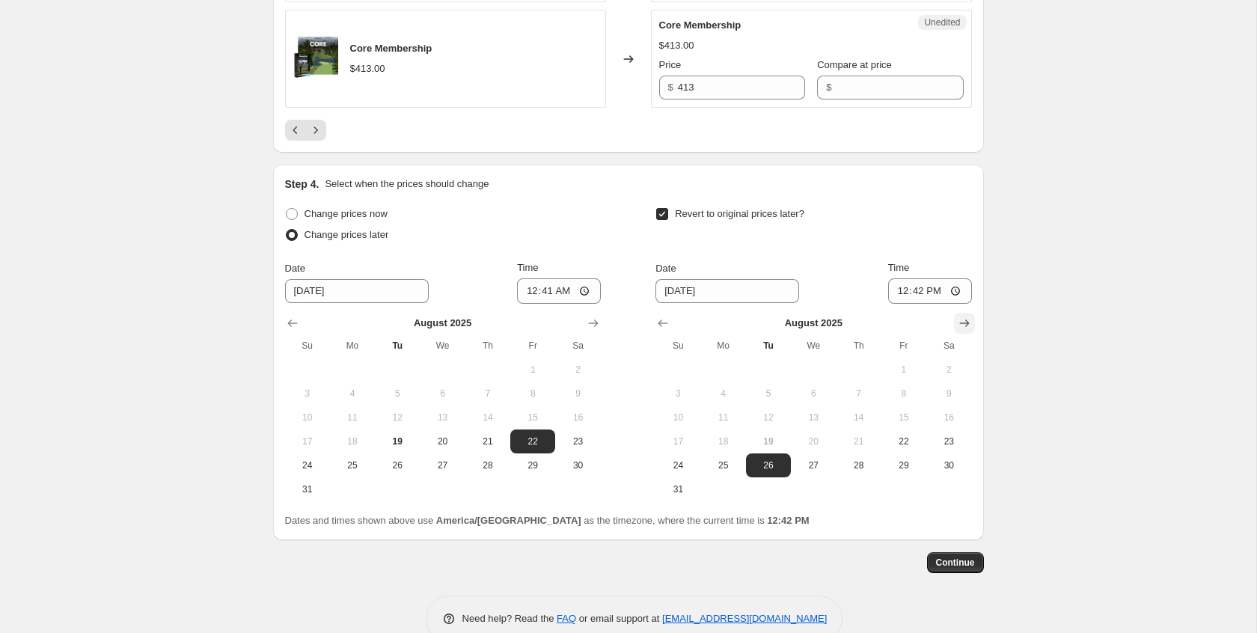
click at [967, 331] on icon "Show next month, September 2025" at bounding box center [964, 323] width 15 height 15
click at [729, 423] on span "15" at bounding box center [723, 417] width 33 height 12
type input "[DATE]"
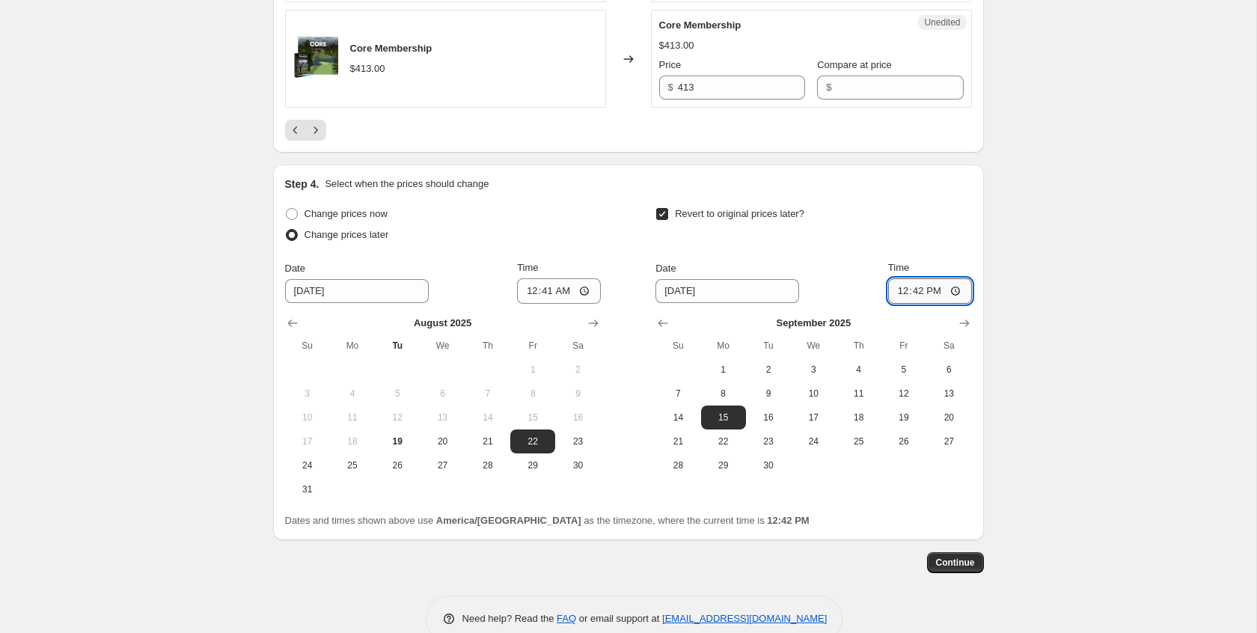
click at [901, 304] on input "12:42" at bounding box center [930, 290] width 84 height 25
type input "23:42"
click at [958, 569] on span "Continue" at bounding box center [955, 563] width 39 height 12
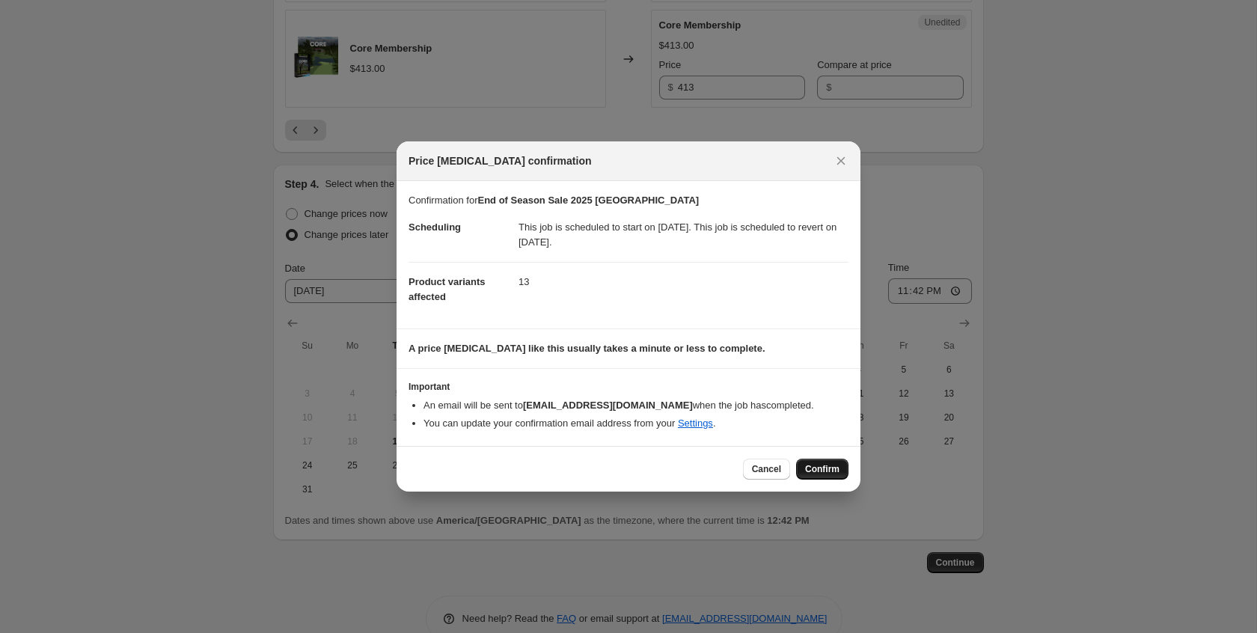
click at [834, 473] on span "Confirm" at bounding box center [822, 469] width 34 height 12
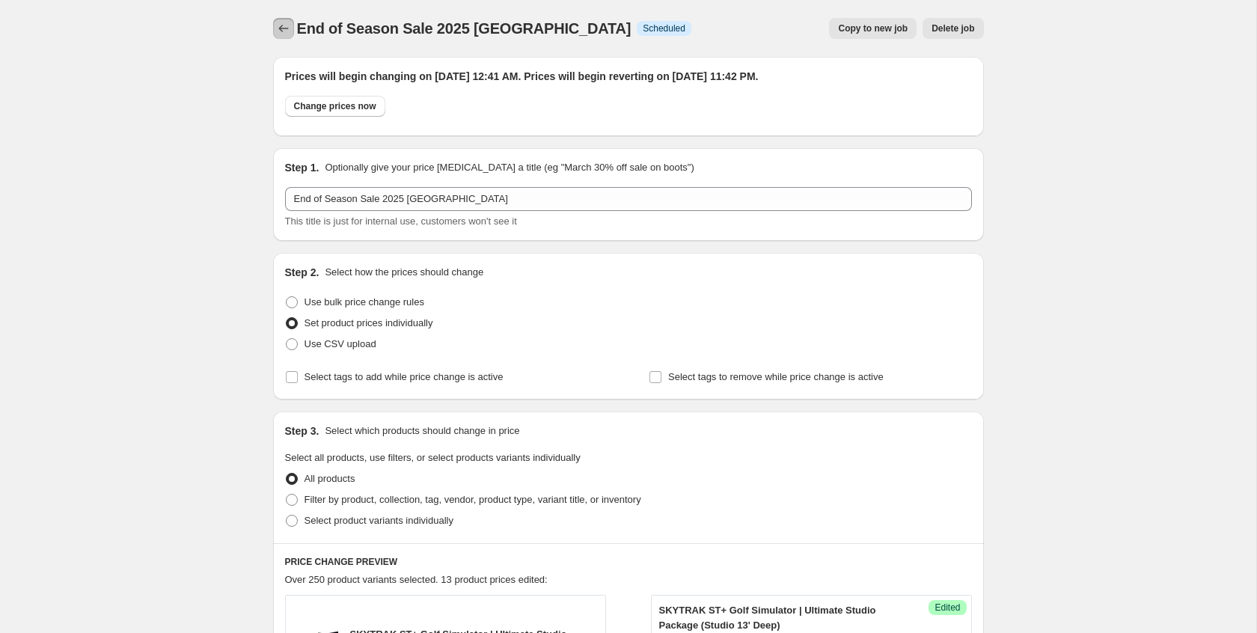
click at [276, 29] on icon "Price change jobs" at bounding box center [283, 28] width 15 height 15
